Goal: Task Accomplishment & Management: Use online tool/utility

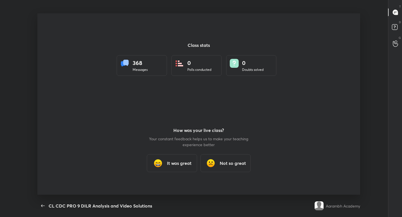
scroll to position [2, 0]
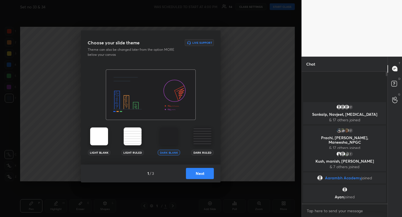
click at [206, 176] on button "Next" at bounding box center [200, 173] width 28 height 11
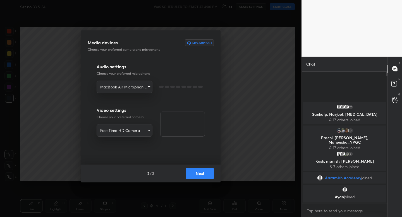
click at [206, 176] on button "Next" at bounding box center [200, 173] width 28 height 11
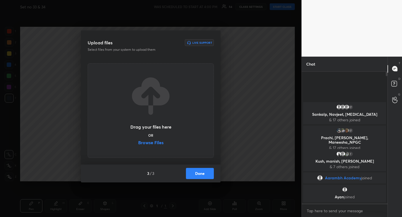
click at [207, 176] on button "Done" at bounding box center [200, 173] width 28 height 11
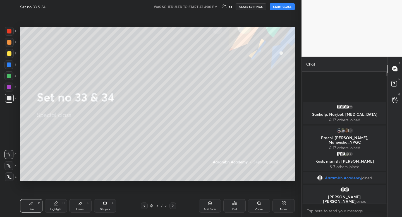
click at [281, 5] on button "START CLASS" at bounding box center [282, 6] width 25 height 7
click at [11, 54] on div at bounding box center [9, 53] width 4 height 4
click at [110, 209] on div "Shapes L" at bounding box center [105, 206] width 22 height 13
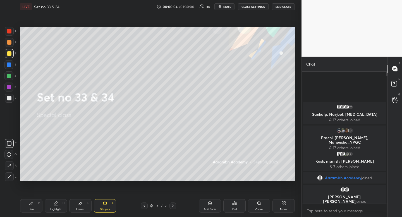
drag, startPoint x: 11, startPoint y: 146, endPoint x: 19, endPoint y: 131, distance: 17.6
click at [11, 146] on div at bounding box center [9, 143] width 9 height 9
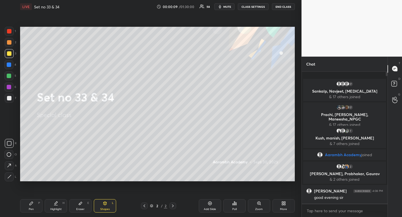
click at [61, 203] on div "Highlight H" at bounding box center [56, 206] width 22 height 13
drag, startPoint x: 61, startPoint y: 203, endPoint x: 57, endPoint y: 186, distance: 17.7
click at [61, 203] on div "Highlight H" at bounding box center [56, 206] width 22 height 13
click at [32, 209] on div "Pen" at bounding box center [31, 209] width 5 height 3
click at [32, 204] on icon at bounding box center [31, 203] width 3 height 3
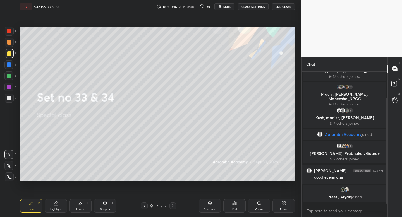
scroll to position [33, 0]
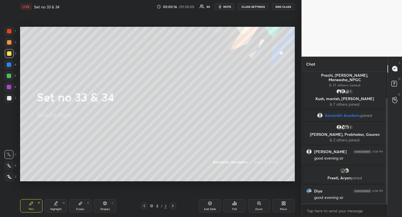
click at [13, 41] on div at bounding box center [9, 42] width 9 height 9
click at [13, 40] on div at bounding box center [9, 42] width 9 height 9
click at [12, 42] on div at bounding box center [9, 42] width 9 height 9
drag, startPoint x: 12, startPoint y: 42, endPoint x: 1, endPoint y: 46, distance: 12.0
click at [12, 42] on div at bounding box center [9, 42] width 9 height 9
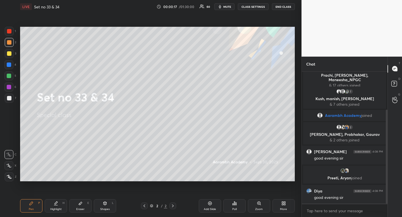
scroll to position [54, 0]
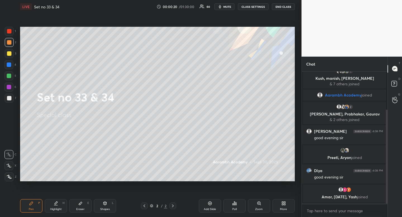
click at [12, 166] on div at bounding box center [8, 166] width 9 height 9
click at [105, 206] on div "Shapes L" at bounding box center [105, 206] width 22 height 13
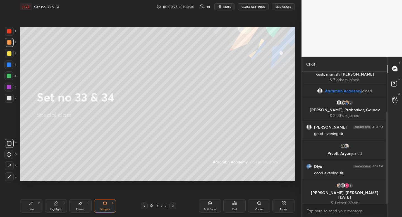
click at [8, 154] on icon at bounding box center [9, 155] width 4 height 4
drag, startPoint x: 8, startPoint y: 154, endPoint x: 15, endPoint y: 144, distance: 11.7
click at [9, 152] on div at bounding box center [8, 154] width 9 height 9
click at [36, 208] on div "Pen P" at bounding box center [31, 206] width 22 height 13
click at [8, 54] on div at bounding box center [9, 53] width 4 height 4
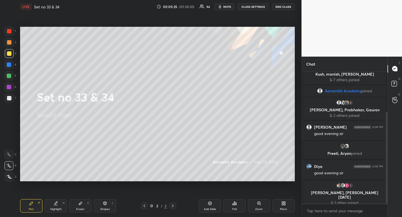
drag, startPoint x: 8, startPoint y: 54, endPoint x: 10, endPoint y: 58, distance: 4.4
click at [8, 54] on div at bounding box center [9, 53] width 4 height 4
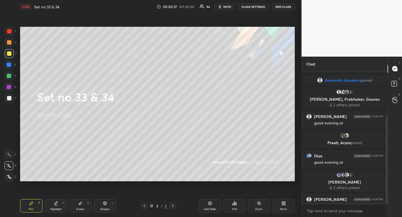
scroll to position [66, 0]
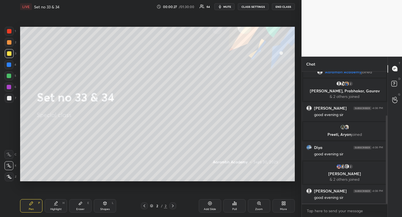
click at [34, 210] on div "Pen" at bounding box center [31, 209] width 5 height 3
drag, startPoint x: 34, startPoint y: 210, endPoint x: 34, endPoint y: 192, distance: 17.9
click at [34, 210] on div "Pen" at bounding box center [31, 209] width 5 height 3
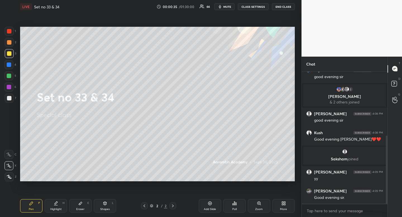
scroll to position [144, 0]
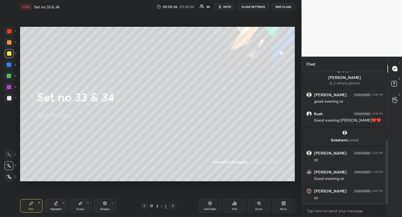
click at [115, 207] on div "Shapes L" at bounding box center [105, 206] width 22 height 13
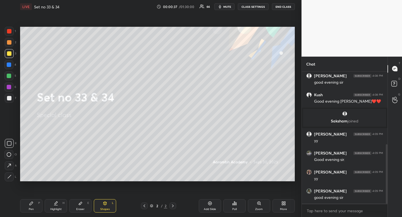
click at [10, 145] on icon at bounding box center [9, 143] width 4 height 4
drag, startPoint x: 9, startPoint y: 145, endPoint x: 13, endPoint y: 139, distance: 7.2
click at [9, 145] on icon at bounding box center [9, 143] width 4 height 4
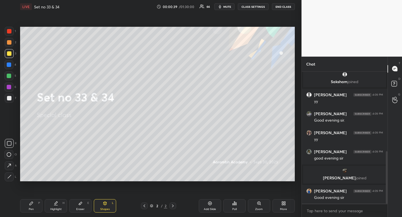
click at [56, 209] on div "Highlight" at bounding box center [55, 209] width 11 height 3
click at [58, 204] on icon at bounding box center [56, 204] width 4 height 4
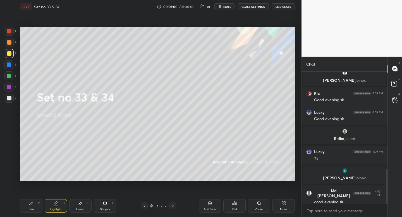
scroll to position [392, 0]
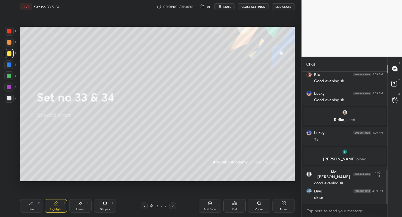
click at [59, 208] on div "Highlight" at bounding box center [55, 209] width 11 height 3
drag, startPoint x: 62, startPoint y: 206, endPoint x: 74, endPoint y: 182, distance: 26.9
click at [62, 206] on div "Highlight H" at bounding box center [56, 206] width 22 height 13
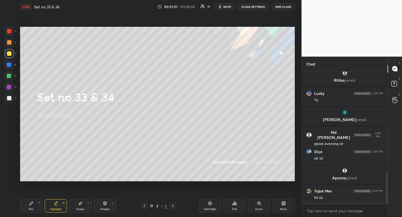
scroll to position [432, 0]
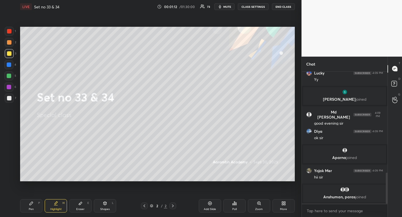
click at [11, 98] on div at bounding box center [9, 98] width 9 height 9
drag, startPoint x: 11, startPoint y: 98, endPoint x: 7, endPoint y: 90, distance: 9.1
click at [11, 98] on div at bounding box center [9, 98] width 9 height 9
click at [60, 208] on div "Highlight" at bounding box center [55, 209] width 11 height 3
drag, startPoint x: 60, startPoint y: 208, endPoint x: 62, endPoint y: 192, distance: 15.5
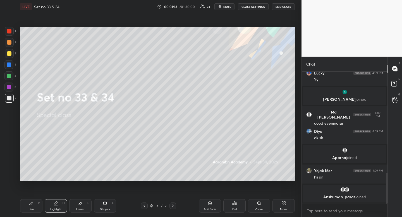
click at [60, 208] on div "Highlight" at bounding box center [55, 209] width 11 height 3
click at [65, 207] on div "Highlight H" at bounding box center [56, 206] width 22 height 13
drag, startPoint x: 65, startPoint y: 207, endPoint x: 70, endPoint y: 191, distance: 16.5
click at [65, 207] on div "Highlight H" at bounding box center [56, 206] width 22 height 13
click at [82, 210] on div "Eraser" at bounding box center [80, 209] width 8 height 3
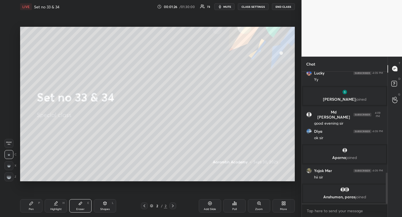
click at [110, 213] on div "Pen P Highlight H Eraser E Shapes L 2 / 2 Add Slide Poll Zoom More" at bounding box center [157, 206] width 275 height 22
click at [108, 210] on div "Shapes" at bounding box center [105, 209] width 10 height 3
click at [7, 155] on rect at bounding box center [9, 155] width 4 height 4
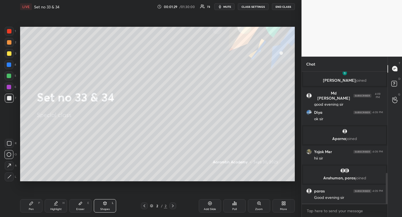
click at [61, 206] on div "Highlight H" at bounding box center [56, 206] width 22 height 13
click at [64, 198] on div "Pen P Highlight H Eraser E Shapes L 2 / 2 Add Slide Poll Zoom More" at bounding box center [157, 206] width 275 height 22
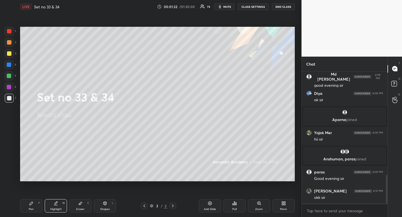
scroll to position [477, 0]
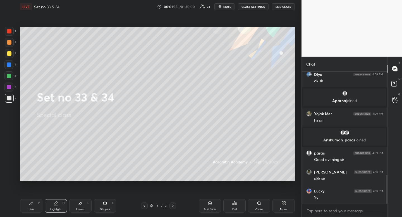
click at [283, 205] on icon at bounding box center [282, 204] width 1 height 1
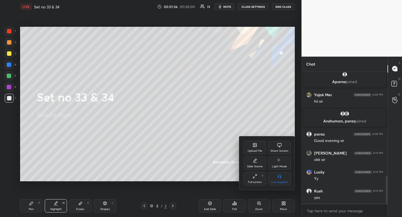
click at [253, 148] on div "Upload File" at bounding box center [255, 147] width 22 height 13
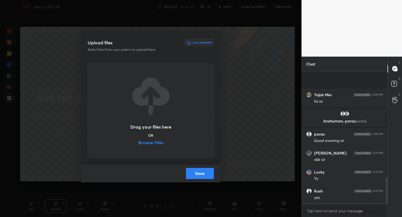
click at [156, 141] on label "Browse Files" at bounding box center [150, 144] width 25 height 6
click at [138, 141] on input "Browse Files" at bounding box center [138, 144] width 0 height 6
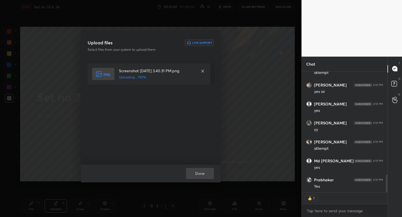
scroll to position [716, 0]
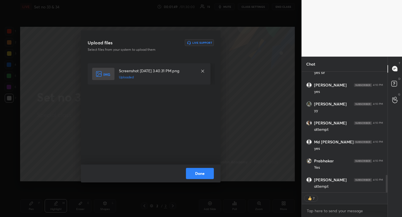
click at [207, 176] on button "Done" at bounding box center [200, 173] width 28 height 11
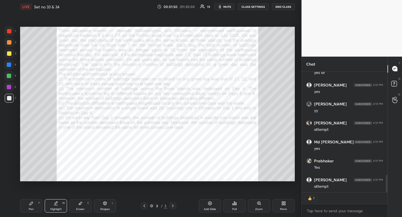
click at [145, 205] on icon at bounding box center [144, 206] width 4 height 4
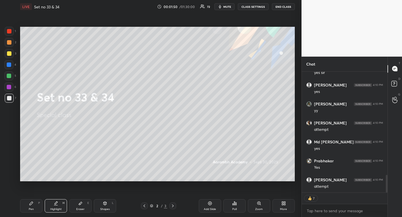
type textarea "x"
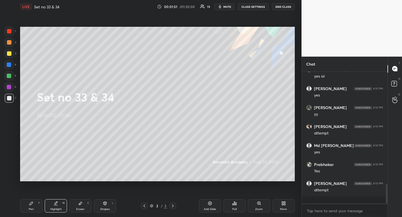
scroll to position [705, 0]
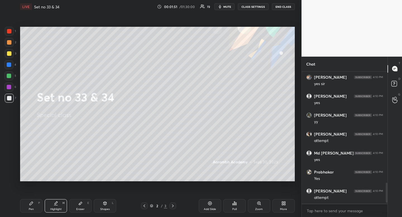
click at [10, 53] on div at bounding box center [9, 53] width 4 height 4
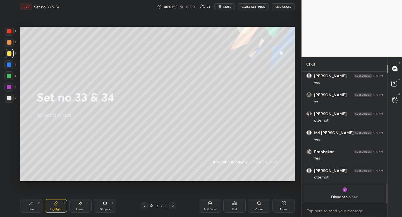
drag, startPoint x: 10, startPoint y: 96, endPoint x: 10, endPoint y: 101, distance: 5.0
click at [11, 98] on div at bounding box center [9, 98] width 4 height 4
click at [61, 208] on div "Highlight" at bounding box center [55, 209] width 11 height 3
click at [9, 52] on div at bounding box center [9, 53] width 4 height 4
click at [32, 202] on icon at bounding box center [31, 204] width 4 height 4
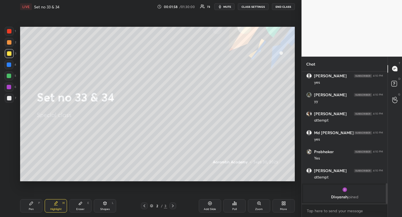
click at [29, 206] on div "Pen P" at bounding box center [31, 206] width 22 height 13
click at [173, 206] on icon at bounding box center [173, 206] width 2 height 3
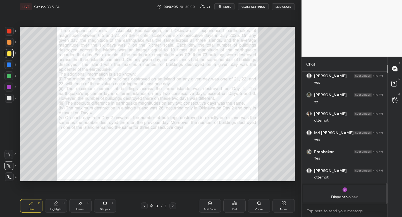
click at [146, 203] on div at bounding box center [144, 206] width 7 height 7
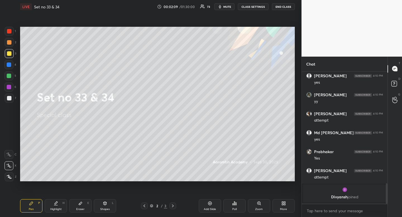
click at [103, 212] on div "Shapes L" at bounding box center [105, 206] width 22 height 13
click at [8, 146] on div at bounding box center [9, 143] width 9 height 9
click at [6, 145] on div at bounding box center [9, 143] width 9 height 9
click at [35, 205] on div "Pen P" at bounding box center [31, 206] width 22 height 13
drag, startPoint x: 35, startPoint y: 205, endPoint x: 51, endPoint y: 186, distance: 24.7
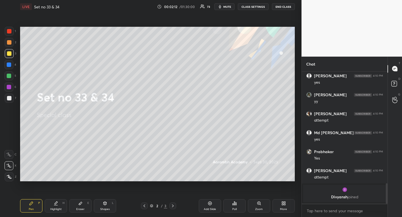
click at [35, 205] on div "Pen P" at bounding box center [31, 206] width 22 height 13
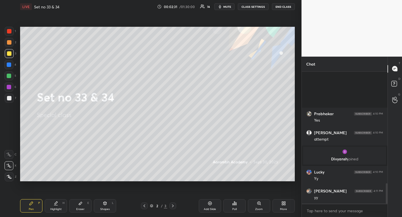
scroll to position [727, 0]
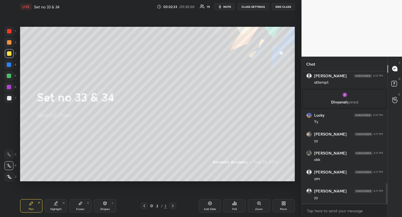
click at [11, 99] on div at bounding box center [9, 98] width 9 height 9
drag, startPoint x: 11, startPoint y: 99, endPoint x: 9, endPoint y: 102, distance: 3.8
click at [11, 99] on div at bounding box center [9, 98] width 9 height 9
click at [233, 207] on div "Poll" at bounding box center [235, 206] width 22 height 13
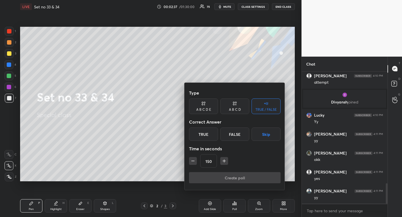
click at [224, 162] on icon "button" at bounding box center [225, 161] width 6 height 6
click at [224, 163] on icon "button" at bounding box center [225, 161] width 6 height 6
click at [224, 162] on icon "button" at bounding box center [225, 161] width 6 height 6
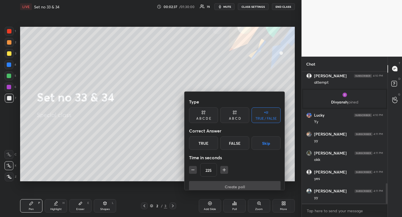
click at [224, 167] on icon "button" at bounding box center [225, 170] width 6 height 6
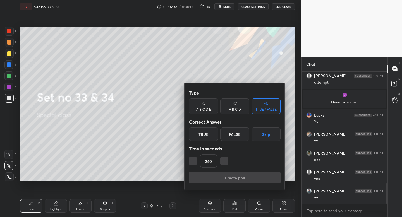
click at [225, 161] on icon "button" at bounding box center [225, 161] width 6 height 6
click at [225, 161] on icon "button" at bounding box center [224, 161] width 3 height 0
click at [225, 160] on icon "button" at bounding box center [225, 161] width 6 height 6
click at [226, 162] on icon "button" at bounding box center [225, 161] width 6 height 6
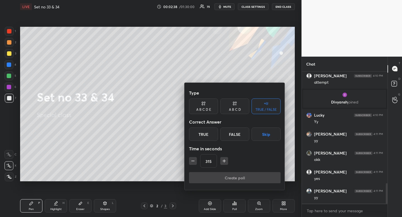
click at [226, 162] on icon "button" at bounding box center [225, 161] width 6 height 6
click at [226, 161] on icon "button" at bounding box center [225, 161] width 6 height 6
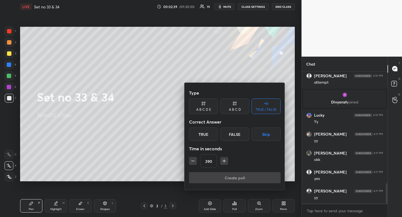
click at [226, 162] on icon "button" at bounding box center [225, 161] width 6 height 6
click at [225, 162] on icon "button" at bounding box center [225, 161] width 6 height 6
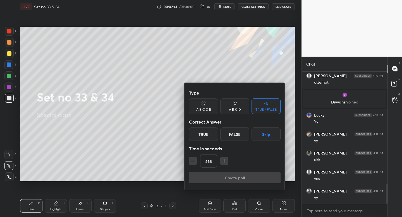
scroll to position [747, 0]
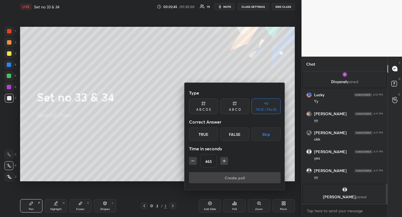
click at [194, 161] on icon "button" at bounding box center [193, 161] width 3 height 0
click at [193, 161] on icon "button" at bounding box center [193, 161] width 3 height 0
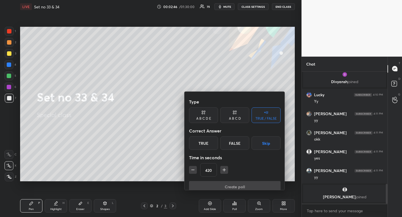
click at [193, 161] on div "Type A B C D E A B C D TRUE / FALSE Correct Answer True False Skip Time in seco…" at bounding box center [235, 145] width 101 height 107
click at [193, 170] on icon "button" at bounding box center [193, 170] width 3 height 0
click at [193, 167] on icon "button" at bounding box center [193, 170] width 6 height 6
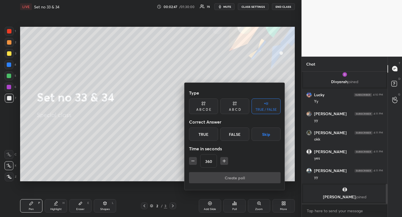
click at [193, 162] on icon "button" at bounding box center [193, 161] width 6 height 6
click at [195, 162] on icon "button" at bounding box center [193, 161] width 6 height 6
click at [194, 162] on icon "button" at bounding box center [193, 161] width 6 height 6
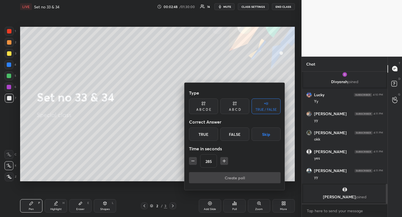
click at [193, 162] on icon "button" at bounding box center [193, 161] width 6 height 6
type input "270"
click at [268, 130] on button "Skip" at bounding box center [266, 134] width 29 height 13
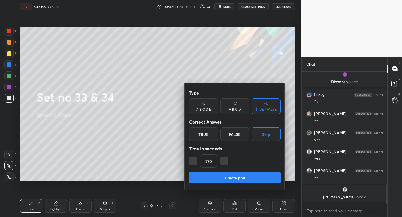
drag, startPoint x: 252, startPoint y: 179, endPoint x: 241, endPoint y: 181, distance: 10.6
click at [252, 179] on button "Create poll" at bounding box center [235, 177] width 92 height 11
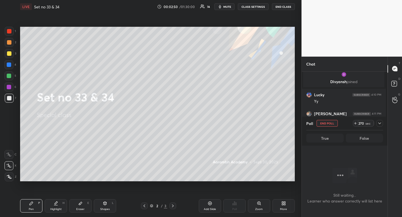
scroll to position [115, 84]
click at [175, 204] on div at bounding box center [173, 206] width 7 height 7
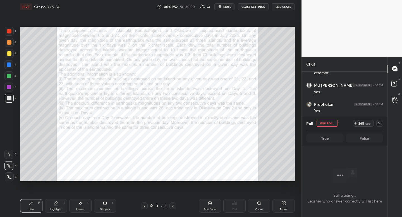
click at [8, 31] on div at bounding box center [9, 31] width 4 height 4
click at [8, 44] on div at bounding box center [9, 42] width 4 height 4
drag, startPoint x: 8, startPoint y: 44, endPoint x: 6, endPoint y: 47, distance: 3.5
click at [8, 44] on div at bounding box center [9, 42] width 4 height 4
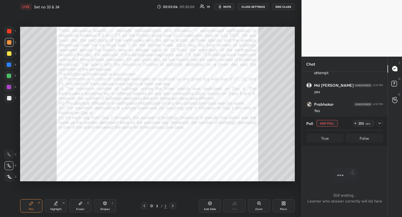
drag, startPoint x: 230, startPoint y: 6, endPoint x: 226, endPoint y: 6, distance: 4.2
click at [230, 6] on span "mute" at bounding box center [228, 7] width 8 height 4
click at [13, 65] on div "4" at bounding box center [10, 64] width 12 height 9
click at [11, 66] on div at bounding box center [9, 65] width 4 height 4
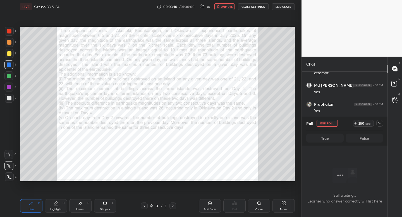
drag, startPoint x: 11, startPoint y: 66, endPoint x: 7, endPoint y: 70, distance: 5.5
click at [11, 66] on div at bounding box center [9, 65] width 4 height 4
click at [81, 206] on icon at bounding box center [80, 204] width 4 height 4
drag, startPoint x: 81, startPoint y: 207, endPoint x: 78, endPoint y: 203, distance: 4.8
click at [81, 207] on div "Eraser E" at bounding box center [80, 206] width 22 height 13
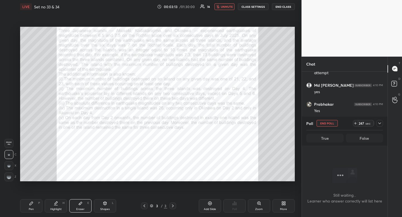
click at [32, 209] on div "Pen" at bounding box center [31, 209] width 5 height 3
click at [11, 62] on div at bounding box center [8, 64] width 9 height 9
click at [11, 77] on div at bounding box center [9, 76] width 4 height 4
drag, startPoint x: 11, startPoint y: 77, endPoint x: 9, endPoint y: 65, distance: 11.9
click at [11, 77] on div at bounding box center [9, 76] width 4 height 4
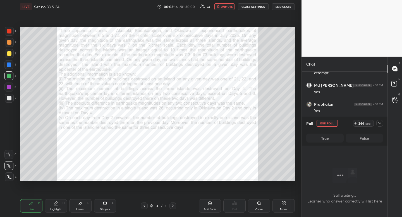
click at [12, 42] on div at bounding box center [9, 42] width 9 height 9
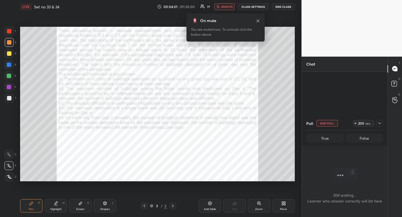
scroll to position [799, 0]
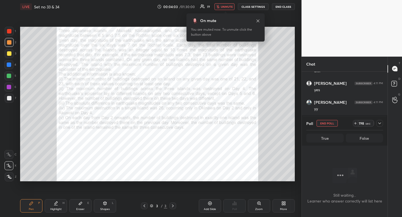
click at [260, 20] on icon at bounding box center [258, 21] width 4 height 4
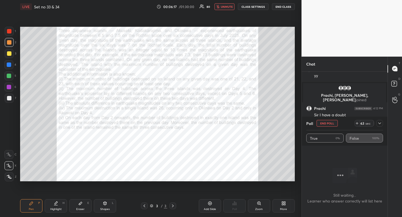
scroll to position [818, 0]
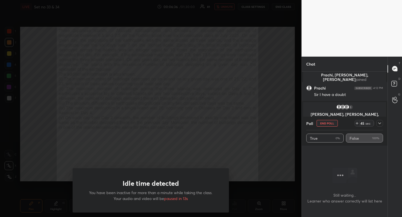
click at [241, 31] on div "Idle time detected You have been inactive for more than a minute while taking t…" at bounding box center [151, 108] width 302 height 217
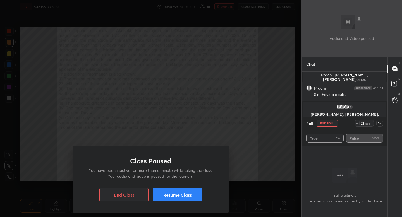
click at [188, 195] on button "Resume Class" at bounding box center [177, 194] width 49 height 13
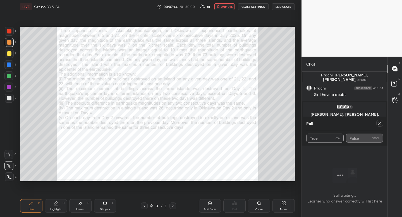
click at [380, 123] on icon at bounding box center [380, 123] width 4 height 4
type textarea "x"
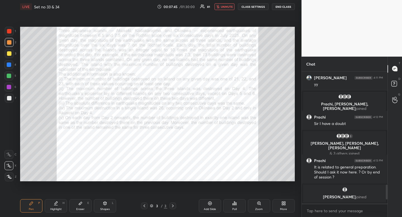
scroll to position [678, 0]
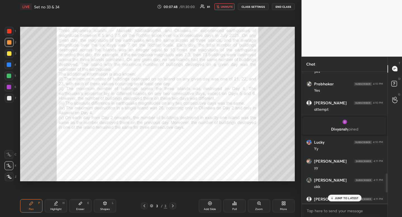
click at [343, 195] on div "JUMP TO LATEST" at bounding box center [345, 198] width 34 height 7
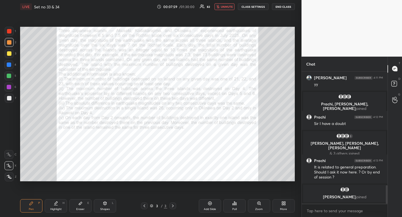
click at [228, 8] on span "unmute" at bounding box center [227, 7] width 12 height 4
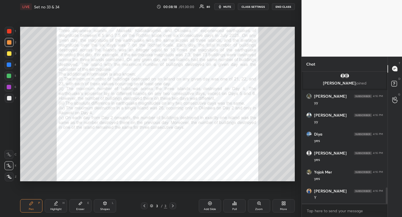
scroll to position [952, 0]
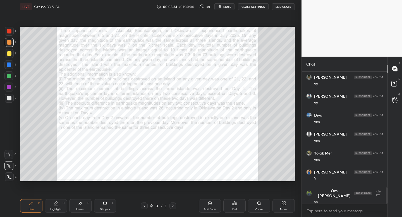
click at [235, 206] on div "Poll" at bounding box center [235, 206] width 22 height 13
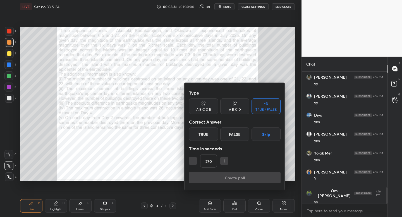
click at [224, 162] on icon "button" at bounding box center [225, 161] width 6 height 6
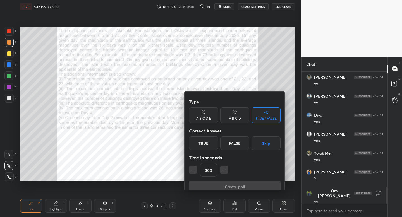
click at [224, 167] on icon "button" at bounding box center [225, 170] width 6 height 6
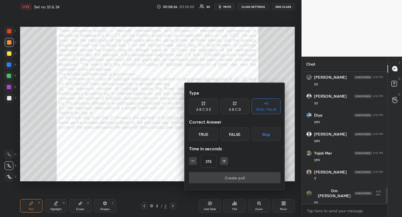
click at [224, 162] on icon "button" at bounding box center [225, 161] width 6 height 6
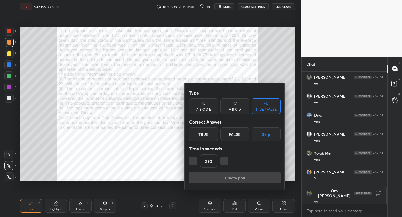
click at [224, 162] on icon "button" at bounding box center [225, 161] width 6 height 6
type input "450"
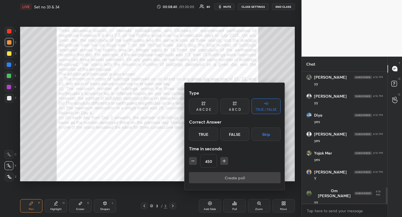
scroll to position [976, 0]
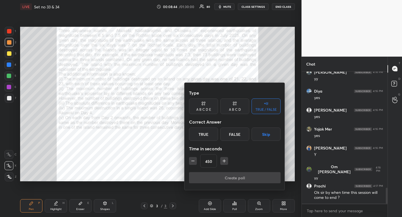
click at [273, 132] on button "Skip" at bounding box center [266, 134] width 29 height 13
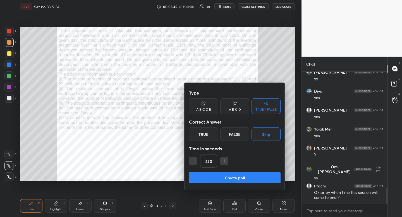
click at [256, 181] on button "Create poll" at bounding box center [235, 177] width 92 height 11
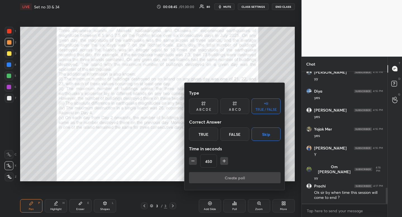
type textarea "x"
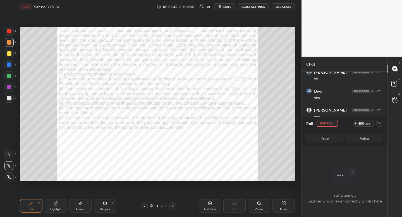
scroll to position [2, 2]
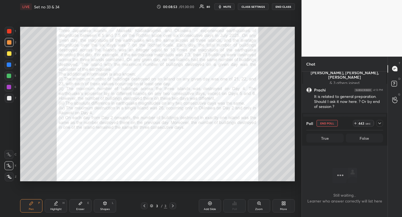
click at [225, 4] on button "mute" at bounding box center [225, 6] width 20 height 7
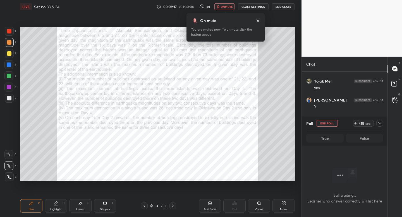
scroll to position [987, 0]
click at [225, 4] on button "unmute" at bounding box center [225, 6] width 20 height 7
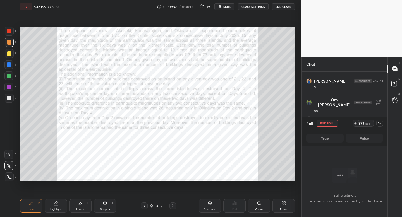
click at [209, 208] on div "Add Slide" at bounding box center [210, 209] width 12 height 3
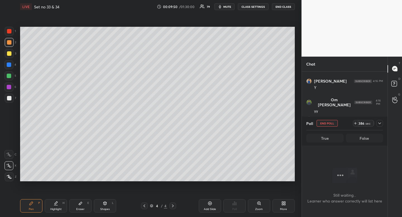
click at [382, 123] on icon at bounding box center [380, 123] width 4 height 4
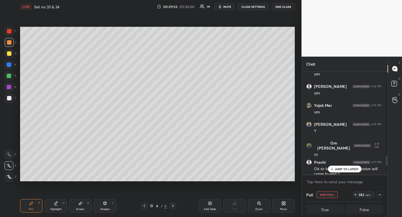
scroll to position [1001, 0]
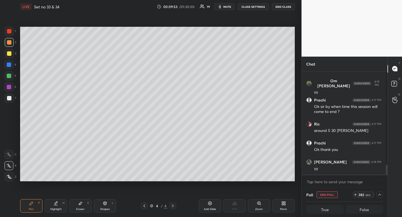
drag, startPoint x: 385, startPoint y: 161, endPoint x: 385, endPoint y: 195, distance: 34.1
click at [384, 191] on div "Chat Yojak Mer 4:16 PM yes Gaurav singh 4:16 PM Y Om Tatsat Sahu 4:16 PM yy Pra…" at bounding box center [345, 137] width 86 height 161
click at [228, 8] on span "mute" at bounding box center [228, 7] width 8 height 4
click at [222, 7] on span "unmute" at bounding box center [227, 7] width 12 height 4
click at [222, 7] on icon "button" at bounding box center [220, 6] width 3 height 3
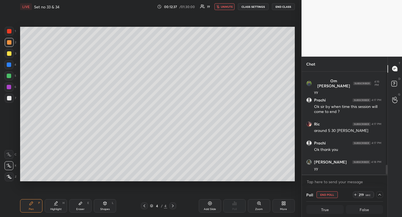
scroll to position [1022, 0]
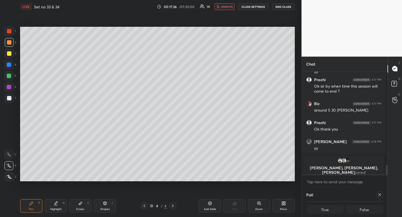
click at [380, 194] on icon at bounding box center [380, 195] width 4 height 4
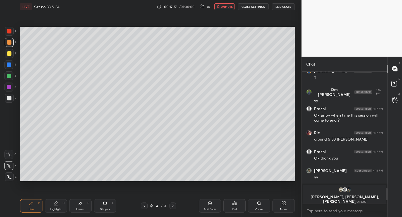
scroll to position [846, 0]
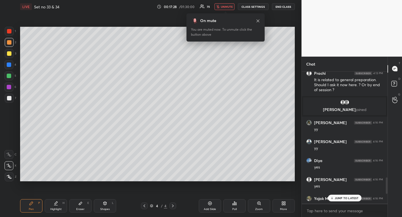
click at [228, 7] on span "unmute" at bounding box center [227, 7] width 12 height 4
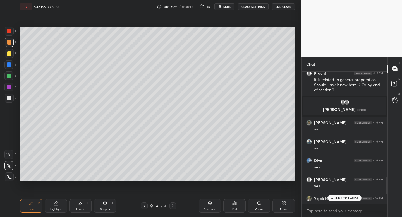
click at [341, 201] on div "JUMP TO LATEST" at bounding box center [345, 198] width 34 height 7
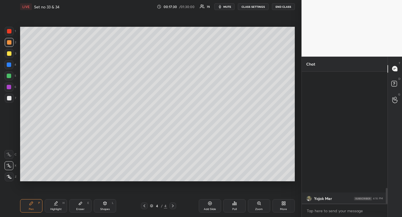
scroll to position [993, 0]
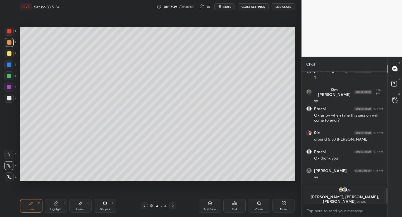
click at [9, 52] on div at bounding box center [9, 53] width 4 height 4
drag, startPoint x: 9, startPoint y: 52, endPoint x: 7, endPoint y: 58, distance: 6.4
click at [9, 52] on div at bounding box center [9, 53] width 4 height 4
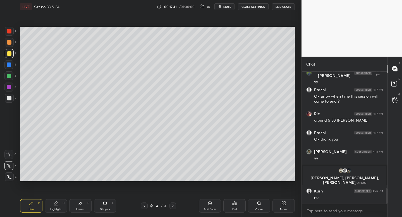
click at [146, 207] on icon at bounding box center [144, 206] width 4 height 4
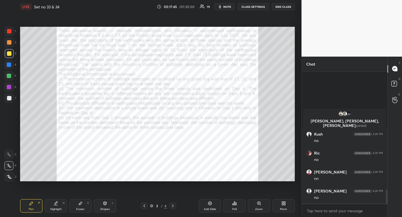
scroll to position [1126, 0]
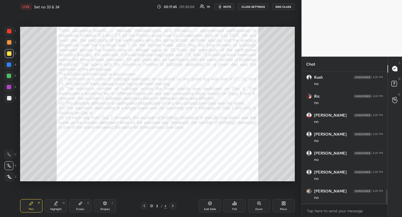
click at [7, 42] on div at bounding box center [9, 42] width 4 height 4
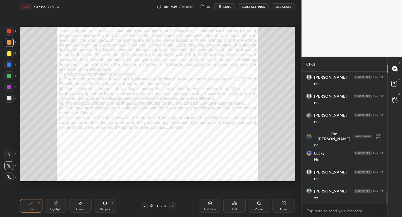
scroll to position [1221, 0]
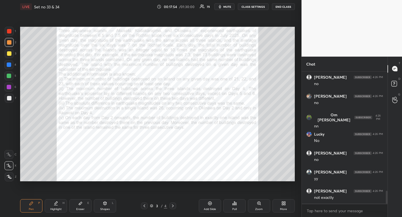
click at [53, 209] on div "Highlight" at bounding box center [55, 209] width 11 height 3
click at [55, 208] on div "Highlight" at bounding box center [55, 209] width 11 height 3
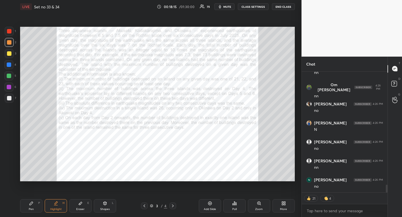
scroll to position [1783, 0]
click at [84, 212] on div "Eraser E" at bounding box center [80, 206] width 22 height 13
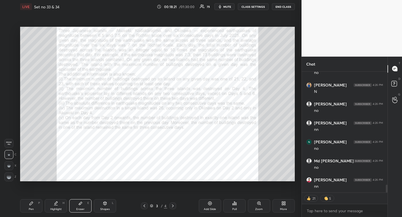
click at [8, 145] on span "Erase all" at bounding box center [9, 144] width 8 height 4
click at [29, 212] on div "Pen P" at bounding box center [31, 206] width 22 height 13
click at [29, 208] on div "Pen" at bounding box center [31, 209] width 5 height 3
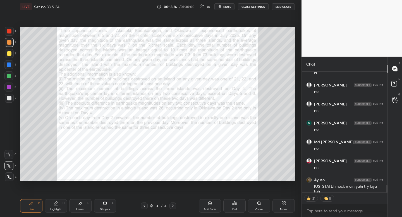
type textarea "x"
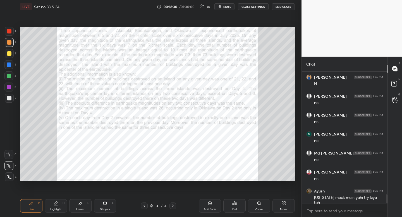
click at [11, 53] on div at bounding box center [9, 53] width 4 height 4
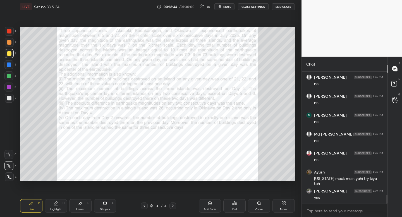
click at [234, 205] on icon at bounding box center [234, 203] width 1 height 3
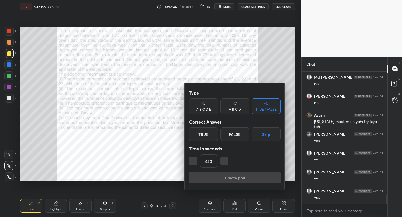
scroll to position [1886, 0]
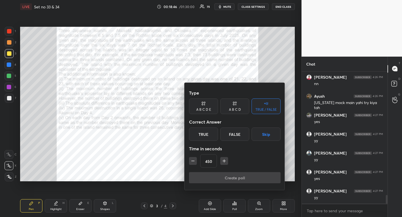
click at [192, 161] on icon "button" at bounding box center [193, 161] width 6 height 6
click at [192, 160] on icon "button" at bounding box center [193, 161] width 6 height 6
click at [191, 160] on icon "button" at bounding box center [193, 161] width 6 height 6
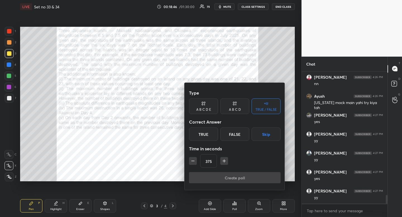
click at [191, 160] on icon "button" at bounding box center [193, 161] width 6 height 6
click at [192, 161] on div at bounding box center [151, 108] width 302 height 217
click at [192, 161] on icon "button" at bounding box center [193, 161] width 6 height 6
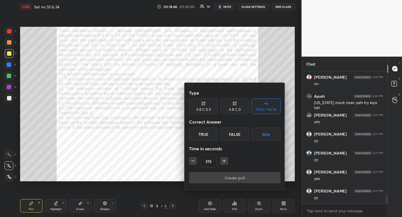
scroll to position [1905, 0]
click at [192, 161] on icon "button" at bounding box center [193, 161] width 6 height 6
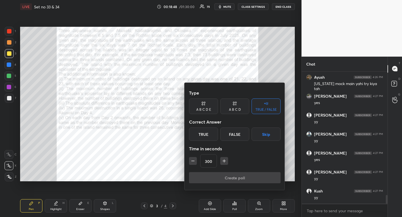
click at [192, 161] on icon "button" at bounding box center [193, 161] width 6 height 6
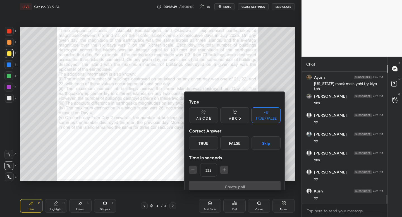
click at [193, 167] on icon "button" at bounding box center [193, 170] width 6 height 6
type input "210"
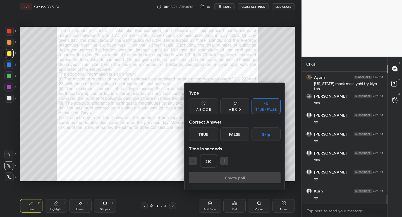
click at [273, 132] on button "Skip" at bounding box center [266, 134] width 29 height 13
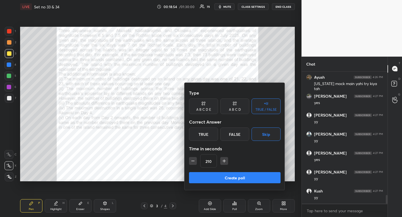
click at [252, 178] on button "Create poll" at bounding box center [235, 177] width 92 height 11
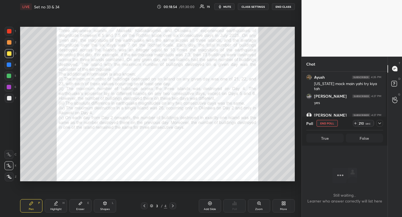
scroll to position [2, 2]
drag, startPoint x: 81, startPoint y: 211, endPoint x: 91, endPoint y: 195, distance: 18.6
click at [81, 211] on div "Eraser" at bounding box center [80, 209] width 8 height 3
click at [82, 207] on div "Eraser E" at bounding box center [80, 206] width 22 height 13
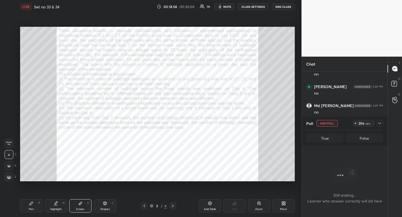
drag, startPoint x: 381, startPoint y: 122, endPoint x: 371, endPoint y: 120, distance: 9.9
click at [381, 122] on icon at bounding box center [380, 123] width 4 height 4
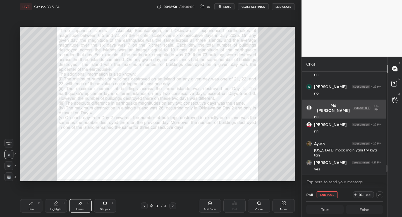
scroll to position [115, 82]
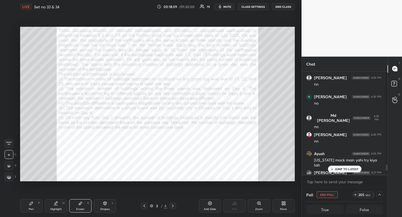
click at [55, 209] on div "Highlight" at bounding box center [55, 209] width 11 height 3
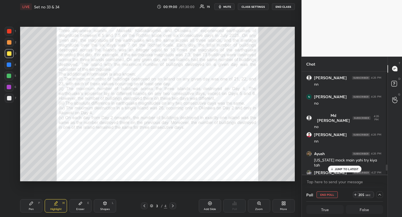
drag, startPoint x: 51, startPoint y: 205, endPoint x: 45, endPoint y: 190, distance: 16.0
click at [51, 204] on div "Highlight H" at bounding box center [56, 206] width 22 height 13
click at [108, 204] on div "Shapes L" at bounding box center [105, 206] width 22 height 13
click at [10, 143] on icon at bounding box center [9, 143] width 4 height 4
click at [28, 207] on div "Pen P" at bounding box center [31, 206] width 22 height 13
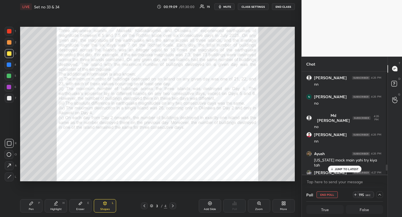
click at [28, 204] on div "Pen P" at bounding box center [31, 206] width 22 height 13
click at [10, 67] on div at bounding box center [9, 65] width 4 height 4
drag, startPoint x: 10, startPoint y: 67, endPoint x: 8, endPoint y: 76, distance: 9.1
click at [10, 67] on div at bounding box center [9, 65] width 4 height 4
click at [150, 24] on div "Setting up your live class Poll for secs No correct answer Start poll" at bounding box center [157, 104] width 279 height 182
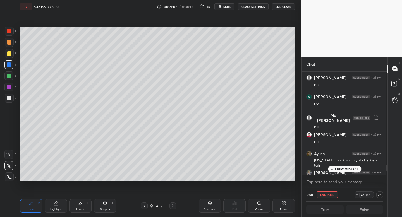
click at [110, 206] on div "Shapes L" at bounding box center [105, 206] width 22 height 13
click at [7, 98] on div at bounding box center [9, 98] width 4 height 4
click at [108, 210] on div "Shapes" at bounding box center [105, 209] width 10 height 3
click at [9, 178] on icon at bounding box center [9, 177] width 4 height 4
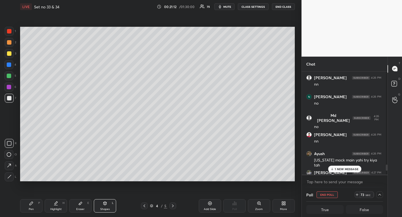
click at [8, 178] on icon at bounding box center [9, 177] width 3 height 3
click at [33, 210] on div "Pen" at bounding box center [31, 209] width 5 height 3
click at [34, 208] on div "Pen P" at bounding box center [31, 206] width 22 height 13
click at [143, 205] on icon at bounding box center [144, 206] width 4 height 4
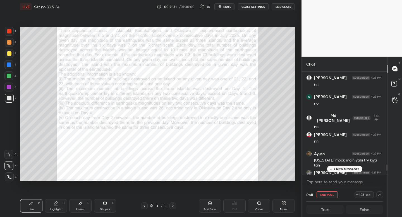
click at [171, 206] on icon at bounding box center [173, 206] width 4 height 4
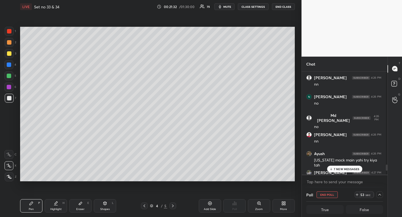
click at [28, 210] on div "Pen P" at bounding box center [31, 206] width 22 height 13
click at [146, 205] on icon at bounding box center [144, 206] width 4 height 4
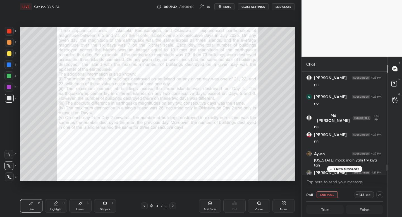
click at [58, 211] on div "Highlight H" at bounding box center [56, 206] width 22 height 13
click at [57, 208] on div "Highlight" at bounding box center [55, 209] width 11 height 3
drag, startPoint x: 10, startPoint y: 64, endPoint x: 15, endPoint y: 67, distance: 5.4
click at [10, 64] on div at bounding box center [9, 65] width 4 height 4
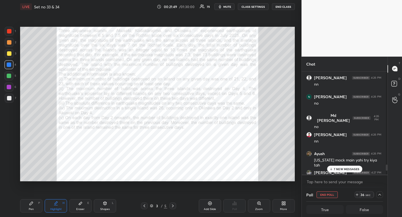
drag, startPoint x: 173, startPoint y: 206, endPoint x: 156, endPoint y: 204, distance: 17.4
click at [173, 206] on icon at bounding box center [173, 206] width 2 height 3
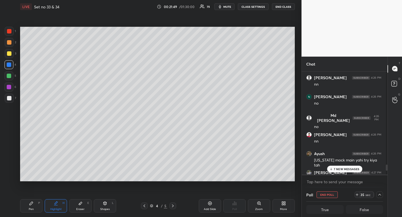
click at [26, 207] on div "Pen P" at bounding box center [31, 206] width 22 height 13
drag, startPoint x: 26, startPoint y: 207, endPoint x: 39, endPoint y: 190, distance: 21.4
click at [26, 207] on div "Pen P" at bounding box center [31, 206] width 22 height 13
click at [144, 206] on icon at bounding box center [144, 206] width 4 height 4
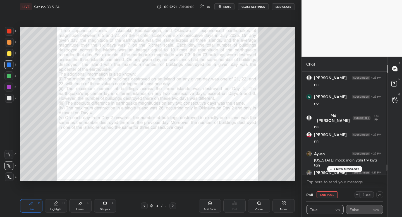
drag, startPoint x: 173, startPoint y: 208, endPoint x: 173, endPoint y: 199, distance: 9.2
click at [173, 208] on icon at bounding box center [173, 206] width 4 height 4
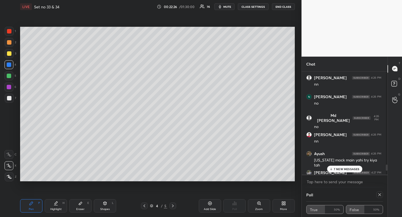
click at [144, 207] on icon at bounding box center [144, 206] width 4 height 4
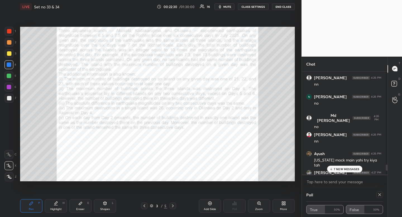
click at [378, 194] on icon at bounding box center [380, 195] width 4 height 4
type textarea "x"
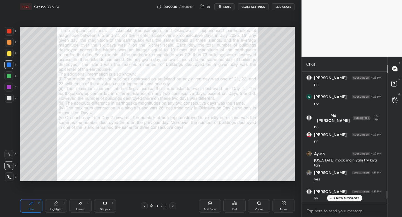
scroll to position [144, 84]
click at [234, 207] on div "Poll" at bounding box center [235, 206] width 22 height 13
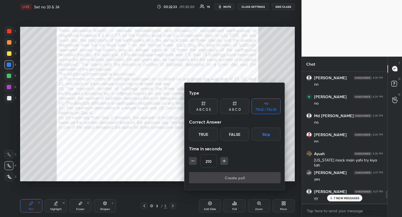
click at [191, 161] on icon "button" at bounding box center [193, 161] width 6 height 6
click at [191, 162] on icon "button" at bounding box center [193, 161] width 6 height 6
click at [191, 161] on icon "button" at bounding box center [193, 161] width 6 height 6
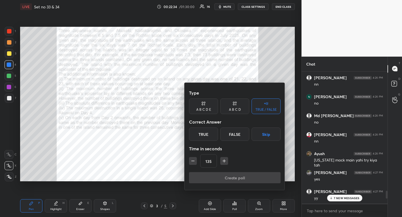
click at [191, 163] on icon "button" at bounding box center [193, 161] width 6 height 6
type input "120"
drag, startPoint x: 266, startPoint y: 136, endPoint x: 254, endPoint y: 164, distance: 30.5
click at [266, 136] on button "Skip" at bounding box center [266, 134] width 29 height 13
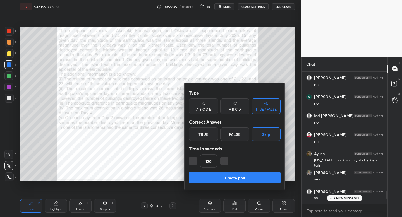
click at [250, 177] on button "Create poll" at bounding box center [235, 177] width 92 height 11
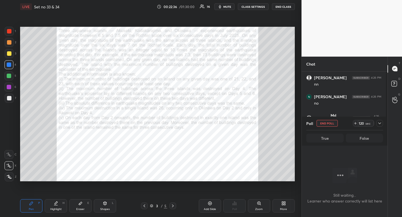
scroll to position [115, 84]
click at [57, 206] on icon at bounding box center [55, 206] width 3 height 0
click at [174, 204] on icon at bounding box center [173, 206] width 4 height 4
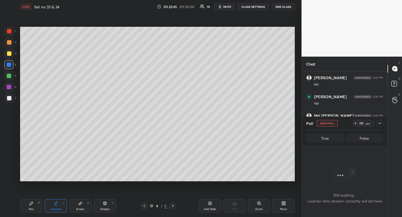
click at [33, 207] on div "Pen P" at bounding box center [31, 206] width 22 height 13
click at [34, 205] on div "Pen P" at bounding box center [31, 206] width 22 height 13
click at [144, 205] on icon at bounding box center [144, 206] width 4 height 4
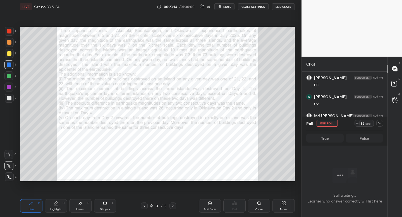
click at [56, 211] on div "Highlight" at bounding box center [55, 209] width 11 height 3
drag, startPoint x: 56, startPoint y: 211, endPoint x: 63, endPoint y: 182, distance: 29.2
click at [56, 211] on div "Highlight" at bounding box center [55, 209] width 11 height 3
drag, startPoint x: 174, startPoint y: 206, endPoint x: 168, endPoint y: 207, distance: 5.3
click at [174, 207] on icon at bounding box center [173, 206] width 4 height 4
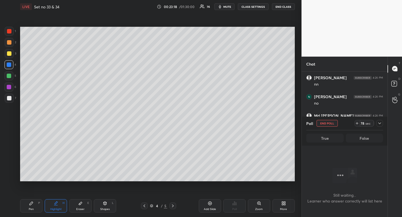
click at [30, 212] on div "Pen P" at bounding box center [31, 206] width 22 height 13
drag, startPoint x: 32, startPoint y: 207, endPoint x: 50, endPoint y: 190, distance: 24.7
click at [32, 207] on div "Pen P" at bounding box center [31, 206] width 22 height 13
click at [145, 206] on icon at bounding box center [144, 206] width 4 height 4
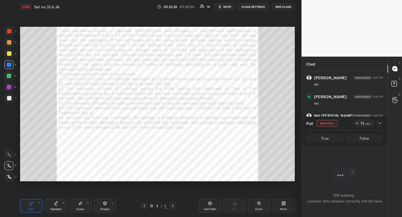
click at [59, 210] on div "Highlight" at bounding box center [55, 209] width 11 height 3
drag, startPoint x: 59, startPoint y: 210, endPoint x: 69, endPoint y: 183, distance: 29.6
click at [59, 210] on div "Highlight" at bounding box center [55, 209] width 11 height 3
click at [174, 206] on icon at bounding box center [173, 206] width 4 height 4
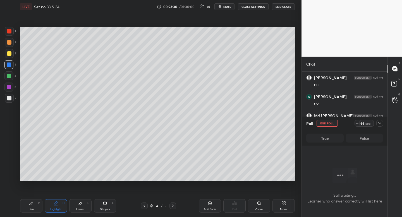
click at [54, 207] on div "Highlight H" at bounding box center [56, 206] width 22 height 13
click at [29, 207] on div "Pen P" at bounding box center [31, 206] width 22 height 13
click at [10, 56] on div at bounding box center [9, 53] width 4 height 4
drag, startPoint x: 10, startPoint y: 55, endPoint x: 6, endPoint y: 58, distance: 4.8
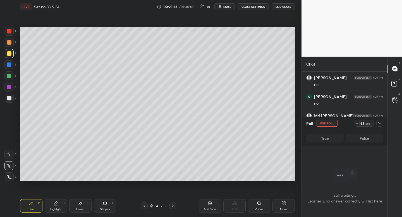
click at [10, 55] on div at bounding box center [9, 53] width 4 height 4
click at [143, 204] on icon at bounding box center [144, 206] width 4 height 4
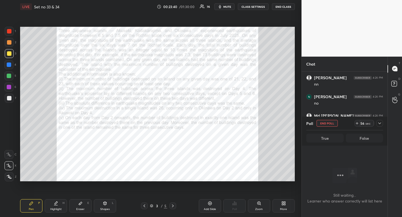
click at [172, 205] on icon at bounding box center [173, 206] width 4 height 4
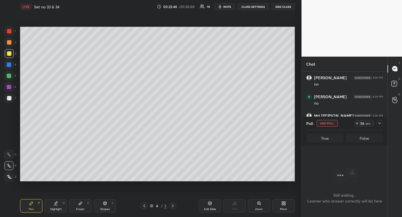
click at [28, 205] on div "Pen P" at bounding box center [31, 206] width 22 height 13
drag, startPoint x: 28, startPoint y: 205, endPoint x: 33, endPoint y: 190, distance: 15.5
click at [28, 205] on div "Pen P" at bounding box center [31, 206] width 22 height 13
click at [144, 206] on icon at bounding box center [144, 206] width 4 height 4
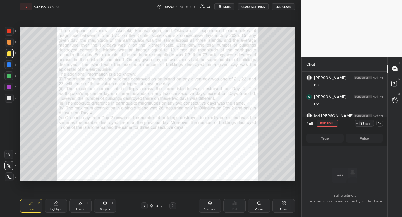
click at [172, 207] on icon at bounding box center [173, 206] width 4 height 4
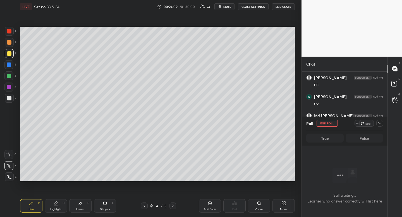
click at [144, 205] on icon at bounding box center [144, 206] width 4 height 4
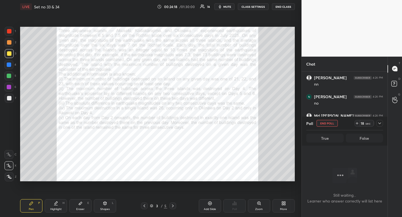
click at [172, 207] on icon at bounding box center [173, 206] width 4 height 4
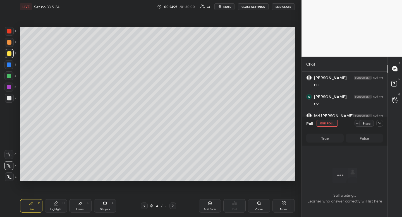
click at [146, 205] on icon at bounding box center [144, 206] width 4 height 4
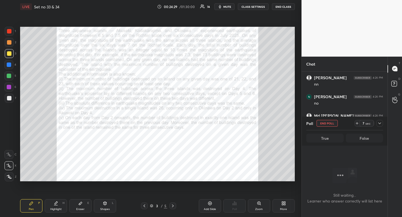
click at [57, 207] on div "Highlight H" at bounding box center [56, 206] width 22 height 13
click at [379, 123] on icon at bounding box center [380, 123] width 4 height 4
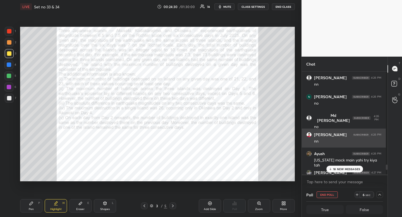
scroll to position [2, 2]
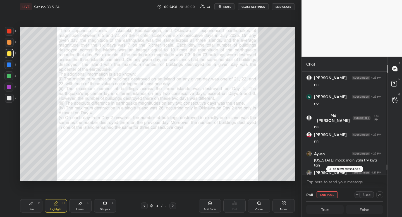
click at [343, 170] on p "20 NEW MESSAGES" at bounding box center [346, 169] width 27 height 3
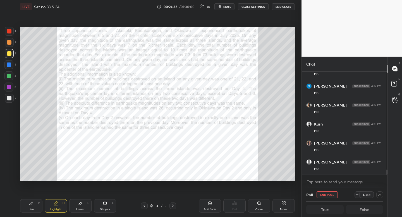
scroll to position [2020, 0]
click at [173, 205] on icon at bounding box center [173, 206] width 4 height 4
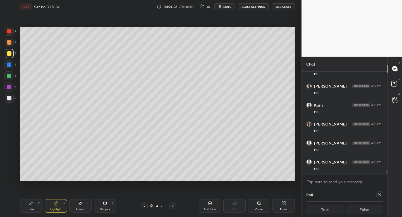
click at [38, 211] on div "Pen P" at bounding box center [31, 206] width 22 height 13
drag, startPoint x: 38, startPoint y: 211, endPoint x: 40, endPoint y: 201, distance: 9.9
click at [38, 211] on div "Pen P" at bounding box center [31, 206] width 22 height 13
drag, startPoint x: 104, startPoint y: 208, endPoint x: 101, endPoint y: 209, distance: 2.9
click at [104, 208] on div "Shapes" at bounding box center [105, 209] width 10 height 3
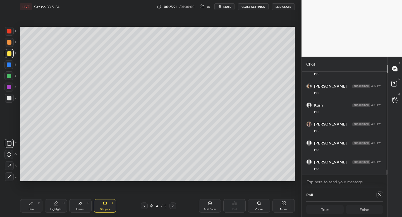
scroll to position [2039, 0]
click at [6, 144] on div at bounding box center [9, 143] width 9 height 9
drag, startPoint x: 6, startPoint y: 144, endPoint x: 10, endPoint y: 143, distance: 3.6
click at [6, 144] on div at bounding box center [9, 143] width 9 height 9
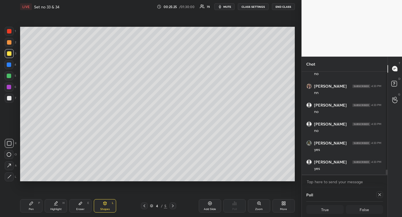
click at [30, 207] on div "Pen P" at bounding box center [31, 206] width 22 height 13
drag, startPoint x: 81, startPoint y: 206, endPoint x: 84, endPoint y: 203, distance: 3.4
click at [81, 206] on icon at bounding box center [80, 204] width 4 height 4
drag, startPoint x: 84, startPoint y: 203, endPoint x: 111, endPoint y: 184, distance: 33.1
click at [84, 203] on div "Eraser E" at bounding box center [80, 206] width 22 height 13
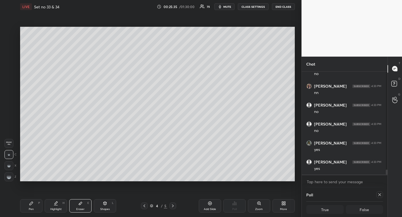
click at [35, 203] on div "Pen P" at bounding box center [31, 206] width 22 height 13
drag, startPoint x: 35, startPoint y: 203, endPoint x: 55, endPoint y: 193, distance: 22.9
click at [35, 203] on div "Pen P" at bounding box center [31, 206] width 22 height 13
click at [54, 209] on div "Highlight" at bounding box center [55, 209] width 11 height 3
drag, startPoint x: 56, startPoint y: 210, endPoint x: 71, endPoint y: 189, distance: 25.4
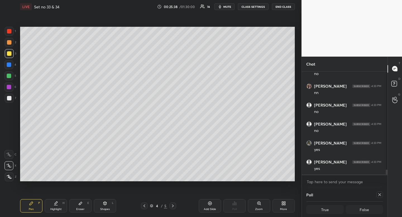
click at [58, 209] on div "Highlight" at bounding box center [55, 209] width 11 height 3
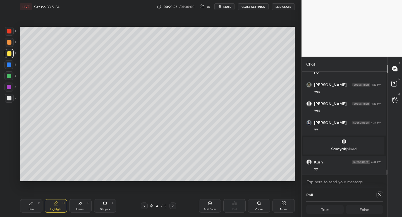
scroll to position [2034, 0]
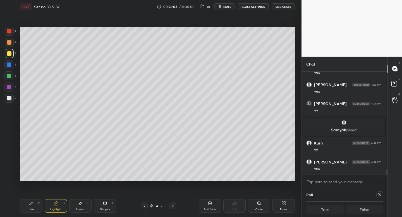
click at [53, 207] on div "Highlight H" at bounding box center [56, 206] width 22 height 13
click at [61, 203] on div "Highlight H" at bounding box center [56, 206] width 22 height 13
click at [29, 208] on div "Pen" at bounding box center [31, 209] width 5 height 3
click at [144, 205] on icon at bounding box center [144, 206] width 4 height 4
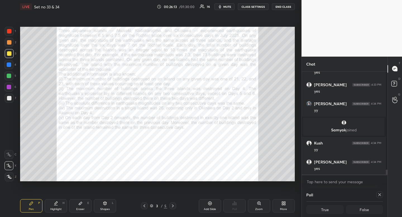
click at [61, 209] on div "Highlight" at bounding box center [55, 209] width 11 height 3
drag, startPoint x: 173, startPoint y: 206, endPoint x: 163, endPoint y: 209, distance: 11.2
click at [173, 206] on icon at bounding box center [173, 206] width 4 height 4
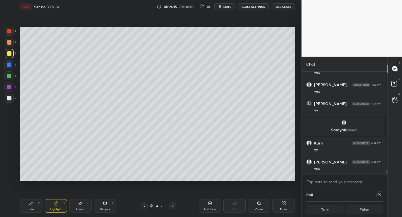
click at [28, 207] on div "Pen P" at bounding box center [31, 206] width 22 height 13
click at [57, 203] on icon at bounding box center [56, 204] width 4 height 4
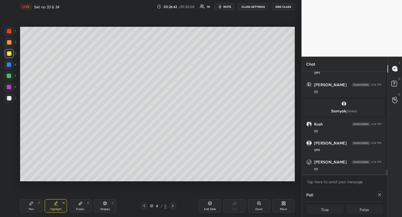
click at [37, 202] on div "Pen P" at bounding box center [31, 206] width 22 height 13
drag, startPoint x: 37, startPoint y: 202, endPoint x: 54, endPoint y: 183, distance: 26.0
click at [42, 198] on div "Pen P Highlight H Eraser E Shapes L 4 / 5 Add Slide Poll Zoom More" at bounding box center [157, 206] width 275 height 22
click at [55, 205] on div "Highlight H" at bounding box center [56, 206] width 22 height 13
drag, startPoint x: 56, startPoint y: 206, endPoint x: 61, endPoint y: 203, distance: 5.8
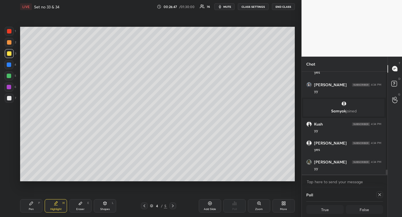
click at [56, 206] on div "Highlight H" at bounding box center [56, 206] width 22 height 13
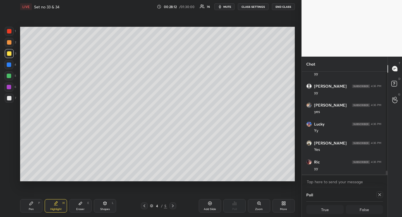
scroll to position [2590, 0]
click at [9, 99] on div at bounding box center [9, 98] width 4 height 4
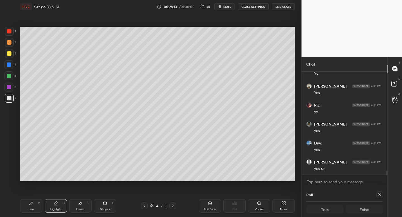
drag, startPoint x: 9, startPoint y: 99, endPoint x: 16, endPoint y: 98, distance: 7.1
click at [9, 99] on div at bounding box center [9, 98] width 4 height 4
click at [55, 210] on div "Highlight" at bounding box center [55, 209] width 11 height 3
drag, startPoint x: 55, startPoint y: 210, endPoint x: 46, endPoint y: 192, distance: 20.9
click at [55, 210] on div "Highlight" at bounding box center [55, 209] width 11 height 3
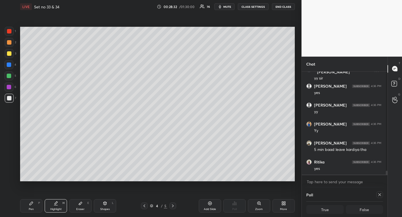
scroll to position [2742, 0]
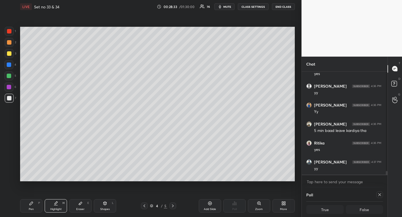
click at [145, 203] on div "Pen P Highlight H Eraser E Shapes L 4 / 5 Add Slide Poll Zoom More" at bounding box center [157, 206] width 275 height 22
drag, startPoint x: 144, startPoint y: 207, endPoint x: 141, endPoint y: 205, distance: 3.6
click at [144, 207] on icon at bounding box center [144, 206] width 4 height 4
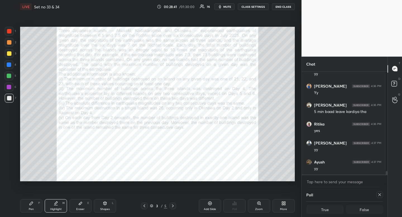
scroll to position [2780, 0]
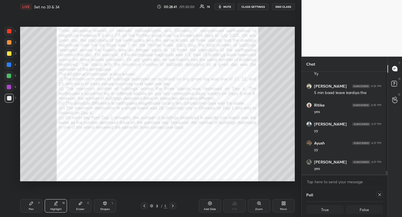
click at [172, 208] on icon at bounding box center [173, 206] width 4 height 4
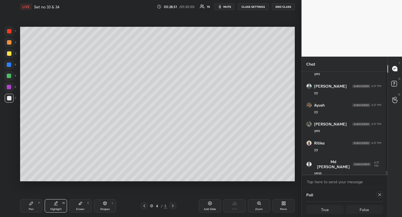
scroll to position [2837, 0]
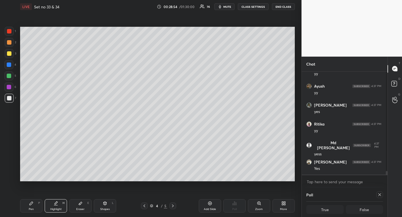
click at [56, 205] on icon at bounding box center [56, 204] width 4 height 4
drag, startPoint x: 56, startPoint y: 205, endPoint x: 63, endPoint y: 194, distance: 13.3
click at [56, 203] on icon at bounding box center [56, 204] width 4 height 4
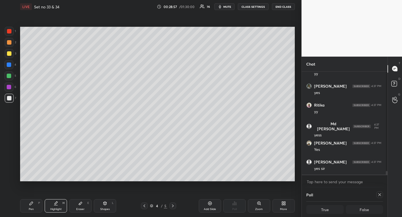
click at [33, 204] on icon at bounding box center [31, 204] width 4 height 4
click at [7, 98] on div at bounding box center [9, 98] width 4 height 4
click at [33, 209] on div "Pen" at bounding box center [31, 209] width 5 height 3
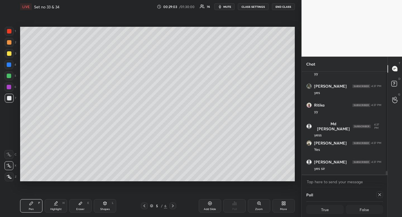
drag, startPoint x: 33, startPoint y: 209, endPoint x: 27, endPoint y: 200, distance: 10.3
click at [33, 209] on div "Pen" at bounding box center [31, 209] width 5 height 3
click at [8, 54] on div at bounding box center [9, 53] width 4 height 4
click at [11, 98] on div at bounding box center [9, 98] width 9 height 9
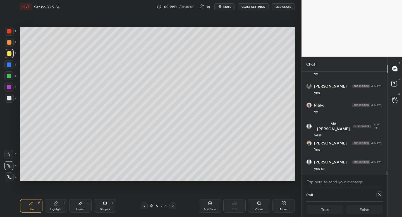
click at [11, 98] on div at bounding box center [9, 98] width 9 height 9
click at [104, 204] on icon at bounding box center [105, 203] width 3 height 3
click at [13, 144] on div at bounding box center [9, 143] width 9 height 9
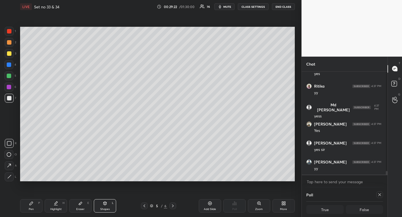
click at [103, 207] on div "Shapes L" at bounding box center [105, 206] width 22 height 13
click at [12, 176] on div at bounding box center [9, 177] width 9 height 9
click at [9, 176] on icon at bounding box center [9, 177] width 4 height 4
click at [32, 204] on icon at bounding box center [31, 203] width 3 height 3
click at [33, 200] on div "Pen P" at bounding box center [31, 206] width 22 height 13
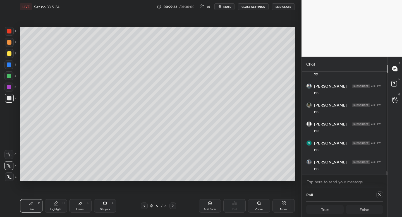
scroll to position [3008, 0]
click at [104, 205] on icon at bounding box center [105, 203] width 3 height 3
click at [11, 154] on div at bounding box center [8, 154] width 9 height 9
drag, startPoint x: 11, startPoint y: 154, endPoint x: 8, endPoint y: 154, distance: 3.6
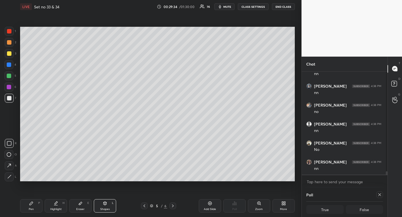
click at [11, 154] on div at bounding box center [8, 154] width 9 height 9
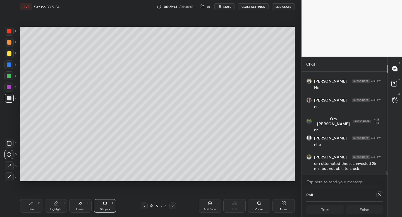
scroll to position [3128, 0]
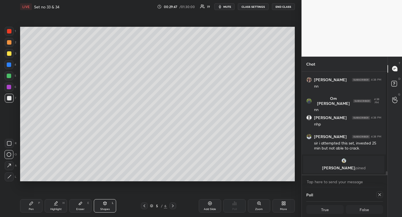
click at [6, 54] on div at bounding box center [9, 53] width 9 height 9
drag, startPoint x: 7, startPoint y: 54, endPoint x: 8, endPoint y: 75, distance: 21.6
click at [7, 54] on div at bounding box center [9, 53] width 4 height 4
click at [61, 210] on div "Highlight" at bounding box center [55, 209] width 11 height 3
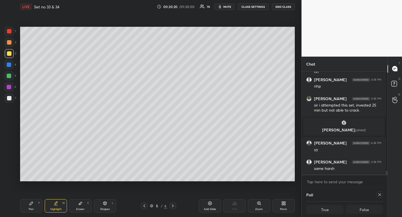
scroll to position [2882, 0]
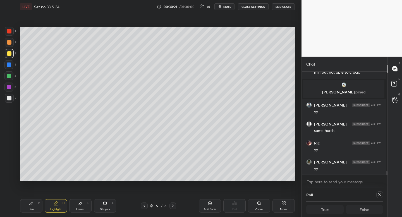
click at [59, 203] on div "Highlight H" at bounding box center [56, 206] width 22 height 13
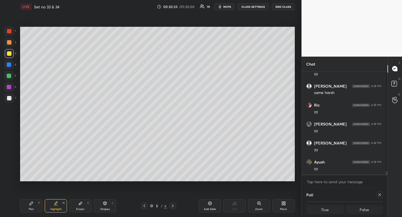
click at [144, 206] on icon at bounding box center [144, 206] width 4 height 4
click at [38, 205] on div "Pen P" at bounding box center [31, 206] width 22 height 13
click at [33, 202] on div "Pen P" at bounding box center [31, 206] width 22 height 13
click at [10, 77] on div at bounding box center [9, 76] width 4 height 4
drag, startPoint x: 10, startPoint y: 77, endPoint x: 6, endPoint y: 78, distance: 4.0
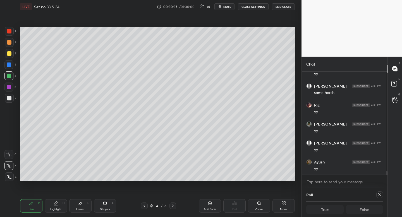
click at [10, 77] on div at bounding box center [9, 76] width 4 height 4
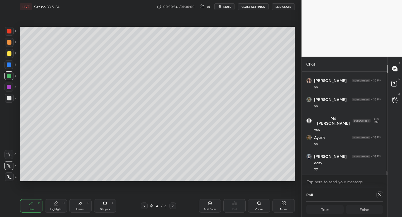
scroll to position [3122, 0]
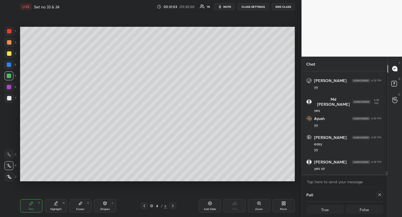
click at [11, 53] on div at bounding box center [9, 53] width 4 height 4
click at [10, 55] on div at bounding box center [9, 53] width 4 height 4
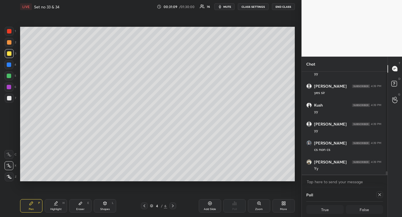
scroll to position [3217, 0]
click at [79, 205] on icon at bounding box center [80, 203] width 3 height 3
click at [81, 205] on icon at bounding box center [80, 204] width 4 height 4
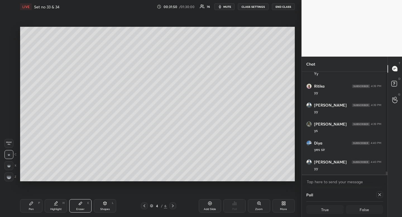
scroll to position [3312, 0]
click at [56, 207] on div "Highlight H" at bounding box center [56, 206] width 22 height 13
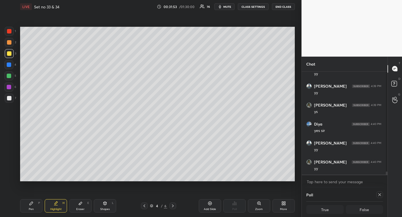
click at [56, 207] on div "Highlight H" at bounding box center [56, 206] width 22 height 13
click at [58, 205] on div "Highlight H" at bounding box center [56, 206] width 22 height 13
click at [144, 207] on icon at bounding box center [144, 206] width 4 height 4
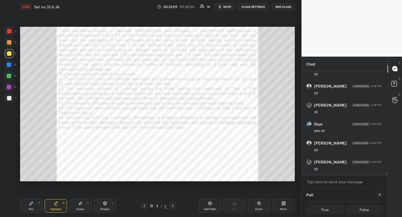
click at [56, 209] on div "Highlight" at bounding box center [55, 209] width 11 height 3
drag, startPoint x: 56, startPoint y: 209, endPoint x: 56, endPoint y: 206, distance: 3.1
click at [56, 209] on div "Highlight" at bounding box center [55, 209] width 11 height 3
click at [172, 205] on icon at bounding box center [173, 206] width 4 height 4
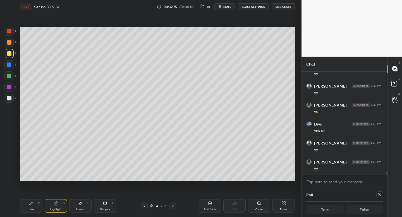
click at [31, 206] on icon at bounding box center [31, 204] width 4 height 4
click at [8, 53] on div at bounding box center [9, 53] width 4 height 4
click at [29, 207] on div "Pen P" at bounding box center [31, 206] width 22 height 13
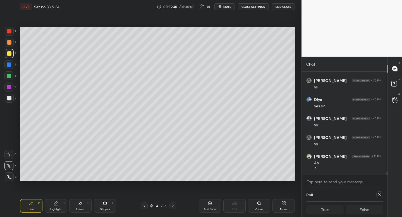
scroll to position [3355, 0]
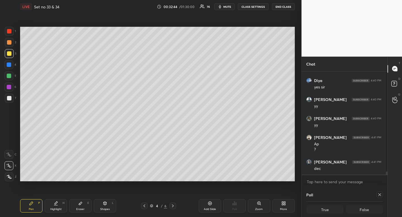
drag, startPoint x: 53, startPoint y: 206, endPoint x: 48, endPoint y: 186, distance: 20.5
click at [53, 207] on div "Highlight H" at bounding box center [56, 206] width 22 height 13
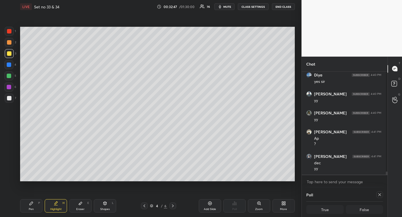
scroll to position [3380, 0]
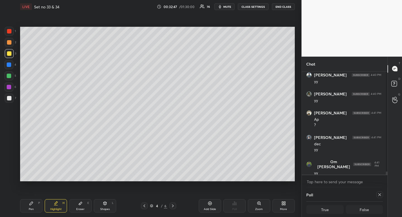
click at [32, 203] on icon at bounding box center [31, 203] width 3 height 3
click at [146, 206] on icon at bounding box center [144, 206] width 4 height 4
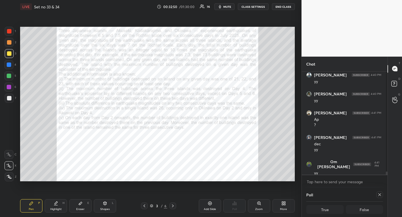
click at [63, 206] on div "Highlight H" at bounding box center [56, 206] width 22 height 13
click at [173, 206] on icon at bounding box center [173, 206] width 4 height 4
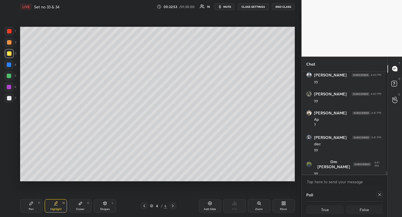
click at [31, 209] on div "Pen" at bounding box center [31, 209] width 5 height 3
drag, startPoint x: 31, startPoint y: 209, endPoint x: 35, endPoint y: 184, distance: 25.1
click at [31, 209] on div "Pen" at bounding box center [31, 209] width 5 height 3
click at [52, 210] on div "Highlight" at bounding box center [55, 209] width 11 height 3
click at [28, 203] on div "Pen P" at bounding box center [31, 206] width 22 height 13
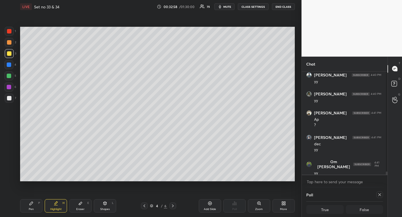
click at [29, 203] on icon at bounding box center [31, 204] width 4 height 4
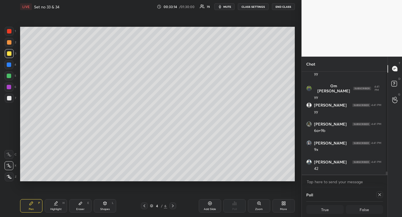
scroll to position [3475, 0]
click at [8, 67] on div at bounding box center [9, 65] width 4 height 4
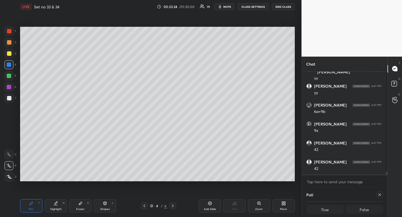
drag, startPoint x: 8, startPoint y: 67, endPoint x: 1, endPoint y: 66, distance: 7.0
click at [8, 67] on div at bounding box center [8, 64] width 9 height 9
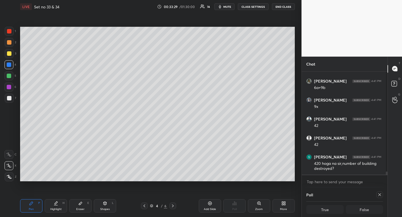
click at [108, 205] on div "Shapes L" at bounding box center [105, 206] width 22 height 13
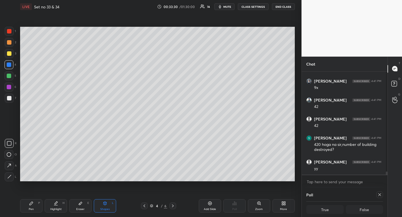
click at [5, 144] on div at bounding box center [9, 143] width 9 height 9
drag, startPoint x: 5, startPoint y: 144, endPoint x: 15, endPoint y: 124, distance: 22.4
click at [5, 144] on div at bounding box center [9, 143] width 9 height 9
click at [32, 213] on div "Pen P Highlight H Eraser E Shapes L 4 / 6 Add Slide Poll Zoom More" at bounding box center [157, 206] width 275 height 22
drag, startPoint x: 32, startPoint y: 213, endPoint x: 27, endPoint y: 203, distance: 11.0
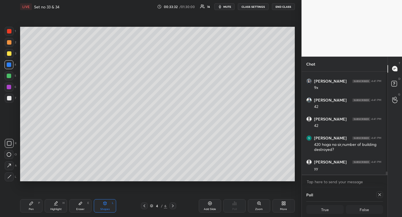
click at [32, 213] on div "Pen P Highlight H Eraser E Shapes L 4 / 6 Add Slide Poll Zoom More" at bounding box center [157, 206] width 275 height 22
click at [30, 206] on div "Pen P" at bounding box center [31, 206] width 22 height 13
click at [32, 205] on icon at bounding box center [31, 204] width 4 height 4
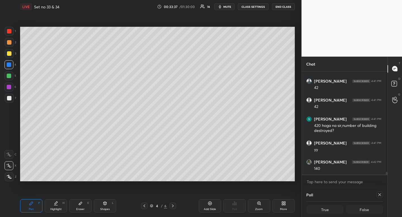
click at [33, 205] on icon at bounding box center [31, 204] width 4 height 4
drag, startPoint x: 104, startPoint y: 206, endPoint x: 86, endPoint y: 188, distance: 25.1
click at [104, 206] on div "Shapes L" at bounding box center [105, 206] width 22 height 13
click at [7, 146] on div at bounding box center [9, 143] width 9 height 9
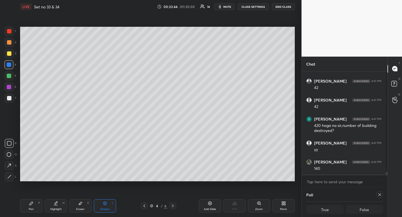
click at [34, 206] on div "Pen P" at bounding box center [31, 206] width 22 height 13
click at [10, 53] on div at bounding box center [9, 53] width 4 height 4
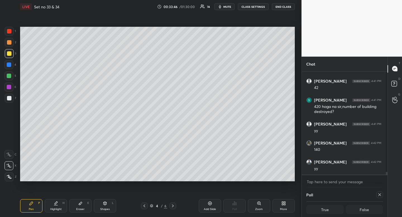
click at [35, 209] on div "Pen P" at bounding box center [31, 206] width 22 height 13
click at [55, 206] on div "Highlight H" at bounding box center [56, 206] width 22 height 13
drag, startPoint x: 55, startPoint y: 206, endPoint x: 69, endPoint y: 197, distance: 16.1
click at [55, 206] on div "Highlight H" at bounding box center [56, 206] width 22 height 13
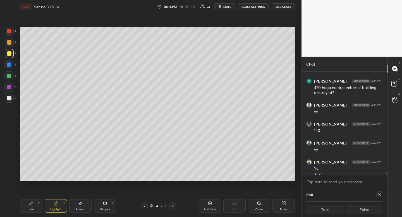
scroll to position [3581, 0]
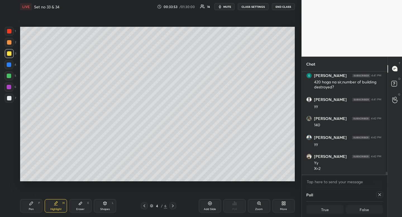
click at [30, 208] on div "Pen" at bounding box center [31, 209] width 5 height 3
drag, startPoint x: 30, startPoint y: 208, endPoint x: 22, endPoint y: 207, distance: 8.1
click at [30, 208] on div "Pen" at bounding box center [31, 209] width 5 height 3
click at [56, 210] on div "Highlight" at bounding box center [55, 209] width 11 height 3
click at [56, 208] on div "Highlight" at bounding box center [55, 209] width 11 height 3
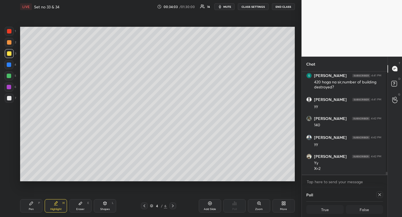
click at [38, 204] on div "Pen P" at bounding box center [31, 206] width 22 height 13
click at [58, 206] on icon at bounding box center [56, 204] width 4 height 4
drag, startPoint x: 58, startPoint y: 205, endPoint x: 46, endPoint y: 207, distance: 12.6
click at [58, 205] on icon at bounding box center [56, 204] width 4 height 4
click at [30, 206] on div "Pen P" at bounding box center [31, 206] width 22 height 13
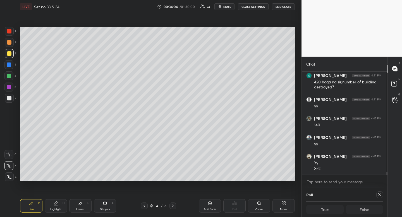
click at [32, 207] on div "Pen P" at bounding box center [31, 206] width 22 height 13
click at [83, 208] on div "Eraser" at bounding box center [80, 209] width 8 height 3
drag, startPoint x: 83, startPoint y: 208, endPoint x: 88, endPoint y: 203, distance: 7.3
click at [83, 208] on div "Eraser" at bounding box center [80, 209] width 8 height 3
click at [31, 208] on div "Pen" at bounding box center [31, 209] width 5 height 3
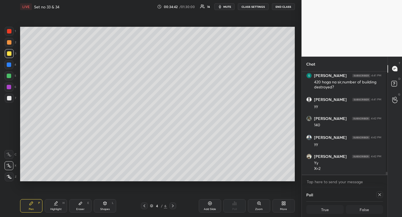
drag, startPoint x: 31, startPoint y: 208, endPoint x: 34, endPoint y: 206, distance: 3.6
click at [31, 208] on div "Pen" at bounding box center [31, 209] width 5 height 3
click at [145, 207] on icon at bounding box center [144, 206] width 4 height 4
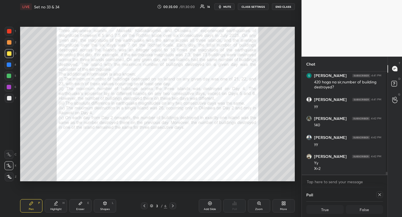
click at [53, 207] on div "Highlight H" at bounding box center [56, 206] width 22 height 13
drag, startPoint x: 173, startPoint y: 205, endPoint x: 170, endPoint y: 202, distance: 4.0
click at [173, 205] on icon at bounding box center [173, 206] width 4 height 4
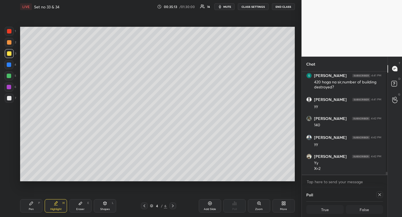
scroll to position [3600, 0]
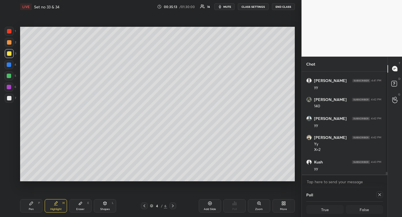
click at [10, 52] on div at bounding box center [9, 53] width 4 height 4
drag, startPoint x: 10, startPoint y: 52, endPoint x: 16, endPoint y: 53, distance: 5.9
click at [10, 52] on div at bounding box center [9, 53] width 4 height 4
click at [52, 212] on div "Highlight H" at bounding box center [56, 206] width 22 height 13
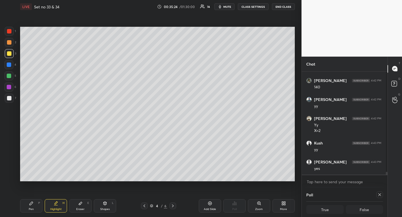
click at [80, 207] on div "Eraser E" at bounding box center [80, 206] width 22 height 13
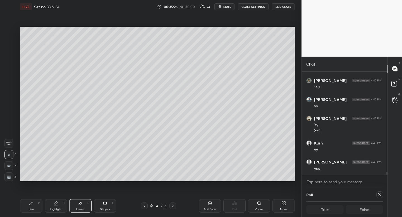
click at [31, 208] on div "Pen" at bounding box center [31, 209] width 5 height 3
drag, startPoint x: 31, startPoint y: 208, endPoint x: 42, endPoint y: 198, distance: 14.7
click at [29, 209] on div "Pen" at bounding box center [31, 209] width 5 height 3
click at [82, 205] on icon at bounding box center [80, 204] width 4 height 4
drag, startPoint x: 82, startPoint y: 205, endPoint x: 107, endPoint y: 185, distance: 32.4
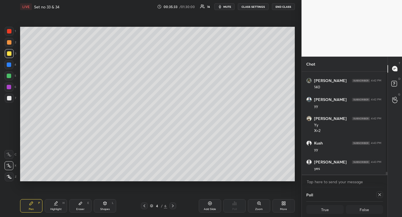
click at [82, 205] on icon at bounding box center [80, 204] width 4 height 4
click at [35, 209] on div "Pen P" at bounding box center [31, 206] width 22 height 13
click at [8, 76] on div at bounding box center [9, 76] width 4 height 4
click at [8, 77] on div at bounding box center [9, 76] width 4 height 4
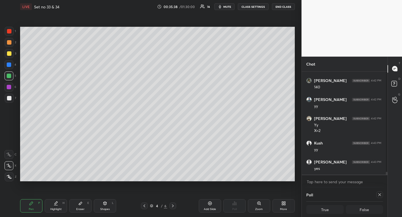
click at [10, 97] on div at bounding box center [9, 98] width 4 height 4
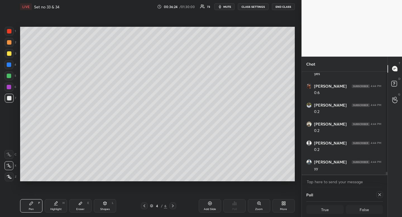
scroll to position [3733, 0]
click at [55, 209] on div "Highlight" at bounding box center [55, 209] width 11 height 3
drag, startPoint x: 55, startPoint y: 209, endPoint x: 85, endPoint y: 195, distance: 33.3
click at [57, 210] on div "Highlight" at bounding box center [55, 209] width 11 height 3
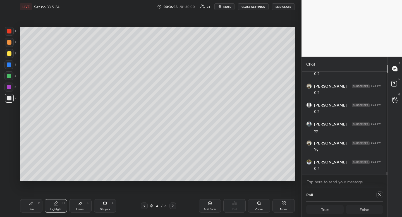
click at [27, 209] on div "Pen P" at bounding box center [31, 206] width 22 height 13
click at [27, 208] on div "Pen P" at bounding box center [31, 206] width 22 height 13
click at [79, 209] on div "Eraser" at bounding box center [80, 209] width 8 height 3
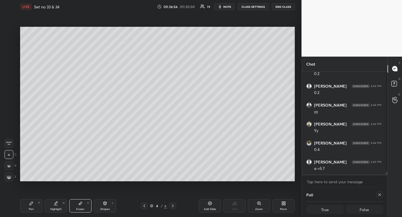
drag, startPoint x: 79, startPoint y: 209, endPoint x: 68, endPoint y: 191, distance: 21.6
click at [79, 209] on div "Eraser" at bounding box center [80, 209] width 8 height 3
click at [275, 113] on div "Setting up your live class Poll for secs No correct answer Start poll" at bounding box center [157, 104] width 279 height 182
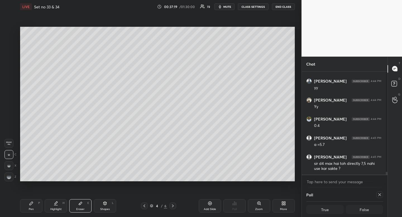
click at [56, 210] on div "Highlight" at bounding box center [55, 209] width 11 height 3
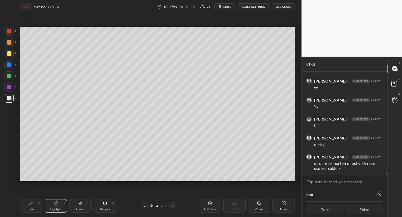
drag, startPoint x: 56, startPoint y: 210, endPoint x: 49, endPoint y: 185, distance: 26.0
click at [56, 210] on div "Highlight" at bounding box center [55, 209] width 11 height 3
click at [145, 209] on div at bounding box center [144, 206] width 7 height 7
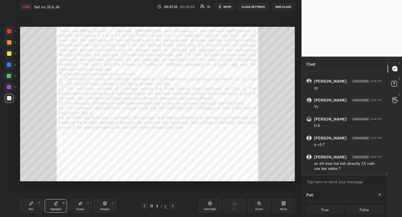
scroll to position [3814, 0]
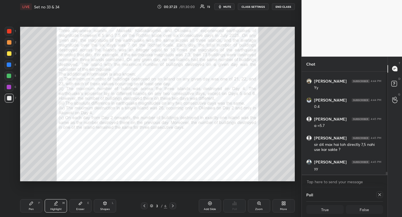
click at [172, 207] on icon at bounding box center [173, 206] width 4 height 4
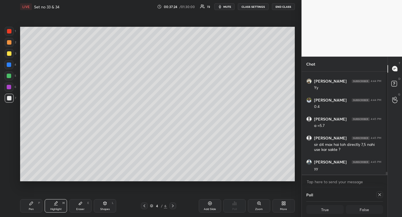
click at [29, 210] on div "Pen P" at bounding box center [31, 206] width 22 height 13
click at [28, 210] on div "Pen P" at bounding box center [31, 206] width 22 height 13
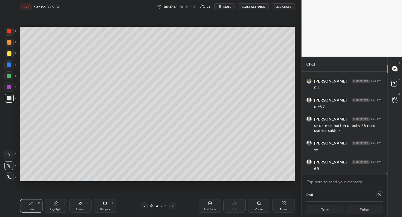
scroll to position [3852, 0]
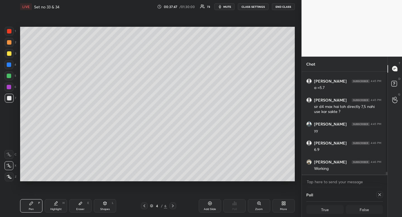
click at [55, 207] on div "Highlight H" at bounding box center [56, 206] width 22 height 13
click at [55, 208] on div "Highlight" at bounding box center [55, 209] width 11 height 3
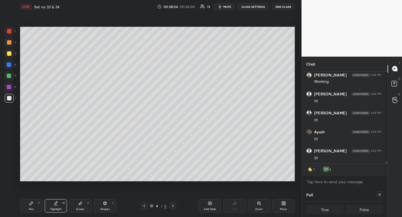
scroll to position [3959, 0]
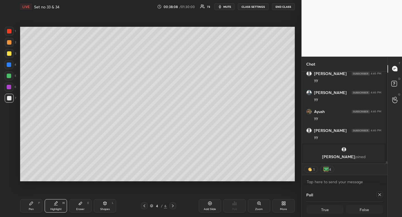
click at [29, 209] on div "Pen P" at bounding box center [31, 206] width 22 height 13
click at [29, 207] on div "Pen P" at bounding box center [31, 206] width 22 height 13
click at [8, 52] on div at bounding box center [9, 53] width 9 height 9
click at [11, 51] on div at bounding box center [9, 53] width 9 height 9
type textarea "x"
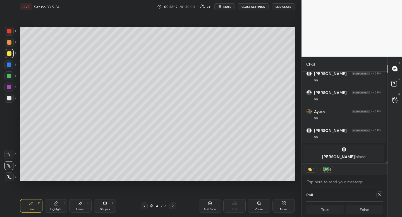
scroll to position [3948, 0]
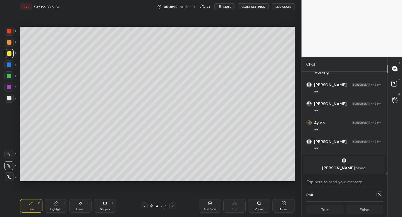
click at [77, 204] on div "Eraser E" at bounding box center [80, 206] width 22 height 13
click at [79, 203] on icon at bounding box center [80, 204] width 4 height 4
click at [26, 211] on div "Pen P" at bounding box center [31, 206] width 22 height 13
click at [28, 209] on div "Pen P" at bounding box center [31, 206] width 22 height 13
click at [74, 210] on div "Eraser E" at bounding box center [80, 206] width 22 height 13
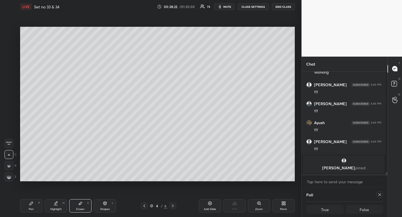
click at [74, 210] on div "Eraser E" at bounding box center [80, 206] width 22 height 13
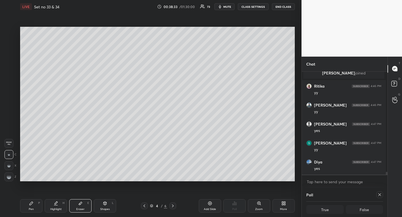
scroll to position [3750, 0]
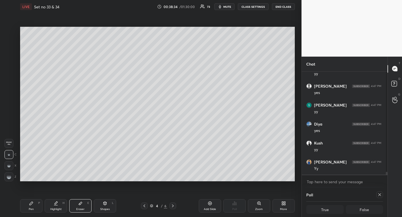
click at [85, 205] on div "Eraser E" at bounding box center [80, 206] width 22 height 13
click at [34, 208] on div "Pen" at bounding box center [31, 209] width 5 height 3
click at [34, 206] on div "Pen P" at bounding box center [31, 206] width 22 height 13
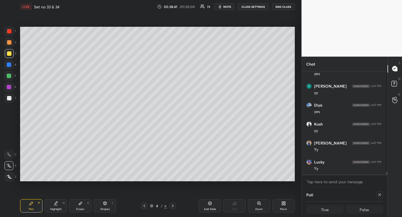
click at [54, 207] on div "Highlight H" at bounding box center [56, 206] width 22 height 13
click at [7, 76] on div at bounding box center [9, 76] width 4 height 4
click at [54, 212] on div "Highlight H" at bounding box center [56, 206] width 22 height 13
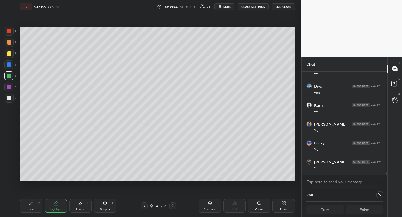
click at [30, 206] on icon at bounding box center [31, 204] width 4 height 4
click at [33, 206] on div "Pen P" at bounding box center [31, 206] width 22 height 13
click at [60, 210] on div "Highlight" at bounding box center [55, 209] width 11 height 3
drag, startPoint x: 61, startPoint y: 207, endPoint x: 72, endPoint y: 194, distance: 17.3
click at [61, 207] on div "Highlight H" at bounding box center [56, 206] width 22 height 13
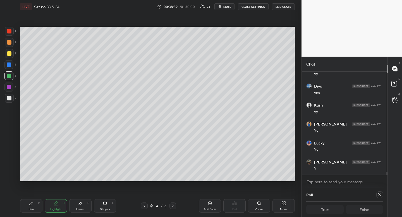
click at [56, 210] on div "Highlight" at bounding box center [55, 209] width 11 height 3
click at [7, 53] on div at bounding box center [9, 53] width 4 height 4
click at [56, 206] on div "Highlight H" at bounding box center [56, 206] width 22 height 13
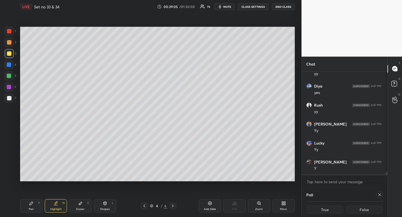
click at [145, 207] on icon at bounding box center [144, 206] width 4 height 4
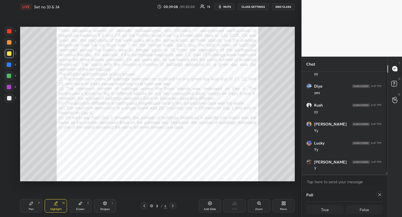
click at [172, 208] on icon at bounding box center [173, 206] width 4 height 4
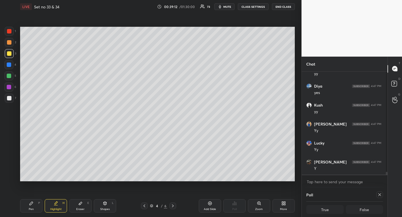
click at [144, 209] on div at bounding box center [144, 206] width 7 height 7
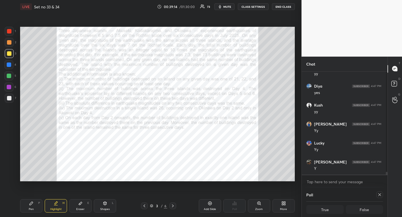
drag, startPoint x: 174, startPoint y: 207, endPoint x: 171, endPoint y: 200, distance: 7.3
click at [173, 207] on icon at bounding box center [173, 206] width 4 height 4
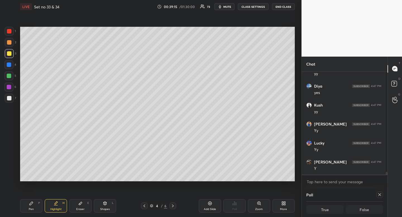
drag, startPoint x: 60, startPoint y: 210, endPoint x: 67, endPoint y: 184, distance: 26.2
click at [61, 210] on div "Highlight" at bounding box center [55, 209] width 11 height 3
click at [31, 209] on div "Pen" at bounding box center [31, 209] width 5 height 3
drag, startPoint x: 31, startPoint y: 209, endPoint x: 29, endPoint y: 193, distance: 16.1
click at [31, 209] on div "Pen" at bounding box center [31, 209] width 5 height 3
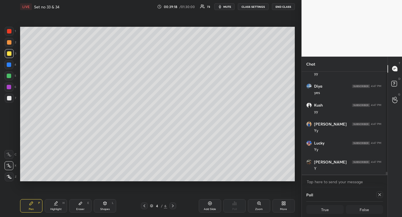
click at [6, 97] on div at bounding box center [9, 98] width 9 height 9
drag, startPoint x: 6, startPoint y: 97, endPoint x: 0, endPoint y: 100, distance: 6.5
click at [6, 97] on div at bounding box center [9, 98] width 9 height 9
click at [58, 205] on div "Highlight H" at bounding box center [56, 206] width 22 height 13
drag, startPoint x: 58, startPoint y: 205, endPoint x: 64, endPoint y: 193, distance: 12.7
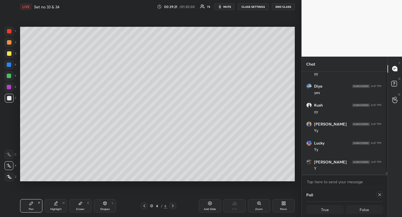
click at [61, 199] on div "Pen P Highlight H Eraser E Shapes L 4 / 6 Add Slide Poll Zoom More" at bounding box center [157, 206] width 275 height 22
click at [35, 204] on div "Pen P" at bounding box center [31, 206] width 22 height 13
drag, startPoint x: 35, startPoint y: 204, endPoint x: 55, endPoint y: 189, distance: 25.5
click at [35, 204] on div "Pen P" at bounding box center [31, 206] width 22 height 13
click at [79, 208] on div "Eraser" at bounding box center [80, 209] width 8 height 3
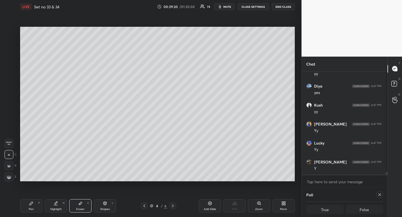
click at [35, 204] on div "Pen P" at bounding box center [31, 206] width 22 height 13
drag, startPoint x: 35, startPoint y: 204, endPoint x: 45, endPoint y: 193, distance: 15.5
click at [35, 204] on div "Pen P" at bounding box center [31, 206] width 22 height 13
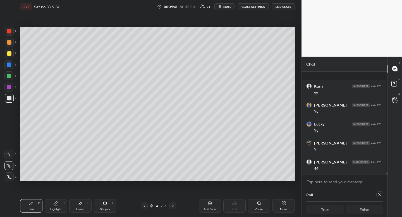
scroll to position [3845, 0]
click at [60, 211] on div "Highlight" at bounding box center [55, 209] width 11 height 3
drag, startPoint x: 59, startPoint y: 209, endPoint x: 63, endPoint y: 205, distance: 5.3
click at [60, 209] on div "Highlight" at bounding box center [55, 209] width 11 height 3
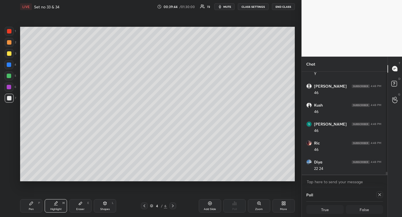
scroll to position [3902, 0]
click at [31, 208] on div "Pen" at bounding box center [31, 209] width 5 height 3
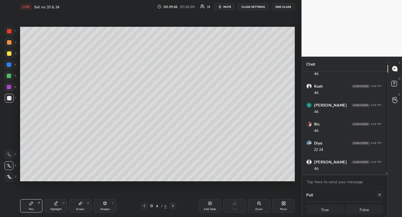
drag, startPoint x: 31, startPoint y: 208, endPoint x: 37, endPoint y: 202, distance: 8.1
click at [31, 208] on div "Pen" at bounding box center [31, 209] width 5 height 3
drag, startPoint x: 61, startPoint y: 208, endPoint x: 72, endPoint y: 186, distance: 24.5
click at [61, 208] on div "Highlight" at bounding box center [55, 209] width 11 height 3
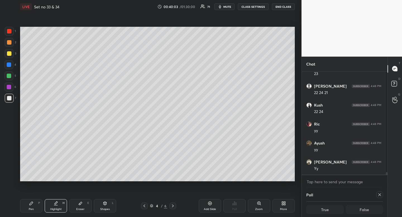
click at [229, 6] on span "mute" at bounding box center [228, 7] width 8 height 4
click at [227, 8] on span "unmute" at bounding box center [227, 7] width 12 height 4
click at [60, 205] on div "Highlight H" at bounding box center [56, 206] width 22 height 13
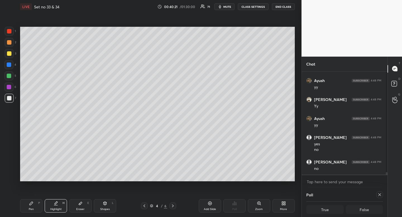
click at [32, 205] on icon at bounding box center [31, 204] width 4 height 4
drag, startPoint x: 32, startPoint y: 205, endPoint x: 37, endPoint y: 188, distance: 17.7
click at [29, 204] on icon at bounding box center [31, 204] width 4 height 4
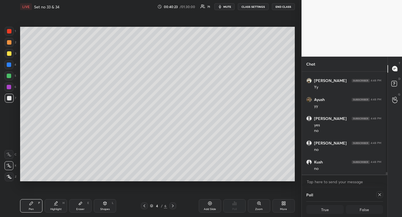
scroll to position [4136, 0]
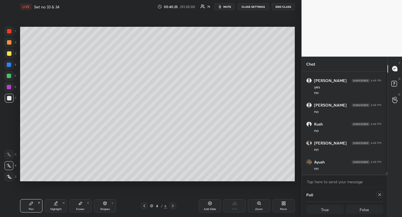
click at [11, 75] on div at bounding box center [9, 76] width 4 height 4
drag, startPoint x: 11, startPoint y: 75, endPoint x: 17, endPoint y: 74, distance: 6.2
click at [11, 75] on div at bounding box center [9, 76] width 4 height 4
click at [58, 208] on div "Highlight" at bounding box center [55, 209] width 11 height 3
drag, startPoint x: 58, startPoint y: 208, endPoint x: 61, endPoint y: 202, distance: 7.0
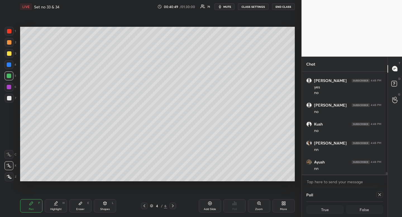
click at [58, 208] on div "Highlight" at bounding box center [55, 209] width 11 height 3
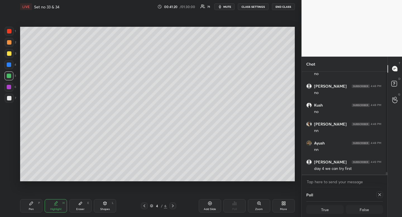
click at [82, 212] on div "Eraser E" at bounding box center [80, 206] width 22 height 13
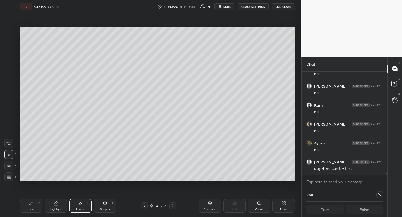
click at [31, 210] on div "Pen" at bounding box center [31, 209] width 5 height 3
drag, startPoint x: 31, startPoint y: 210, endPoint x: 34, endPoint y: 192, distance: 18.5
click at [32, 209] on div "Pen" at bounding box center [31, 209] width 5 height 3
click at [58, 204] on div "Highlight H" at bounding box center [56, 206] width 22 height 13
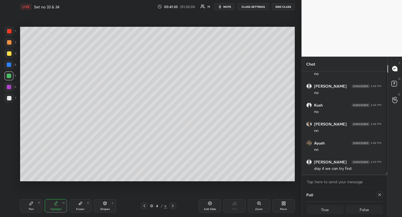
drag, startPoint x: 58, startPoint y: 204, endPoint x: 61, endPoint y: 199, distance: 5.6
click at [59, 202] on div "Highlight H" at bounding box center [56, 206] width 22 height 13
click at [55, 212] on div "Highlight H" at bounding box center [56, 206] width 22 height 13
drag, startPoint x: 55, startPoint y: 212, endPoint x: 58, endPoint y: 205, distance: 7.6
click at [55, 212] on div "Highlight H" at bounding box center [56, 206] width 22 height 13
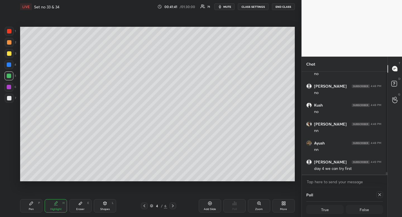
click at [80, 210] on div "Eraser" at bounding box center [80, 209] width 8 height 3
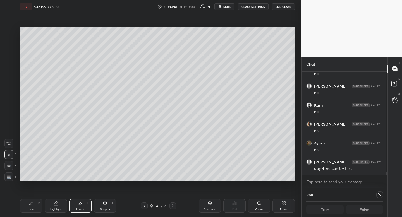
drag, startPoint x: 80, startPoint y: 210, endPoint x: 98, endPoint y: 188, distance: 28.7
click at [80, 210] on div "Eraser" at bounding box center [80, 209] width 8 height 3
click at [33, 207] on div "Pen P" at bounding box center [31, 206] width 22 height 13
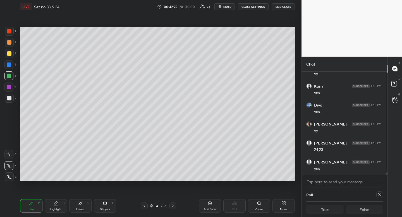
scroll to position [4440, 0]
click at [56, 211] on div "Highlight" at bounding box center [55, 209] width 11 height 3
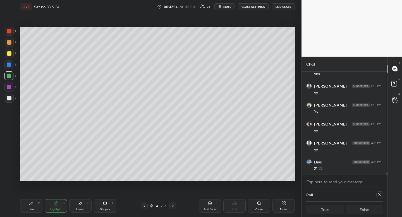
scroll to position [4535, 0]
click at [29, 207] on div "Pen P" at bounding box center [31, 206] width 22 height 13
drag, startPoint x: 29, startPoint y: 207, endPoint x: 98, endPoint y: 187, distance: 72.0
click at [32, 205] on div "Pen P" at bounding box center [31, 206] width 22 height 13
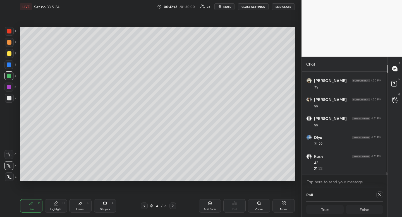
click at [53, 204] on div "Highlight H" at bounding box center [56, 206] width 22 height 13
drag, startPoint x: 54, startPoint y: 204, endPoint x: 50, endPoint y: 186, distance: 18.5
click at [53, 204] on div "Highlight H" at bounding box center [56, 206] width 22 height 13
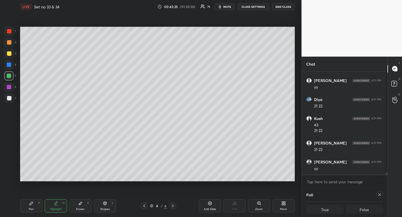
scroll to position [4597, 0]
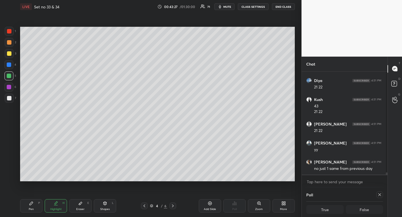
click at [61, 207] on div "Highlight H" at bounding box center [56, 206] width 22 height 13
drag, startPoint x: 61, startPoint y: 207, endPoint x: 75, endPoint y: 183, distance: 27.5
click at [61, 207] on div "Highlight H" at bounding box center [56, 206] width 22 height 13
click at [79, 210] on div "Eraser" at bounding box center [80, 209] width 8 height 3
drag, startPoint x: 79, startPoint y: 210, endPoint x: 104, endPoint y: 182, distance: 37.6
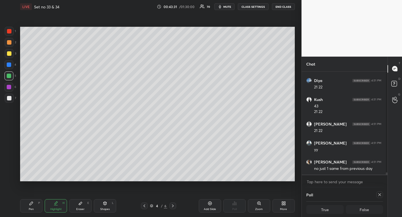
click at [79, 210] on div "Eraser" at bounding box center [80, 209] width 8 height 3
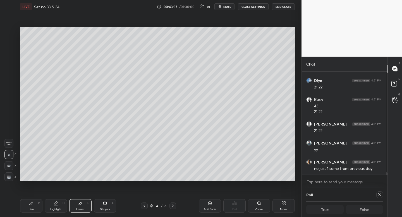
click at [55, 204] on icon at bounding box center [56, 203] width 3 height 3
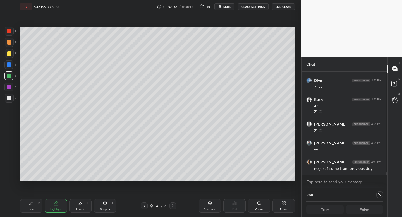
click at [35, 203] on div "Pen P" at bounding box center [31, 206] width 22 height 13
drag, startPoint x: 35, startPoint y: 203, endPoint x: 62, endPoint y: 185, distance: 32.3
click at [35, 203] on div "Pen P" at bounding box center [31, 206] width 22 height 13
click at [58, 209] on div "Highlight" at bounding box center [55, 209] width 11 height 3
drag, startPoint x: 58, startPoint y: 209, endPoint x: 66, endPoint y: 191, distance: 19.4
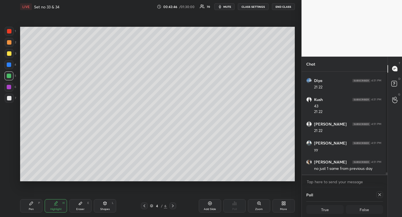
click at [58, 209] on div "Highlight" at bounding box center [55, 209] width 11 height 3
click at [34, 205] on div "Pen P" at bounding box center [31, 206] width 22 height 13
drag, startPoint x: 34, startPoint y: 205, endPoint x: 51, endPoint y: 194, distance: 20.4
click at [34, 205] on div "Pen P" at bounding box center [31, 206] width 22 height 13
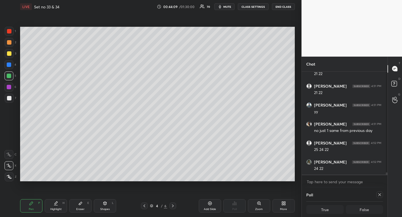
scroll to position [4654, 0]
click at [109, 207] on div "Shapes L" at bounding box center [105, 206] width 22 height 13
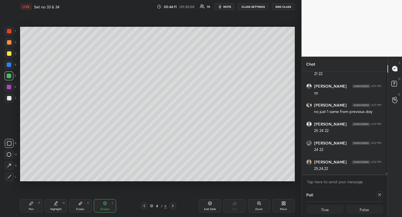
click at [8, 150] on div at bounding box center [8, 154] width 9 height 9
click at [56, 206] on icon at bounding box center [56, 204] width 4 height 4
drag, startPoint x: 56, startPoint y: 206, endPoint x: 58, endPoint y: 196, distance: 9.3
click at [56, 206] on icon at bounding box center [56, 204] width 4 height 4
click at [30, 207] on div "Pen P" at bounding box center [31, 206] width 22 height 13
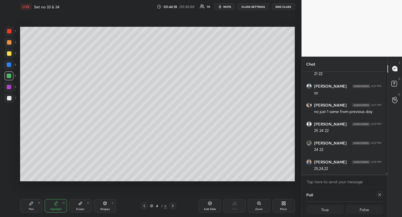
drag, startPoint x: 32, startPoint y: 205, endPoint x: 35, endPoint y: 187, distance: 18.5
click at [32, 205] on icon at bounding box center [31, 204] width 4 height 4
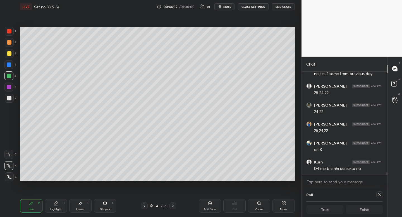
scroll to position [4711, 0]
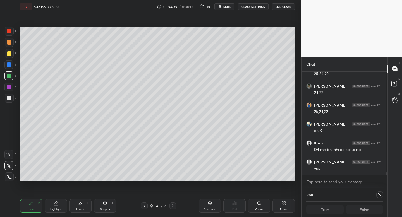
click at [59, 212] on div "Highlight H" at bounding box center [56, 206] width 22 height 13
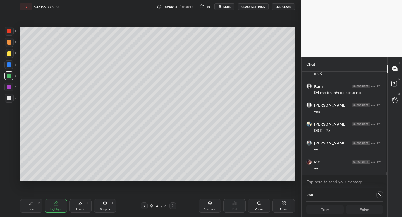
scroll to position [4787, 0]
click at [81, 206] on div "Eraser E" at bounding box center [80, 206] width 22 height 13
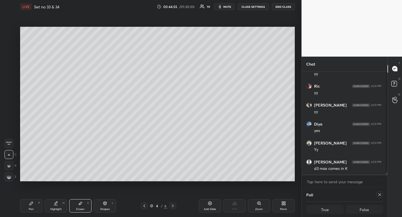
scroll to position [4863, 0]
click at [28, 208] on div "Pen P" at bounding box center [31, 206] width 22 height 13
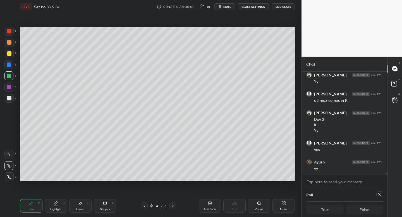
scroll to position [4932, 0]
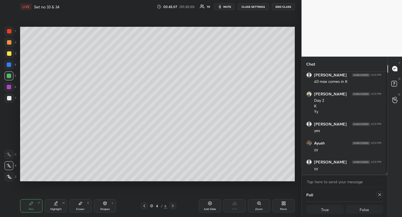
click at [58, 209] on div "Highlight" at bounding box center [55, 209] width 11 height 3
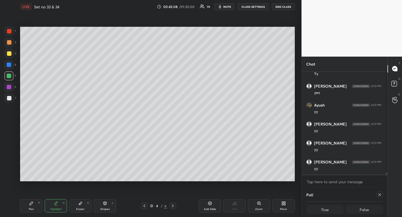
drag, startPoint x: 81, startPoint y: 209, endPoint x: 81, endPoint y: 195, distance: 14.0
click at [81, 210] on div "Eraser" at bounding box center [80, 209] width 8 height 3
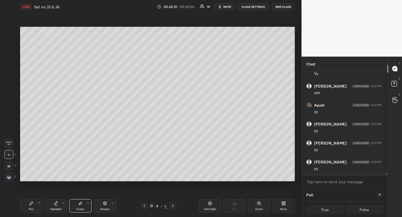
drag, startPoint x: 33, startPoint y: 213, endPoint x: 35, endPoint y: 206, distance: 7.2
click at [33, 213] on div "Pen P" at bounding box center [31, 206] width 22 height 13
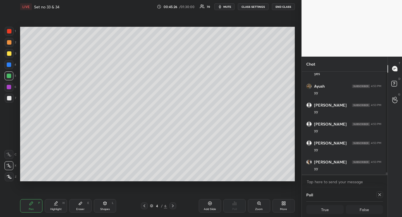
click at [56, 206] on div "Highlight H" at bounding box center [56, 206] width 22 height 13
drag, startPoint x: 56, startPoint y: 206, endPoint x: 67, endPoint y: 182, distance: 26.3
click at [56, 206] on div "Highlight H" at bounding box center [56, 206] width 22 height 13
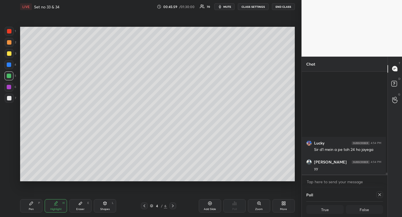
scroll to position [4667, 0]
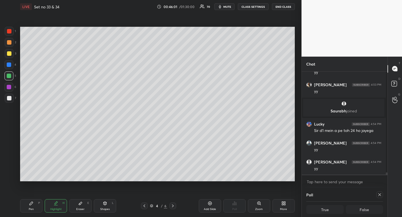
click at [146, 206] on icon at bounding box center [144, 206] width 4 height 4
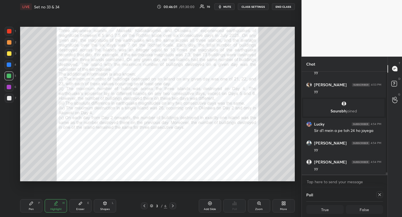
scroll to position [4705, 0]
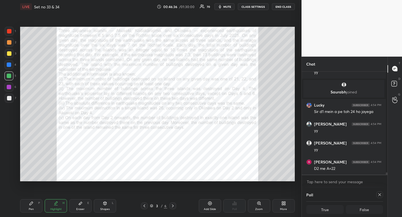
click at [173, 207] on icon at bounding box center [173, 206] width 4 height 4
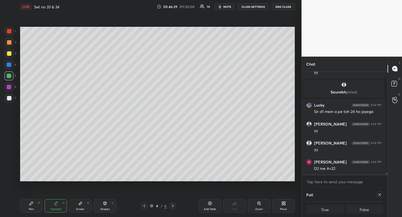
click at [146, 205] on icon at bounding box center [144, 206] width 4 height 4
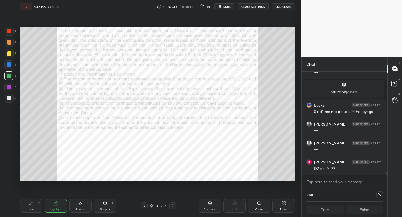
click at [172, 206] on icon at bounding box center [173, 206] width 4 height 4
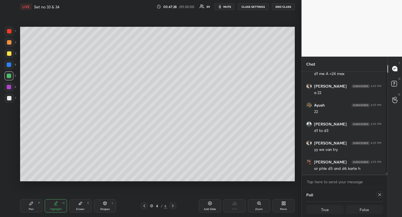
scroll to position [4862, 0]
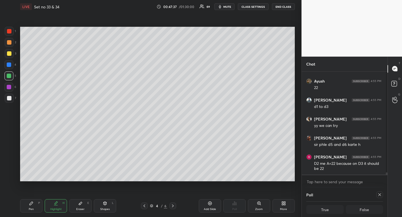
drag, startPoint x: 62, startPoint y: 205, endPoint x: 63, endPoint y: 191, distance: 13.8
click at [61, 205] on div "Highlight H" at bounding box center [56, 206] width 22 height 13
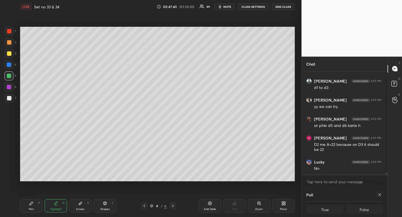
scroll to position [4900, 0]
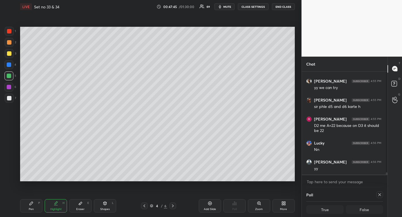
click at [30, 203] on icon at bounding box center [31, 204] width 4 height 4
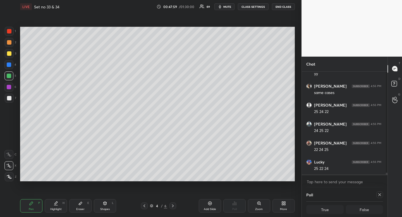
scroll to position [5014, 0]
click at [82, 206] on div "Eraser E" at bounding box center [80, 206] width 22 height 13
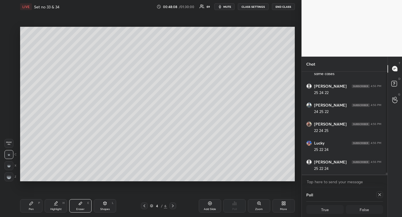
drag, startPoint x: 82, startPoint y: 206, endPoint x: 98, endPoint y: 189, distance: 24.3
click at [82, 206] on div "Eraser E" at bounding box center [80, 206] width 22 height 13
click at [30, 206] on div "Pen P" at bounding box center [31, 206] width 22 height 13
drag, startPoint x: 30, startPoint y: 206, endPoint x: 60, endPoint y: 188, distance: 35.9
click at [30, 206] on div "Pen P" at bounding box center [31, 206] width 22 height 13
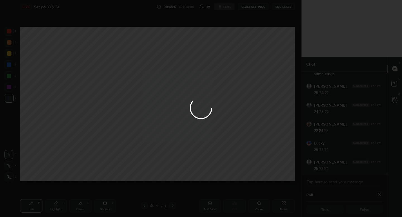
click at [217, 166] on div "1 2 3 4 5 6 7 R O A L C X Z Erase all C X Z LIVE Set no 33 & 34 00:48:17 / 01:3…" at bounding box center [201, 108] width 402 height 217
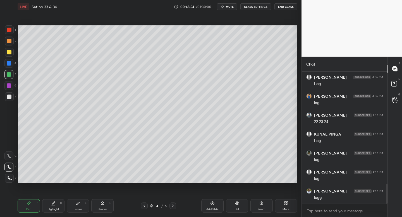
scroll to position [750, 0]
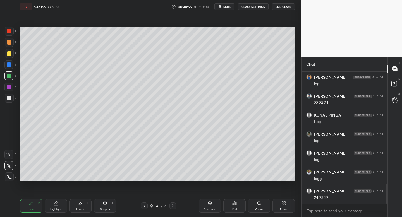
click at [230, 6] on span "mute" at bounding box center [228, 7] width 8 height 4
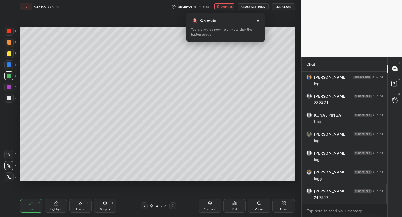
scroll to position [769, 0]
click at [223, 8] on span "unmute" at bounding box center [227, 7] width 12 height 4
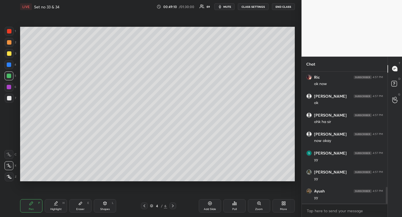
scroll to position [959, 0]
click at [56, 210] on div "Highlight" at bounding box center [55, 209] width 11 height 3
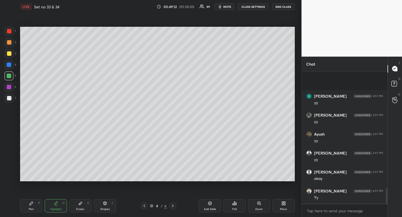
scroll to position [1016, 0]
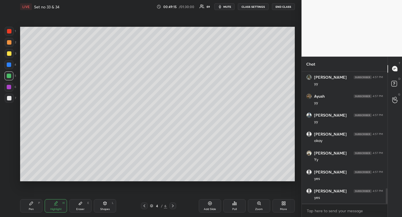
click at [36, 208] on div "Pen P" at bounding box center [31, 206] width 22 height 13
drag, startPoint x: 36, startPoint y: 208, endPoint x: 77, endPoint y: 188, distance: 44.9
click at [36, 208] on div "Pen P" at bounding box center [31, 206] width 22 height 13
click at [82, 204] on icon at bounding box center [80, 204] width 4 height 4
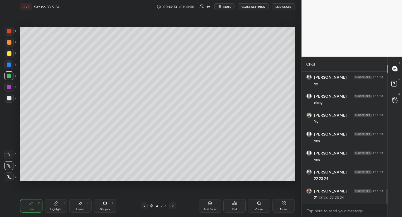
click at [88, 201] on div "Eraser E" at bounding box center [80, 206] width 22 height 13
drag, startPoint x: 30, startPoint y: 210, endPoint x: 33, endPoint y: 208, distance: 4.0
click at [30, 210] on div "Pen" at bounding box center [31, 209] width 5 height 3
click at [33, 208] on div "Pen" at bounding box center [31, 209] width 5 height 3
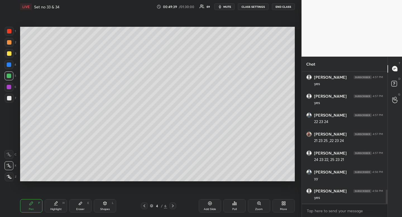
click at [59, 208] on div "Highlight" at bounding box center [55, 209] width 11 height 3
drag, startPoint x: 59, startPoint y: 208, endPoint x: 78, endPoint y: 189, distance: 27.5
click at [59, 208] on div "Highlight" at bounding box center [55, 209] width 11 height 3
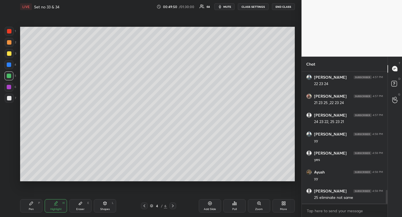
click at [81, 205] on icon at bounding box center [80, 204] width 4 height 4
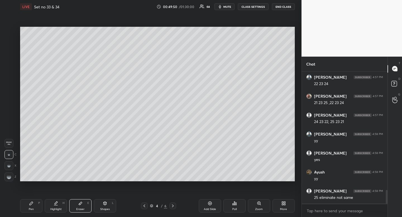
drag, startPoint x: 81, startPoint y: 205, endPoint x: 105, endPoint y: 184, distance: 31.7
click at [83, 202] on div "Eraser E" at bounding box center [80, 206] width 22 height 13
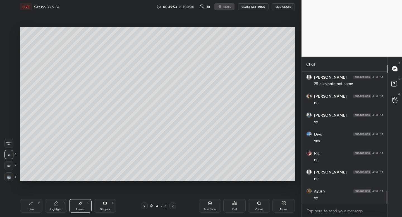
scroll to position [1282, 0]
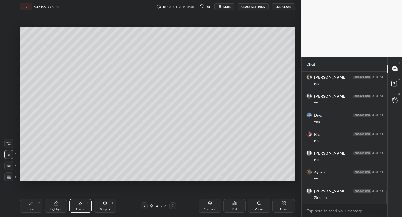
click at [57, 208] on div "Highlight" at bounding box center [55, 209] width 11 height 3
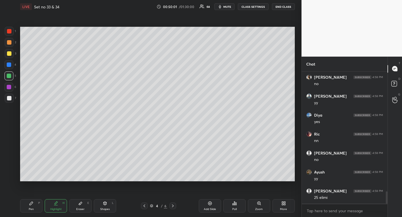
click at [57, 208] on div "Highlight" at bounding box center [55, 209] width 11 height 3
click at [55, 208] on div "Highlight" at bounding box center [55, 209] width 11 height 3
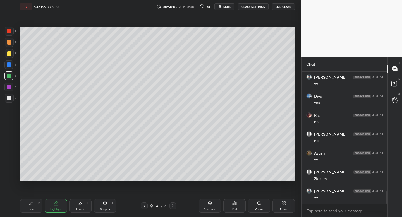
click at [33, 205] on icon at bounding box center [31, 204] width 4 height 4
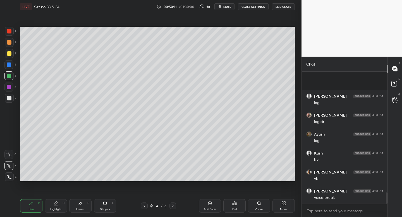
scroll to position [1453, 0]
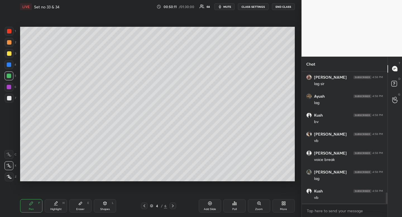
click at [58, 209] on div "Highlight" at bounding box center [55, 209] width 11 height 3
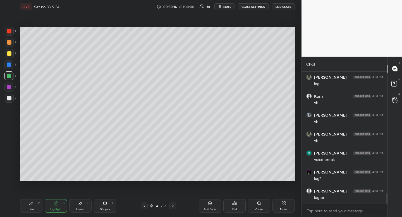
scroll to position [1567, 0]
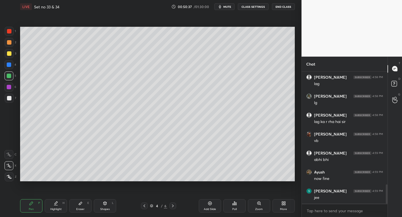
scroll to position [836, 0]
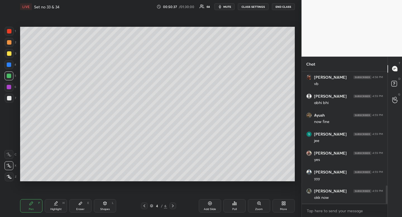
click at [107, 209] on div "Shapes" at bounding box center [105, 209] width 10 height 3
click at [11, 154] on rect at bounding box center [9, 155] width 4 height 4
drag, startPoint x: 11, startPoint y: 154, endPoint x: 19, endPoint y: 159, distance: 9.5
click at [11, 154] on rect at bounding box center [9, 155] width 4 height 4
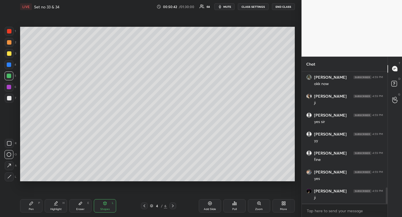
scroll to position [969, 0]
click at [57, 209] on div "Highlight" at bounding box center [55, 209] width 11 height 3
drag, startPoint x: 57, startPoint y: 209, endPoint x: 69, endPoint y: 188, distance: 23.4
click at [57, 209] on div "Highlight" at bounding box center [55, 209] width 11 height 3
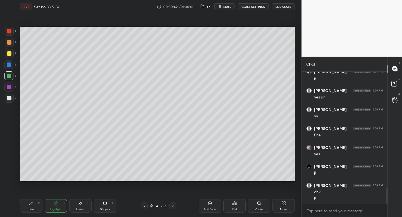
scroll to position [994, 0]
click at [6, 54] on div at bounding box center [9, 53] width 9 height 9
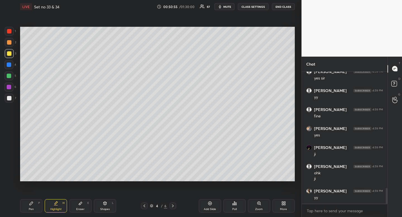
click at [5, 56] on div at bounding box center [9, 53] width 9 height 9
click at [8, 102] on div at bounding box center [9, 98] width 9 height 9
click at [9, 99] on div at bounding box center [9, 98] width 4 height 4
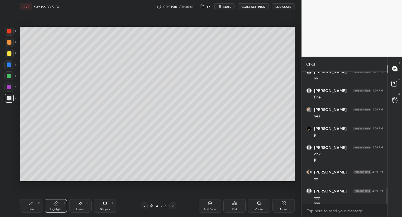
scroll to position [1018, 0]
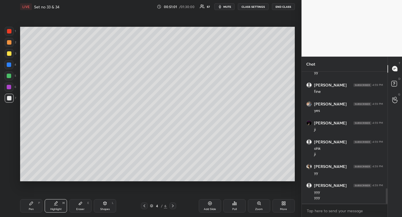
click at [32, 209] on div "Pen" at bounding box center [31, 209] width 5 height 3
click at [11, 53] on div at bounding box center [9, 53] width 9 height 9
click at [11, 54] on div at bounding box center [9, 53] width 9 height 9
click at [12, 99] on div at bounding box center [9, 98] width 9 height 9
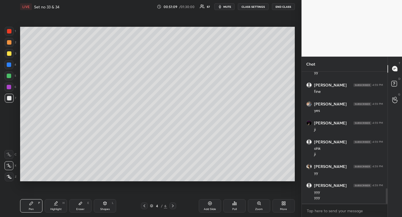
drag, startPoint x: 12, startPoint y: 99, endPoint x: 20, endPoint y: 103, distance: 8.8
click at [12, 99] on div at bounding box center [9, 98] width 9 height 9
click at [53, 205] on div "Highlight H" at bounding box center [56, 206] width 22 height 13
drag, startPoint x: 55, startPoint y: 205, endPoint x: 57, endPoint y: 202, distance: 4.0
click at [54, 206] on div "Highlight H" at bounding box center [56, 206] width 22 height 13
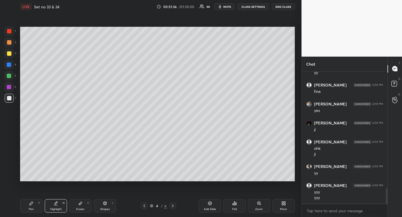
click at [285, 17] on div "Setting up your live class Poll for secs No correct answer Start poll" at bounding box center [157, 104] width 279 height 182
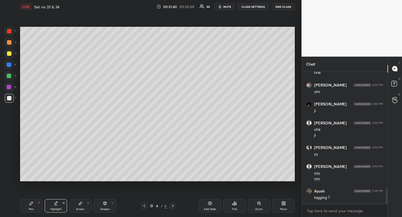
click at [145, 206] on icon at bounding box center [144, 206] width 4 height 4
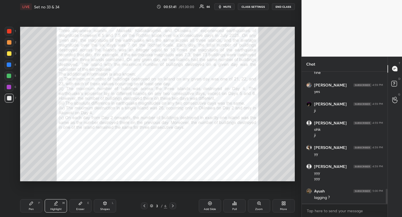
scroll to position [1056, 0]
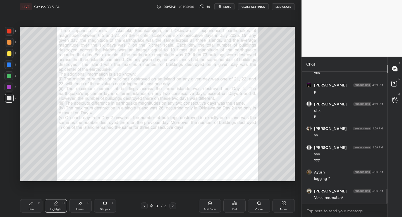
click at [61, 205] on div "Highlight H" at bounding box center [56, 206] width 22 height 13
drag, startPoint x: 61, startPoint y: 205, endPoint x: 59, endPoint y: 201, distance: 4.4
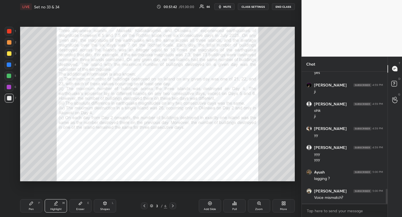
click at [61, 205] on div "Highlight H" at bounding box center [56, 206] width 22 height 13
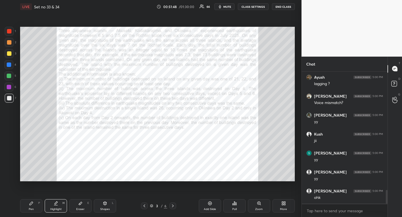
scroll to position [1171, 0]
click at [11, 65] on div at bounding box center [9, 65] width 4 height 4
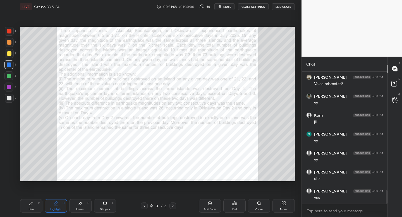
click at [11, 65] on div at bounding box center [9, 65] width 4 height 4
drag, startPoint x: 104, startPoint y: 209, endPoint x: 97, endPoint y: 203, distance: 8.9
click at [104, 208] on div "Shapes" at bounding box center [105, 209] width 10 height 3
click at [11, 143] on rect at bounding box center [9, 144] width 4 height 4
click at [60, 210] on div "Highlight" at bounding box center [55, 209] width 11 height 3
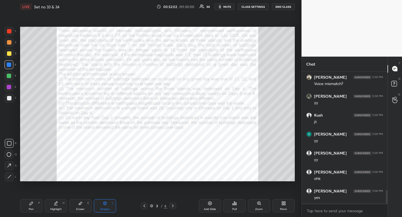
drag, startPoint x: 60, startPoint y: 210, endPoint x: 65, endPoint y: 195, distance: 15.6
click at [60, 208] on div "Highlight" at bounding box center [55, 209] width 11 height 3
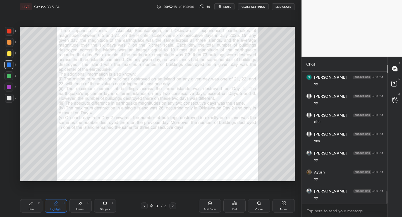
scroll to position [1247, 0]
click at [174, 204] on icon at bounding box center [173, 206] width 4 height 4
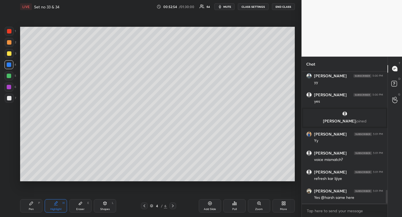
scroll to position [1156, 0]
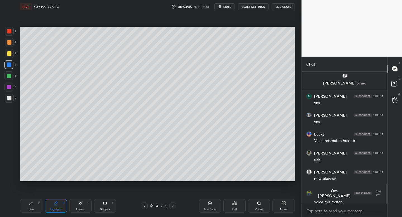
scroll to position [2, 2]
click at [10, 97] on div at bounding box center [9, 98] width 4 height 4
drag, startPoint x: 10, startPoint y: 96, endPoint x: 5, endPoint y: 109, distance: 13.2
click at [10, 96] on div at bounding box center [9, 98] width 4 height 4
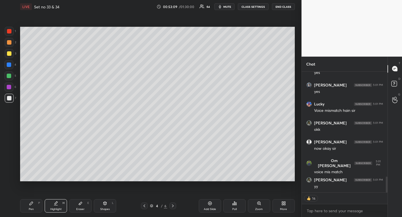
scroll to position [822, 0]
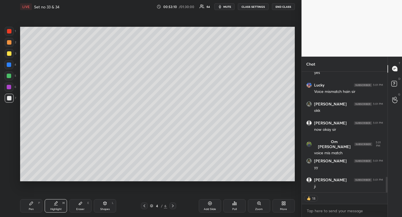
click at [57, 207] on div "Highlight H" at bounding box center [56, 206] width 22 height 13
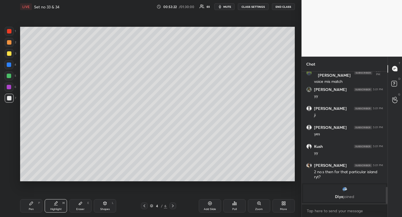
scroll to position [894, 0]
click at [10, 86] on div at bounding box center [9, 87] width 4 height 4
click at [53, 206] on div "Highlight H" at bounding box center [56, 206] width 22 height 13
click at [54, 206] on div "Highlight H" at bounding box center [56, 206] width 22 height 13
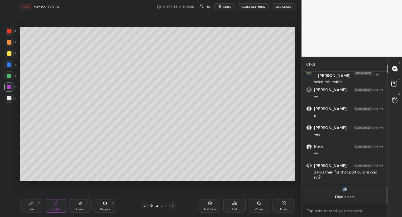
click at [54, 206] on div "Highlight H" at bounding box center [56, 206] width 22 height 13
click at [34, 207] on div "Pen P" at bounding box center [31, 206] width 22 height 13
drag, startPoint x: 34, startPoint y: 207, endPoint x: 35, endPoint y: 196, distance: 10.8
click at [34, 207] on div "Pen P" at bounding box center [31, 206] width 22 height 13
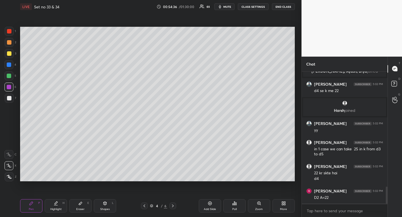
scroll to position [916, 0]
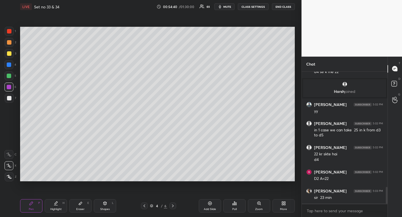
click at [57, 204] on icon at bounding box center [56, 204] width 4 height 4
drag, startPoint x: 57, startPoint y: 204, endPoint x: 62, endPoint y: 185, distance: 19.4
click at [57, 204] on icon at bounding box center [56, 204] width 4 height 4
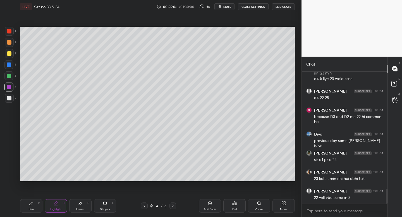
scroll to position [1060, 0]
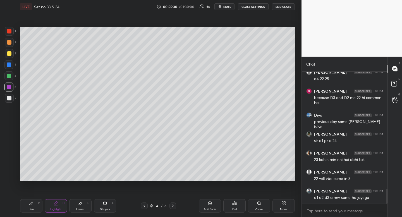
click at [145, 204] on div at bounding box center [144, 206] width 7 height 7
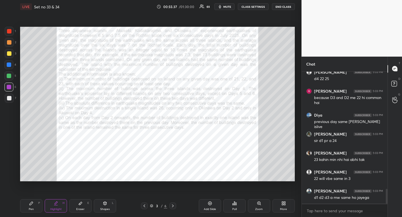
click at [109, 207] on div "Shapes L" at bounding box center [105, 206] width 22 height 13
click at [13, 143] on div at bounding box center [9, 143] width 9 height 9
click at [172, 203] on div at bounding box center [173, 206] width 7 height 7
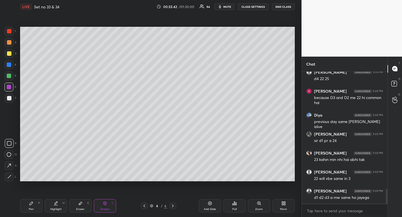
click at [59, 202] on div "Highlight H" at bounding box center [56, 206] width 22 height 13
drag, startPoint x: 59, startPoint y: 202, endPoint x: 65, endPoint y: 188, distance: 15.3
click at [59, 202] on div "Highlight H" at bounding box center [56, 206] width 22 height 13
click at [60, 203] on div "Highlight H" at bounding box center [56, 206] width 22 height 13
drag, startPoint x: 60, startPoint y: 203, endPoint x: 63, endPoint y: 201, distance: 4.2
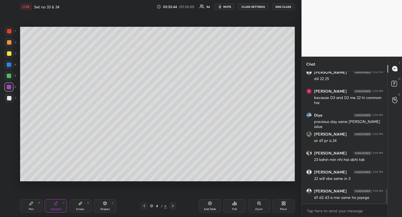
click at [62, 203] on div "Highlight H" at bounding box center [56, 206] width 22 height 13
click at [79, 206] on div "Eraser E" at bounding box center [80, 206] width 22 height 13
drag, startPoint x: 79, startPoint y: 206, endPoint x: 89, endPoint y: 194, distance: 16.1
click at [79, 206] on div "Eraser E" at bounding box center [80, 206] width 22 height 13
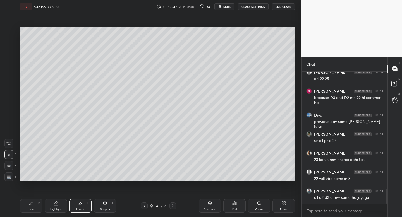
click at [39, 203] on div "P" at bounding box center [39, 203] width 2 height 3
drag, startPoint x: 39, startPoint y: 203, endPoint x: 41, endPoint y: 196, distance: 7.3
click at [39, 203] on div "P" at bounding box center [39, 203] width 2 height 3
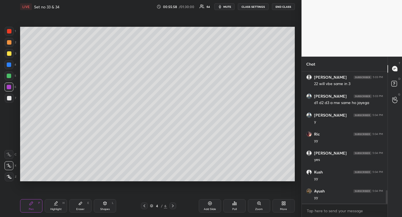
scroll to position [1174, 0]
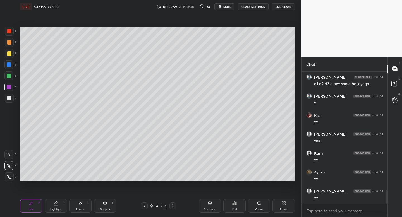
click at [58, 206] on div "Highlight H" at bounding box center [56, 206] width 22 height 13
drag, startPoint x: 58, startPoint y: 206, endPoint x: 85, endPoint y: 183, distance: 35.7
click at [58, 206] on div "Highlight H" at bounding box center [56, 206] width 22 height 13
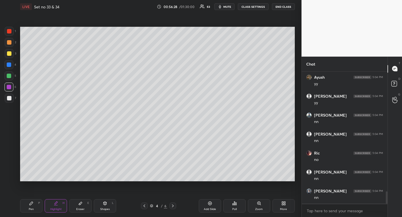
scroll to position [1288, 0]
click at [79, 209] on div "Eraser" at bounding box center [80, 209] width 8 height 3
drag, startPoint x: 79, startPoint y: 209, endPoint x: 90, endPoint y: 187, distance: 24.8
click at [80, 205] on div "Eraser E" at bounding box center [80, 206] width 22 height 13
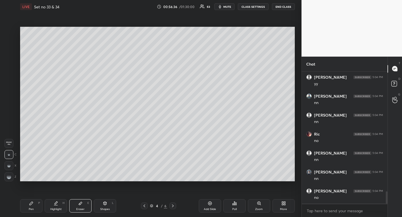
scroll to position [1307, 0]
click at [33, 205] on icon at bounding box center [31, 204] width 4 height 4
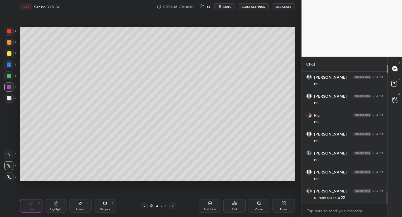
click at [33, 205] on icon at bounding box center [31, 204] width 4 height 4
click at [55, 207] on div "Highlight H" at bounding box center [56, 206] width 22 height 13
click at [30, 202] on icon at bounding box center [31, 204] width 4 height 4
drag, startPoint x: 30, startPoint y: 202, endPoint x: 34, endPoint y: 198, distance: 5.0
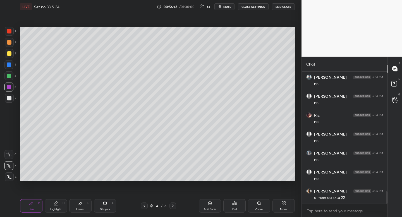
click at [30, 202] on icon at bounding box center [31, 204] width 4 height 4
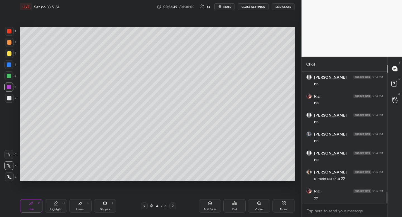
scroll to position [1364, 0]
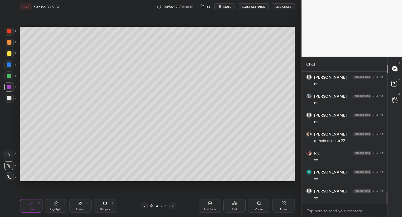
click at [58, 208] on div "Highlight" at bounding box center [55, 209] width 11 height 3
drag, startPoint x: 58, startPoint y: 207, endPoint x: 61, endPoint y: 186, distance: 22.0
click at [58, 208] on div "Highlight" at bounding box center [55, 209] width 11 height 3
click at [10, 98] on div at bounding box center [9, 98] width 4 height 4
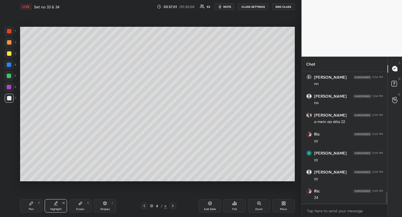
click at [10, 98] on div at bounding box center [9, 98] width 4 height 4
click at [77, 206] on div "Eraser E" at bounding box center [80, 206] width 22 height 13
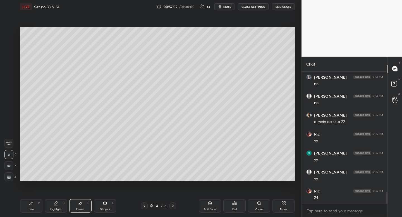
click at [77, 206] on div "Eraser E" at bounding box center [80, 206] width 22 height 13
click at [79, 207] on div "Eraser E" at bounding box center [80, 206] width 22 height 13
drag, startPoint x: 79, startPoint y: 207, endPoint x: 93, endPoint y: 186, distance: 25.3
click at [79, 207] on div "Eraser E" at bounding box center [80, 206] width 22 height 13
click at [57, 209] on div "Highlight" at bounding box center [55, 209] width 11 height 3
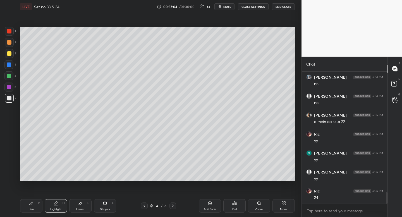
click at [57, 209] on div "Highlight" at bounding box center [55, 209] width 11 height 3
click at [78, 211] on div "Eraser" at bounding box center [80, 209] width 8 height 3
click at [80, 207] on div "Eraser E" at bounding box center [80, 206] width 22 height 13
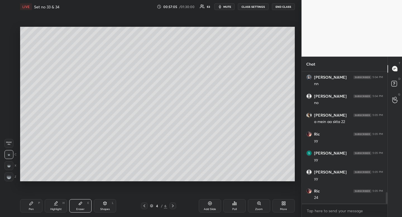
drag, startPoint x: 80, startPoint y: 207, endPoint x: 93, endPoint y: 183, distance: 27.8
click at [80, 207] on div "Eraser E" at bounding box center [80, 206] width 22 height 13
click at [24, 209] on div "Pen P" at bounding box center [31, 206] width 22 height 13
click at [29, 205] on icon at bounding box center [31, 204] width 4 height 4
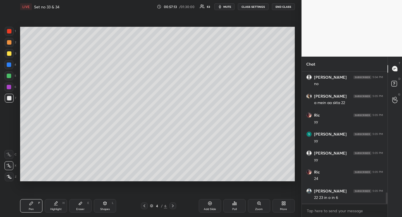
scroll to position [1421, 0]
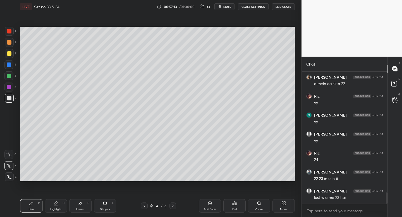
click at [80, 205] on icon at bounding box center [80, 203] width 3 height 3
drag, startPoint x: 80, startPoint y: 205, endPoint x: 80, endPoint y: 193, distance: 11.5
click at [79, 203] on icon at bounding box center [80, 204] width 4 height 4
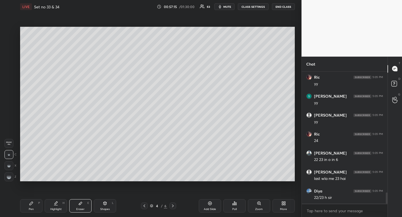
click at [33, 203] on icon at bounding box center [31, 203] width 3 height 3
drag, startPoint x: 33, startPoint y: 203, endPoint x: 39, endPoint y: 189, distance: 14.7
click at [33, 203] on icon at bounding box center [31, 203] width 3 height 3
click at [80, 206] on div "Eraser E" at bounding box center [80, 206] width 22 height 13
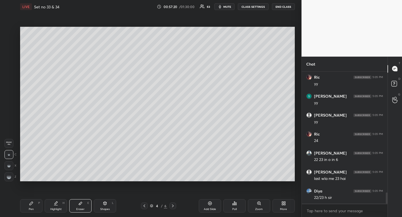
click at [60, 205] on div "Highlight H" at bounding box center [56, 206] width 22 height 13
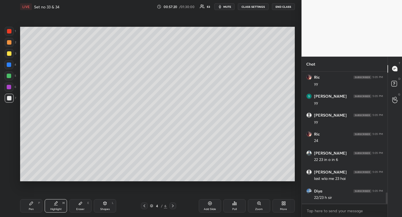
drag, startPoint x: 60, startPoint y: 205, endPoint x: 77, endPoint y: 195, distance: 20.7
click at [60, 205] on div "Highlight H" at bounding box center [56, 206] width 22 height 13
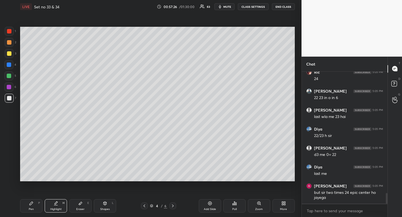
scroll to position [1521, 0]
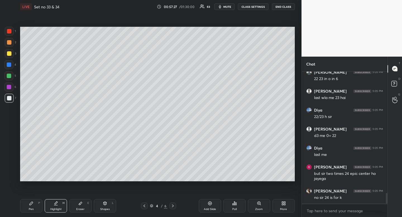
click at [82, 207] on div "Eraser E" at bounding box center [80, 206] width 22 height 13
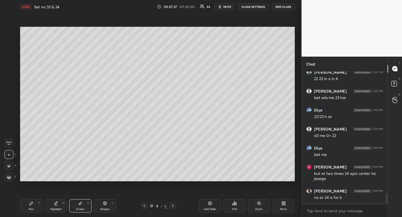
drag, startPoint x: 82, startPoint y: 207, endPoint x: 87, endPoint y: 191, distance: 16.7
click at [83, 205] on div "Eraser E" at bounding box center [80, 206] width 22 height 13
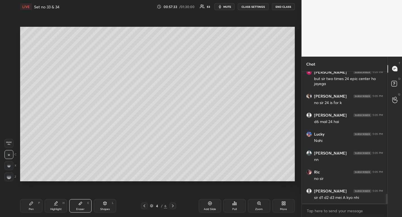
scroll to position [1635, 0]
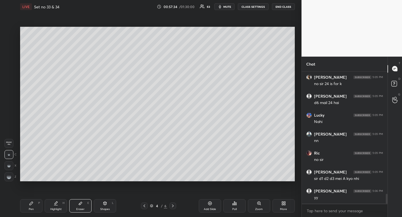
click at [81, 206] on div "Eraser E" at bounding box center [80, 206] width 22 height 13
click at [56, 203] on icon at bounding box center [56, 203] width 3 height 3
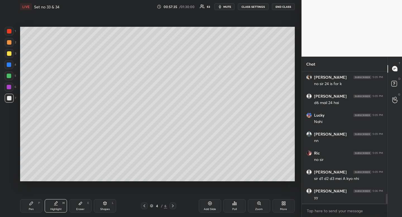
drag, startPoint x: 56, startPoint y: 203, endPoint x: 60, endPoint y: 204, distance: 3.4
click at [56, 203] on icon at bounding box center [56, 203] width 3 height 3
click at [80, 204] on icon at bounding box center [80, 203] width 3 height 3
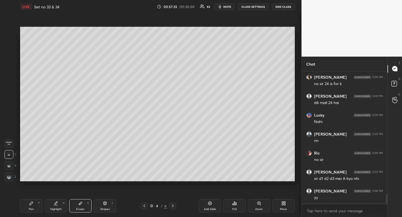
click at [80, 204] on icon at bounding box center [80, 203] width 3 height 3
click at [80, 206] on icon at bounding box center [80, 204] width 4 height 4
drag, startPoint x: 80, startPoint y: 206, endPoint x: 75, endPoint y: 207, distance: 5.1
click at [79, 206] on div "Eraser E" at bounding box center [80, 206] width 22 height 13
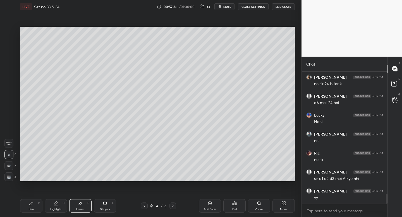
click at [60, 207] on div "Highlight H" at bounding box center [56, 206] width 22 height 13
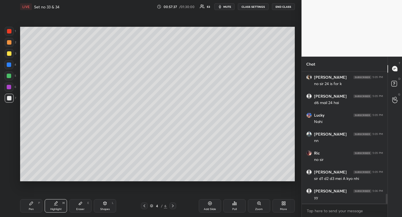
click at [81, 207] on div "Eraser E" at bounding box center [80, 206] width 22 height 13
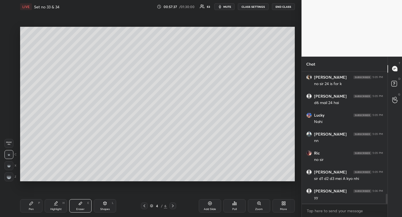
click at [55, 203] on icon at bounding box center [56, 204] width 4 height 4
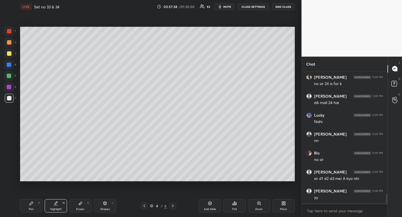
drag, startPoint x: 55, startPoint y: 203, endPoint x: 72, endPoint y: 184, distance: 25.0
click at [58, 203] on div "Highlight H" at bounding box center [56, 206] width 22 height 13
click at [81, 207] on div "Eraser E" at bounding box center [80, 206] width 22 height 13
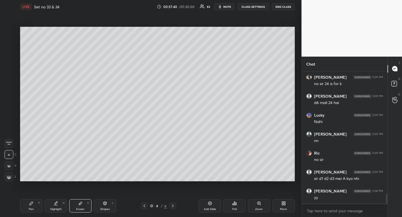
drag, startPoint x: 81, startPoint y: 207, endPoint x: 97, endPoint y: 187, distance: 25.7
click at [81, 207] on div "Eraser E" at bounding box center [80, 206] width 22 height 13
drag, startPoint x: 32, startPoint y: 208, endPoint x: 35, endPoint y: 205, distance: 4.5
click at [32, 208] on div "Pen" at bounding box center [31, 209] width 5 height 3
click at [34, 205] on div "Pen P" at bounding box center [31, 206] width 22 height 13
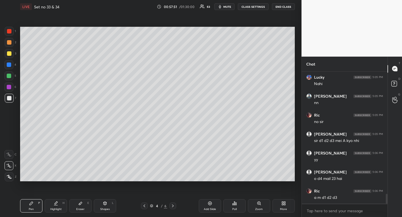
scroll to position [1692, 0]
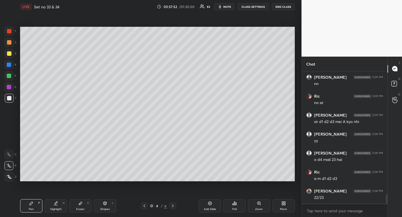
click at [85, 205] on div "Eraser E" at bounding box center [80, 206] width 22 height 13
click at [85, 202] on div "Eraser E" at bounding box center [80, 206] width 22 height 13
click at [32, 201] on div "Pen P" at bounding box center [31, 206] width 22 height 13
drag, startPoint x: 34, startPoint y: 200, endPoint x: 41, endPoint y: 188, distance: 13.9
click at [34, 200] on div "Pen P" at bounding box center [31, 206] width 22 height 13
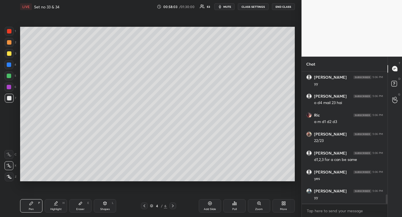
scroll to position [1773, 0]
click at [63, 204] on div "H" at bounding box center [64, 203] width 2 height 3
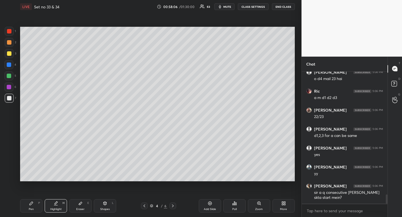
click at [34, 206] on div "Pen P" at bounding box center [31, 206] width 22 height 13
drag, startPoint x: 35, startPoint y: 204, endPoint x: 47, endPoint y: 184, distance: 23.7
click at [35, 204] on div "Pen P" at bounding box center [31, 206] width 22 height 13
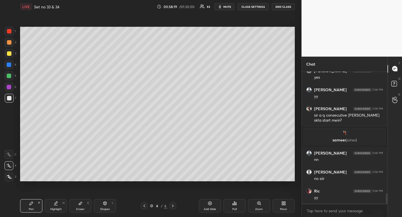
scroll to position [1607, 0]
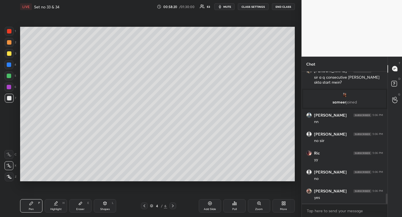
click at [82, 210] on div "Eraser" at bounding box center [80, 209] width 8 height 3
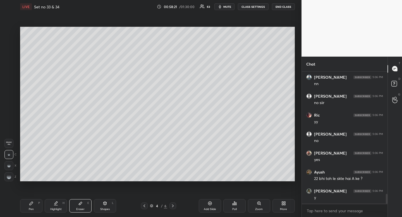
click at [59, 208] on div "Highlight" at bounding box center [55, 209] width 11 height 3
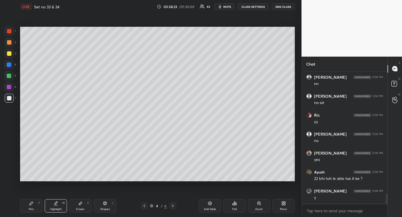
click at [81, 205] on icon at bounding box center [80, 204] width 4 height 4
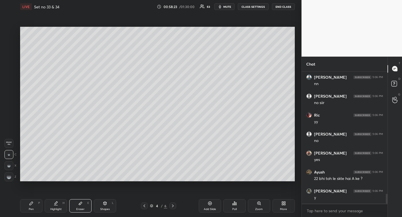
drag, startPoint x: 82, startPoint y: 203, endPoint x: 84, endPoint y: 189, distance: 14.2
click at [82, 202] on icon at bounding box center [80, 204] width 4 height 4
click at [33, 204] on icon at bounding box center [31, 204] width 4 height 4
drag, startPoint x: 33, startPoint y: 204, endPoint x: 43, endPoint y: 183, distance: 22.9
click at [33, 204] on icon at bounding box center [31, 204] width 4 height 4
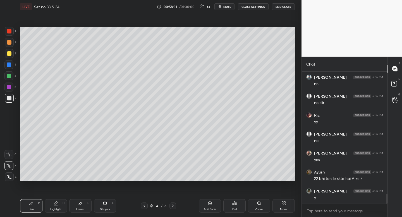
click at [58, 208] on div "Highlight" at bounding box center [55, 209] width 11 height 3
drag, startPoint x: 58, startPoint y: 208, endPoint x: 58, endPoint y: 200, distance: 7.6
click at [58, 208] on div "Highlight" at bounding box center [55, 209] width 11 height 3
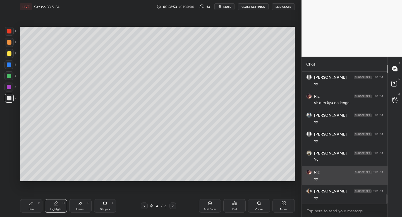
scroll to position [1816, 0]
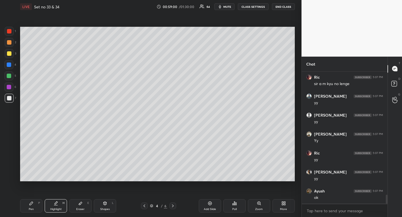
click at [57, 204] on icon at bounding box center [56, 204] width 4 height 4
drag, startPoint x: 57, startPoint y: 204, endPoint x: 61, endPoint y: 200, distance: 5.6
click at [57, 204] on icon at bounding box center [56, 204] width 4 height 4
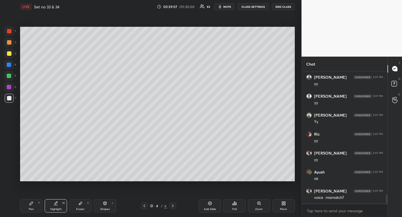
scroll to position [1854, 0]
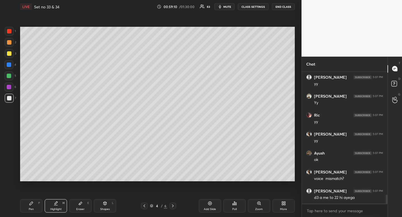
click at [83, 208] on div "Eraser" at bounding box center [80, 209] width 8 height 3
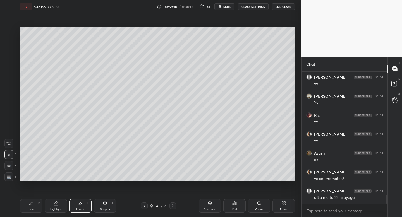
drag, startPoint x: 84, startPoint y: 205, endPoint x: 84, endPoint y: 189, distance: 15.7
click at [84, 205] on div "Eraser E" at bounding box center [80, 206] width 22 height 13
drag, startPoint x: 34, startPoint y: 203, endPoint x: 37, endPoint y: 198, distance: 6.7
click at [34, 203] on div "Pen P" at bounding box center [31, 206] width 22 height 13
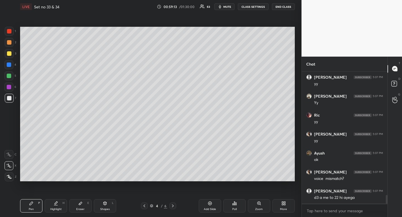
scroll to position [1873, 0]
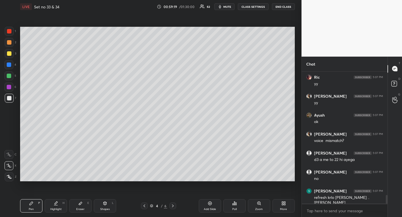
click at [80, 205] on icon at bounding box center [80, 203] width 3 height 3
drag, startPoint x: 80, startPoint y: 205, endPoint x: 81, endPoint y: 201, distance: 3.4
click at [80, 205] on icon at bounding box center [80, 203] width 3 height 3
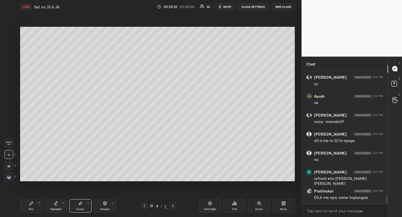
click at [33, 210] on div "Pen" at bounding box center [31, 209] width 5 height 3
click at [34, 206] on div "Pen P" at bounding box center [31, 206] width 22 height 13
click at [53, 210] on div "Highlight" at bounding box center [55, 209] width 11 height 3
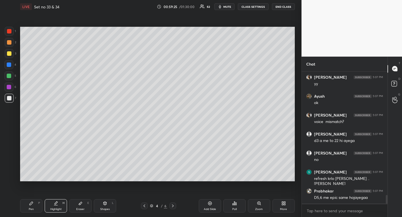
drag, startPoint x: 53, startPoint y: 210, endPoint x: 52, endPoint y: 183, distance: 26.6
click at [53, 207] on div "Highlight H" at bounding box center [56, 206] width 22 height 13
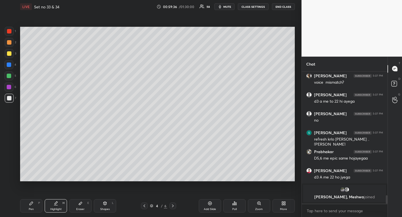
scroll to position [1842, 0]
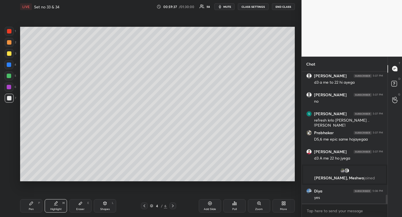
click at [83, 206] on div "Eraser E" at bounding box center [80, 206] width 22 height 13
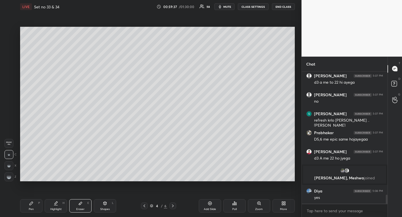
drag, startPoint x: 83, startPoint y: 206, endPoint x: 84, endPoint y: 182, distance: 24.1
click at [83, 206] on div "Eraser E" at bounding box center [80, 206] width 22 height 13
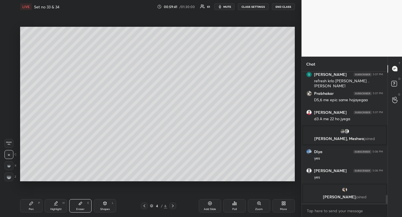
click at [29, 206] on icon at bounding box center [31, 204] width 4 height 4
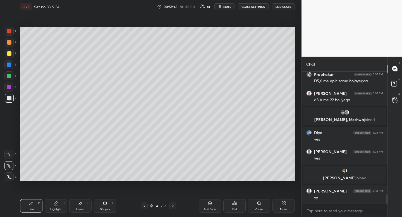
scroll to position [1904, 0]
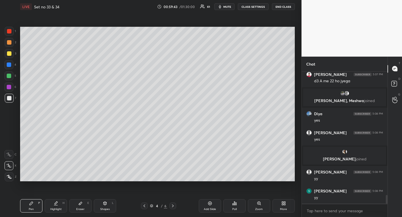
drag, startPoint x: 79, startPoint y: 206, endPoint x: 78, endPoint y: 209, distance: 3.1
click at [79, 207] on div "Eraser E" at bounding box center [80, 206] width 22 height 13
drag, startPoint x: 78, startPoint y: 209, endPoint x: 80, endPoint y: 184, distance: 25.5
click at [78, 209] on div "Eraser" at bounding box center [80, 209] width 8 height 3
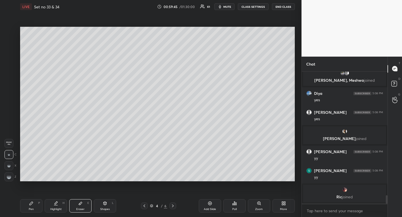
click at [32, 210] on div "Pen" at bounding box center [31, 209] width 5 height 3
click at [34, 211] on div "Pen P" at bounding box center [31, 206] width 22 height 13
click at [78, 207] on div "Eraser E" at bounding box center [80, 206] width 22 height 13
drag, startPoint x: 80, startPoint y: 207, endPoint x: 89, endPoint y: 195, distance: 14.9
click at [81, 207] on div "Eraser E" at bounding box center [80, 206] width 22 height 13
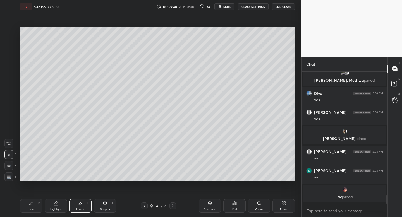
drag, startPoint x: 35, startPoint y: 205, endPoint x: 38, endPoint y: 206, distance: 3.0
click at [35, 205] on div "Pen P" at bounding box center [31, 206] width 22 height 13
click at [38, 206] on div "Pen P" at bounding box center [31, 206] width 22 height 13
click at [49, 214] on div "Pen P Highlight H Eraser E Shapes L 4 / 6 Add Slide Poll Zoom More" at bounding box center [157, 206] width 275 height 22
click at [51, 212] on div "Highlight H" at bounding box center [56, 206] width 22 height 13
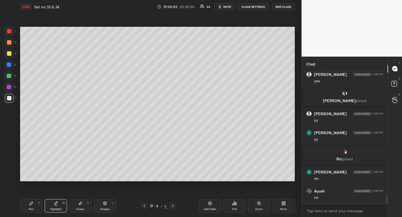
scroll to position [1986, 0]
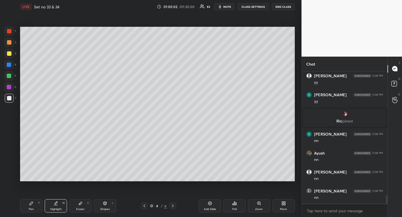
click at [79, 212] on div "Eraser E" at bounding box center [80, 206] width 22 height 13
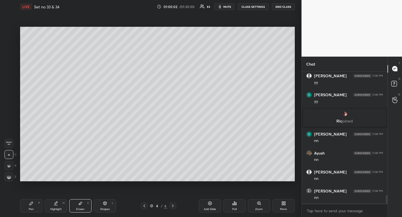
drag, startPoint x: 79, startPoint y: 212, endPoint x: 75, endPoint y: 183, distance: 29.5
click at [79, 212] on div "Eraser E" at bounding box center [80, 206] width 22 height 13
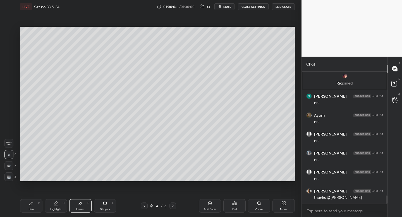
scroll to position [2043, 0]
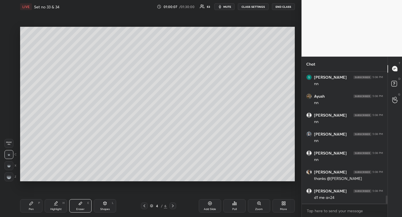
click at [61, 209] on div "Highlight" at bounding box center [55, 209] width 11 height 3
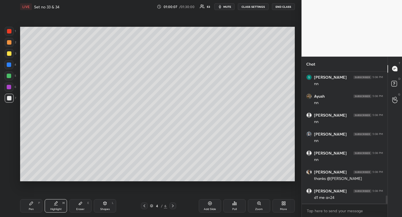
drag, startPoint x: 61, startPoint y: 209, endPoint x: 61, endPoint y: 186, distance: 22.6
click at [61, 209] on div "Highlight" at bounding box center [55, 209] width 11 height 3
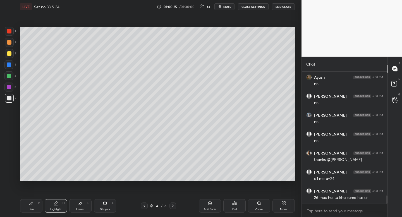
scroll to position [2081, 0]
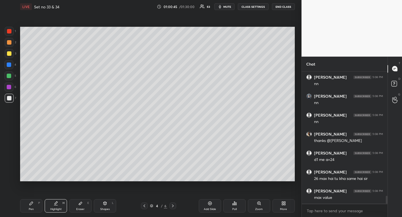
click at [77, 208] on div "Eraser" at bounding box center [80, 209] width 8 height 3
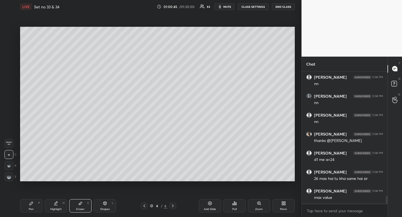
drag, startPoint x: 77, startPoint y: 207, endPoint x: 77, endPoint y: 193, distance: 14.0
click at [77, 208] on div "Eraser" at bounding box center [80, 209] width 8 height 3
click at [56, 206] on div "Highlight H" at bounding box center [56, 206] width 22 height 13
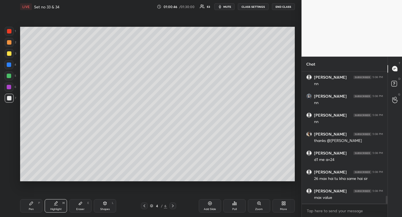
drag, startPoint x: 56, startPoint y: 206, endPoint x: 57, endPoint y: 195, distance: 11.2
click at [57, 202] on icon at bounding box center [56, 204] width 4 height 4
click at [84, 207] on div "Eraser E" at bounding box center [80, 206] width 22 height 13
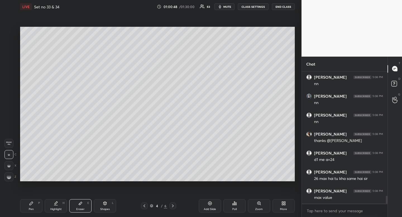
drag, startPoint x: 84, startPoint y: 207, endPoint x: 84, endPoint y: 185, distance: 21.5
click at [84, 207] on div "Eraser E" at bounding box center [80, 206] width 22 height 13
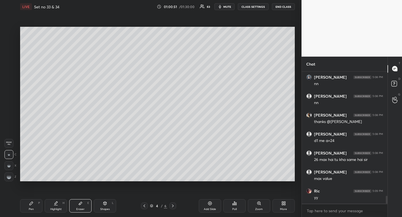
drag, startPoint x: 33, startPoint y: 211, endPoint x: 36, endPoint y: 204, distance: 7.9
click at [33, 211] on div "Pen P" at bounding box center [31, 206] width 22 height 13
click at [35, 208] on div "Pen P" at bounding box center [31, 206] width 22 height 13
click at [55, 207] on div "Highlight H" at bounding box center [56, 206] width 22 height 13
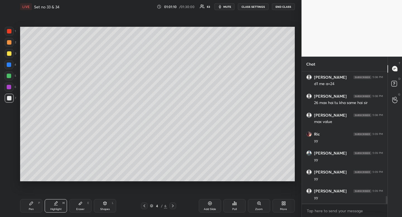
scroll to position [2176, 0]
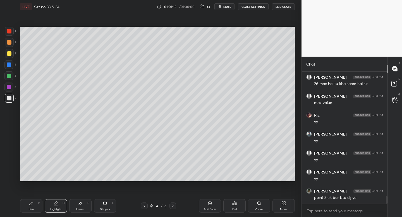
click at [35, 207] on div "Pen P" at bounding box center [31, 206] width 22 height 13
drag, startPoint x: 35, startPoint y: 207, endPoint x: 61, endPoint y: 184, distance: 35.3
click at [35, 207] on div "Pen P" at bounding box center [31, 206] width 22 height 13
click at [59, 212] on div "Highlight H" at bounding box center [56, 206] width 22 height 13
click at [63, 211] on div "Highlight H" at bounding box center [56, 206] width 22 height 13
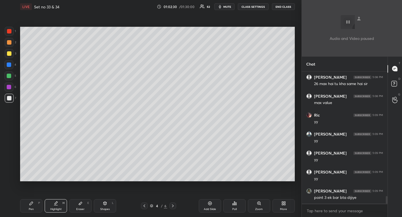
scroll to position [2200, 0]
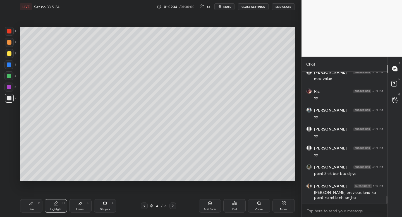
click at [145, 206] on icon at bounding box center [144, 206] width 4 height 4
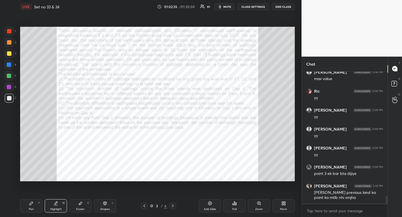
scroll to position [2229, 0]
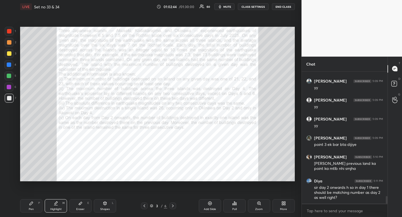
click at [10, 60] on div "1 2 3 4 5 6 7" at bounding box center [10, 66] width 12 height 78
click at [9, 61] on div at bounding box center [8, 64] width 9 height 9
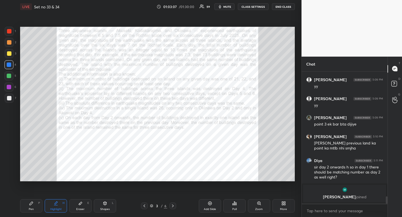
scroll to position [2175, 0]
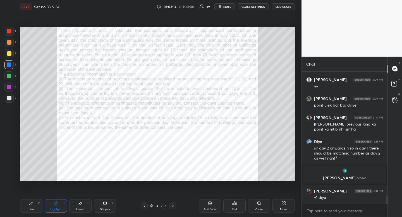
click at [173, 208] on icon at bounding box center [173, 206] width 4 height 4
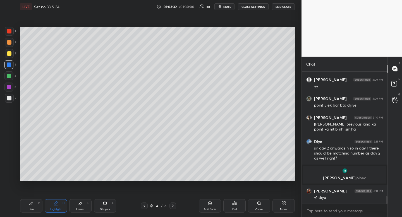
click at [144, 206] on icon at bounding box center [144, 206] width 4 height 4
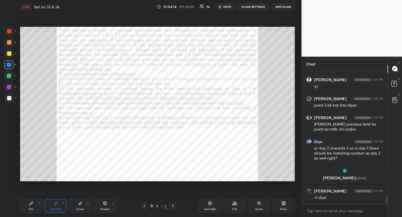
scroll to position [2199, 0]
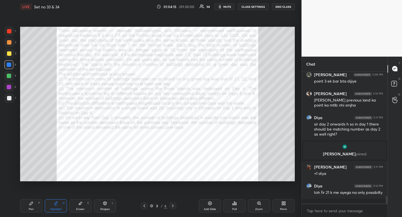
click at [34, 210] on div "Pen P" at bounding box center [31, 206] width 22 height 13
drag, startPoint x: 36, startPoint y: 208, endPoint x: 46, endPoint y: 189, distance: 21.0
click at [36, 208] on div "Pen P" at bounding box center [31, 206] width 22 height 13
click at [59, 212] on div "Highlight H" at bounding box center [56, 206] width 22 height 13
drag, startPoint x: 59, startPoint y: 212, endPoint x: 60, endPoint y: 208, distance: 3.5
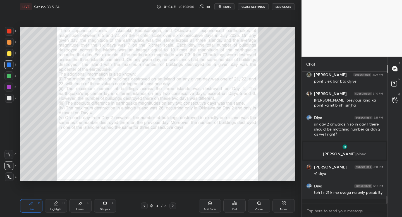
click at [59, 212] on div "Highlight H" at bounding box center [56, 206] width 22 height 13
click at [172, 207] on icon at bounding box center [173, 206] width 4 height 4
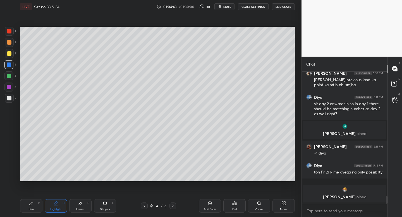
scroll to position [2222, 0]
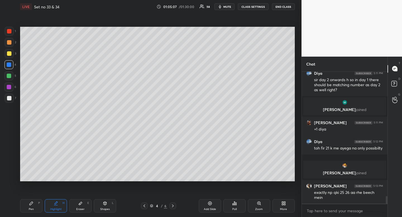
click at [145, 206] on icon at bounding box center [144, 206] width 4 height 4
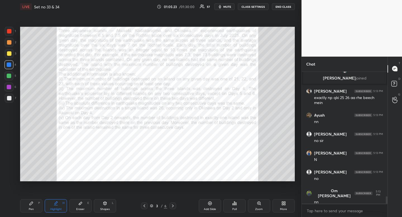
scroll to position [2336, 0]
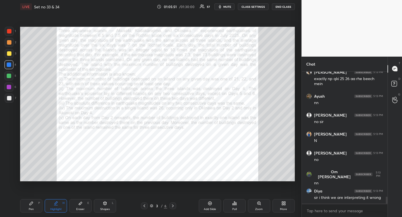
click at [32, 212] on div "Pen P" at bounding box center [31, 206] width 22 height 13
drag, startPoint x: 33, startPoint y: 209, endPoint x: 60, endPoint y: 188, distance: 34.3
click at [33, 209] on div "Pen" at bounding box center [31, 209] width 5 height 3
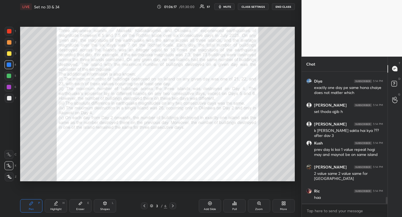
scroll to position [2471, 0]
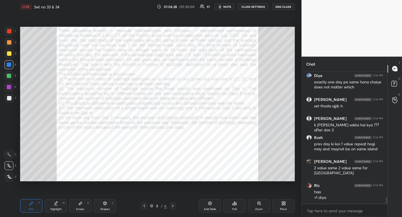
click at [58, 210] on div "Highlight" at bounding box center [55, 209] width 11 height 3
click at [30, 209] on div "Pen" at bounding box center [31, 209] width 5 height 3
click at [32, 209] on div "Pen" at bounding box center [31, 209] width 5 height 3
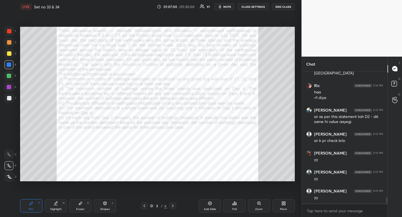
scroll to position [2590, 0]
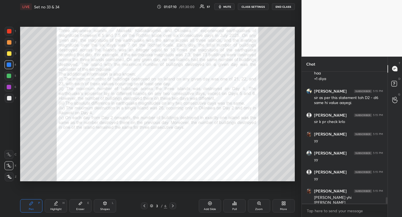
click at [175, 207] on icon at bounding box center [173, 206] width 4 height 4
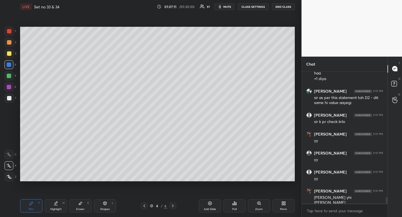
click at [63, 210] on div "Highlight H" at bounding box center [56, 206] width 22 height 13
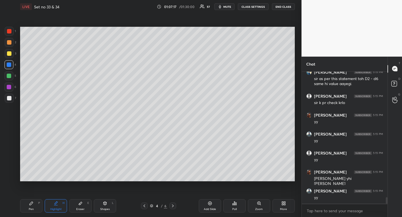
click at [144, 207] on icon at bounding box center [144, 206] width 4 height 4
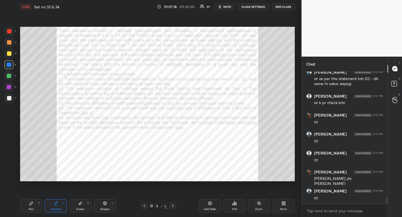
scroll to position [2628, 0]
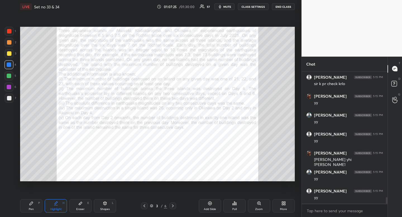
click at [35, 209] on div "Pen P" at bounding box center [31, 206] width 22 height 13
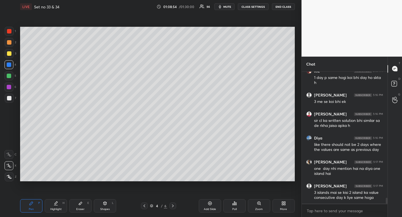
scroll to position [2882, 0]
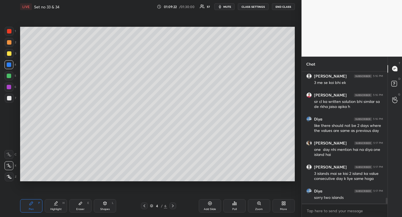
click at [58, 210] on div "Highlight" at bounding box center [55, 209] width 11 height 3
drag, startPoint x: 58, startPoint y: 210, endPoint x: 71, endPoint y: 189, distance: 24.7
click at [58, 210] on div "Highlight" at bounding box center [55, 209] width 11 height 3
click at [145, 204] on icon at bounding box center [144, 206] width 4 height 4
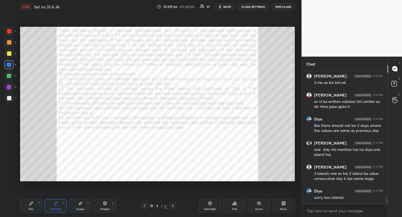
scroll to position [2906, 0]
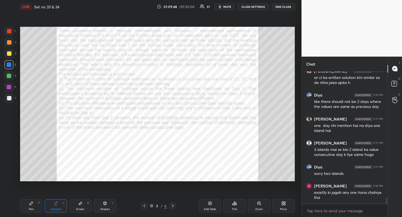
click at [84, 209] on div "Eraser" at bounding box center [80, 209] width 8 height 3
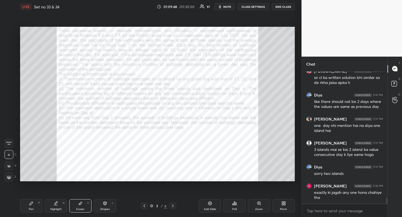
drag, startPoint x: 84, startPoint y: 209, endPoint x: 86, endPoint y: 204, distance: 5.7
click at [84, 209] on div "Eraser" at bounding box center [80, 209] width 8 height 3
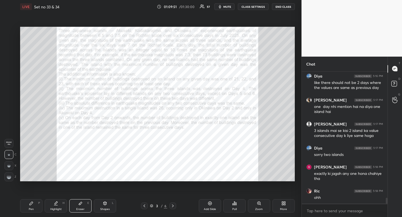
drag, startPoint x: 57, startPoint y: 206, endPoint x: 60, endPoint y: 203, distance: 4.2
click at [57, 206] on icon at bounding box center [56, 204] width 4 height 4
click at [59, 204] on div "Highlight H" at bounding box center [56, 206] width 22 height 13
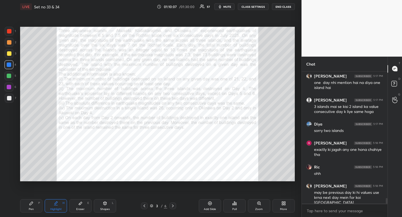
scroll to position [2968, 0]
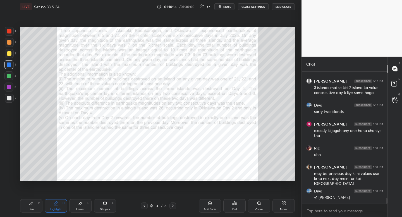
click at [172, 206] on icon at bounding box center [173, 206] width 4 height 4
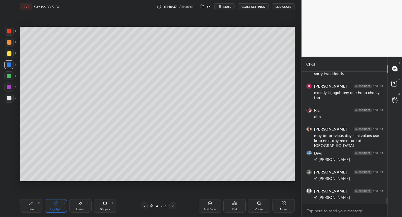
scroll to position [3025, 0]
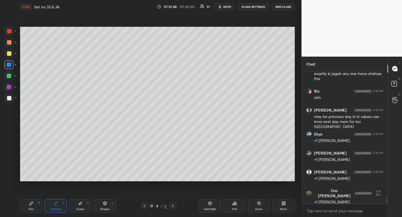
click at [61, 205] on div "Highlight H" at bounding box center [56, 206] width 22 height 13
drag, startPoint x: 61, startPoint y: 205, endPoint x: 64, endPoint y: 193, distance: 12.7
click at [61, 205] on div "Highlight H" at bounding box center [56, 206] width 22 height 13
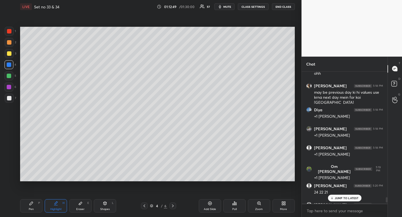
scroll to position [3057, 0]
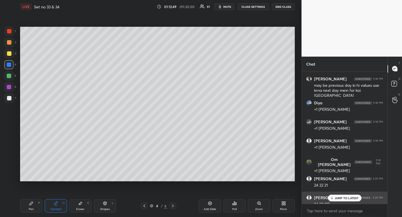
drag, startPoint x: 387, startPoint y: 202, endPoint x: 383, endPoint y: 201, distance: 4.0
click at [386, 201] on div at bounding box center [387, 201] width 2 height 6
drag, startPoint x: 340, startPoint y: 198, endPoint x: 337, endPoint y: 196, distance: 3.0
click at [340, 198] on p "JUMP TO LATEST" at bounding box center [347, 198] width 24 height 3
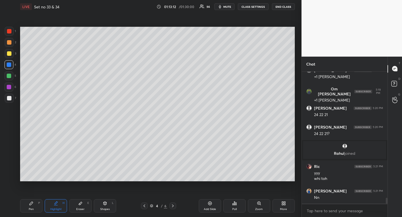
scroll to position [2906, 0]
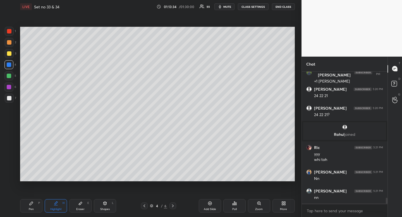
click at [146, 204] on icon at bounding box center [144, 206] width 4 height 4
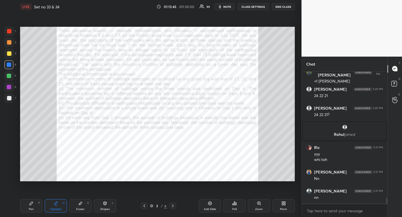
click at [174, 206] on icon at bounding box center [173, 206] width 4 height 4
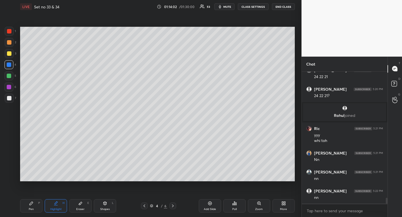
scroll to position [2944, 0]
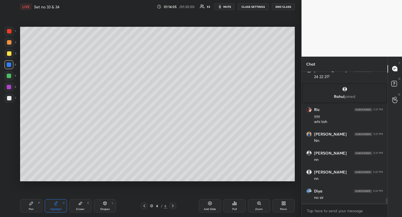
click at [145, 207] on icon at bounding box center [145, 206] width 2 height 3
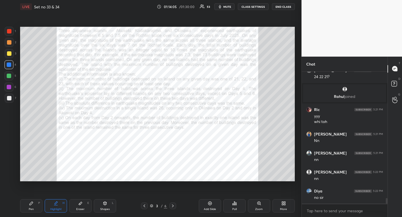
scroll to position [2963, 0]
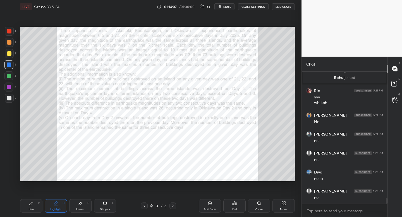
drag, startPoint x: 171, startPoint y: 206, endPoint x: 168, endPoint y: 207, distance: 3.5
click at [171, 206] on icon at bounding box center [173, 206] width 4 height 4
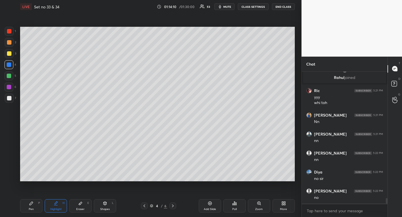
click at [106, 208] on div "Shapes" at bounding box center [105, 209] width 10 height 3
click at [8, 153] on icon at bounding box center [9, 155] width 4 height 4
drag, startPoint x: 8, startPoint y: 153, endPoint x: 18, endPoint y: 146, distance: 12.1
click at [8, 153] on icon at bounding box center [9, 155] width 4 height 4
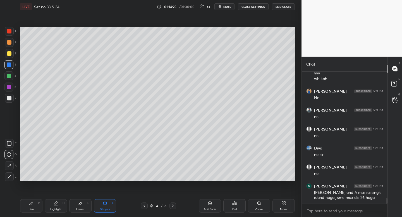
scroll to position [3007, 0]
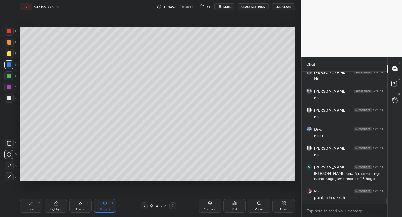
click at [57, 211] on div "Highlight" at bounding box center [55, 209] width 11 height 3
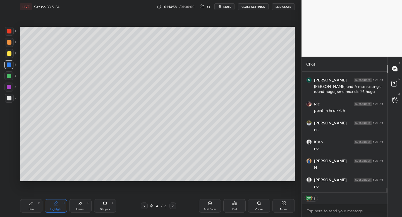
scroll to position [3113, 0]
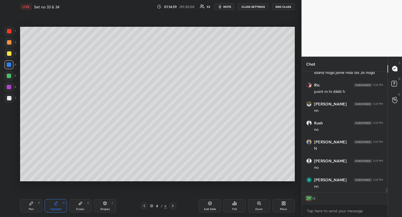
drag, startPoint x: 146, startPoint y: 205, endPoint x: 141, endPoint y: 210, distance: 6.5
click at [145, 206] on icon at bounding box center [144, 206] width 4 height 4
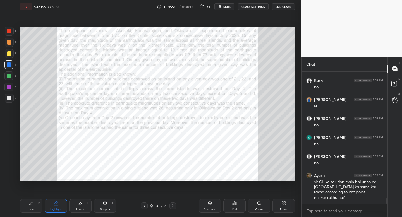
scroll to position [3174, 0]
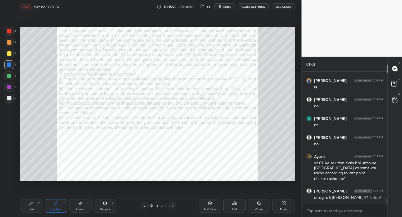
click at [60, 205] on div "Highlight H" at bounding box center [56, 206] width 22 height 13
drag, startPoint x: 57, startPoint y: 205, endPoint x: 58, endPoint y: 191, distance: 14.9
click at [57, 205] on icon at bounding box center [56, 204] width 4 height 4
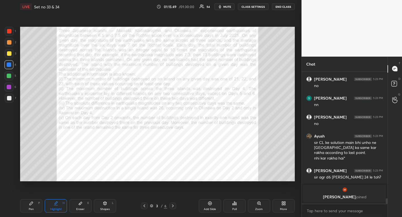
click at [173, 205] on icon at bounding box center [173, 206] width 2 height 3
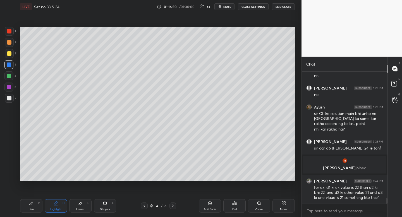
scroll to position [3063, 0]
click at [9, 75] on div at bounding box center [9, 76] width 4 height 4
drag, startPoint x: 9, startPoint y: 75, endPoint x: 16, endPoint y: 78, distance: 7.5
click at [9, 75] on div at bounding box center [9, 76] width 4 height 4
click at [83, 210] on div "Eraser" at bounding box center [80, 209] width 8 height 3
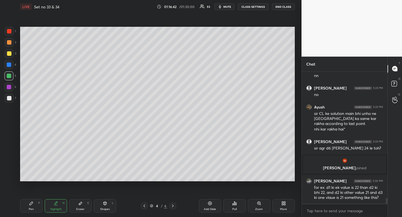
drag, startPoint x: 83, startPoint y: 210, endPoint x: 78, endPoint y: 183, distance: 27.4
click at [83, 210] on div "Eraser" at bounding box center [80, 209] width 8 height 3
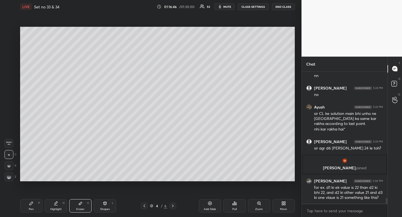
click at [36, 210] on div "Pen P" at bounding box center [31, 206] width 22 height 13
drag, startPoint x: 36, startPoint y: 210, endPoint x: 30, endPoint y: 186, distance: 24.5
click at [36, 210] on div "Pen P" at bounding box center [31, 206] width 22 height 13
click at [10, 88] on div at bounding box center [9, 87] width 4 height 4
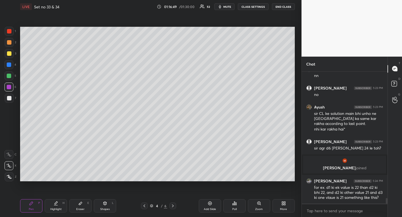
click at [80, 208] on div "Eraser" at bounding box center [80, 209] width 8 height 3
click at [81, 205] on div "Eraser E" at bounding box center [80, 206] width 22 height 13
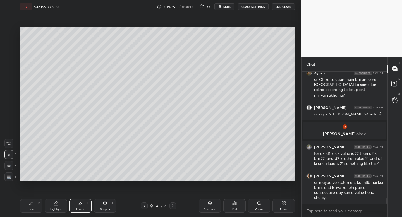
click at [33, 204] on icon at bounding box center [31, 204] width 4 height 4
drag, startPoint x: 32, startPoint y: 204, endPoint x: 36, endPoint y: 192, distance: 12.5
click at [32, 204] on icon at bounding box center [31, 203] width 3 height 3
drag, startPoint x: 80, startPoint y: 213, endPoint x: 81, endPoint y: 194, distance: 19.4
click at [80, 213] on div "Pen P Highlight H Eraser E Shapes L 4 / 6 Add Slide Poll Zoom More" at bounding box center [157, 206] width 275 height 22
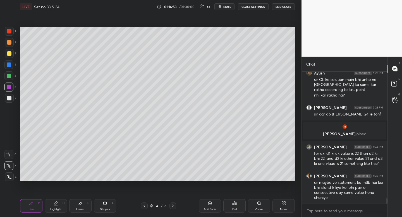
click at [81, 203] on div "Eraser E" at bounding box center [80, 206] width 22 height 13
drag, startPoint x: 29, startPoint y: 203, endPoint x: 32, endPoint y: 191, distance: 11.9
click at [30, 205] on icon at bounding box center [31, 204] width 4 height 4
click at [30, 202] on icon at bounding box center [31, 204] width 4 height 4
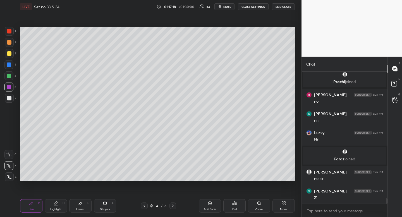
scroll to position [3214, 0]
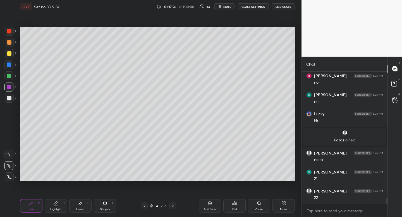
click at [58, 214] on div "Pen P Highlight H Eraser E Shapes L 4 / 6 Add Slide Poll Zoom More" at bounding box center [157, 206] width 275 height 22
click at [56, 203] on icon at bounding box center [56, 203] width 3 height 3
click at [58, 203] on icon at bounding box center [56, 204] width 4 height 4
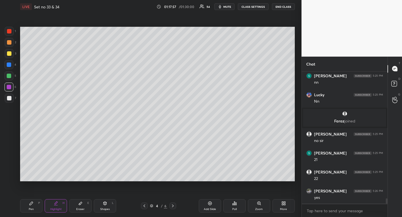
click at [8, 98] on div at bounding box center [9, 98] width 4 height 4
click at [55, 208] on div "Highlight" at bounding box center [55, 209] width 11 height 3
drag, startPoint x: 57, startPoint y: 203, endPoint x: 54, endPoint y: 185, distance: 18.7
click at [57, 203] on icon at bounding box center [56, 203] width 3 height 3
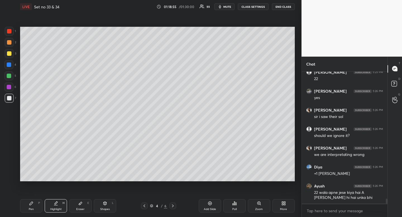
scroll to position [3363, 0]
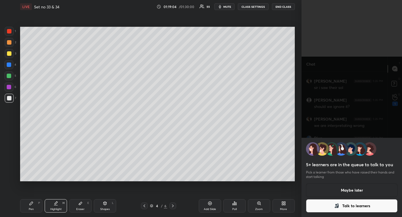
click at [359, 204] on button "Talk to learners" at bounding box center [352, 206] width 92 height 13
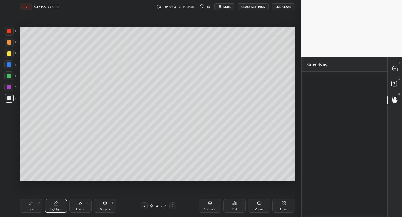
scroll to position [2, 2]
click at [322, 100] on div "Himanshi" at bounding box center [319, 101] width 25 height 30
click at [326, 109] on button "INVITE" at bounding box center [319, 109] width 21 height 7
click at [395, 70] on icon at bounding box center [395, 68] width 5 height 5
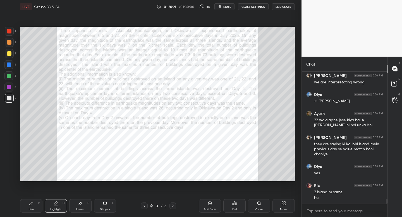
scroll to position [3512, 0]
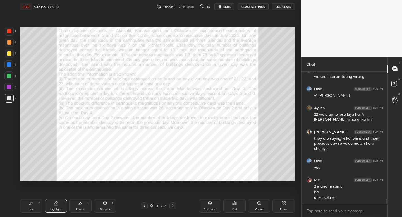
click at [61, 212] on div "Highlight H" at bounding box center [56, 206] width 22 height 13
click at [9, 65] on div at bounding box center [9, 65] width 4 height 4
drag, startPoint x: 9, startPoint y: 65, endPoint x: 18, endPoint y: 72, distance: 11.2
click at [9, 65] on div at bounding box center [9, 65] width 4 height 4
click at [172, 207] on icon at bounding box center [173, 206] width 4 height 4
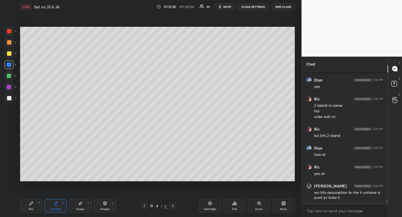
scroll to position [3623, 0]
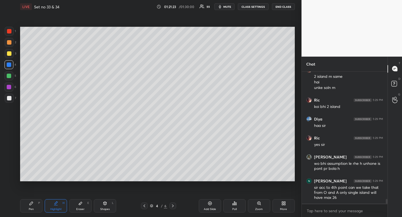
click at [145, 206] on icon at bounding box center [144, 206] width 4 height 4
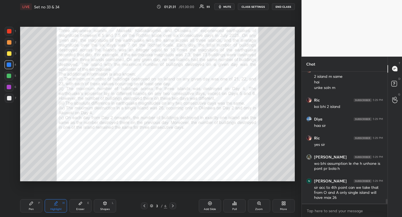
scroll to position [3642, 0]
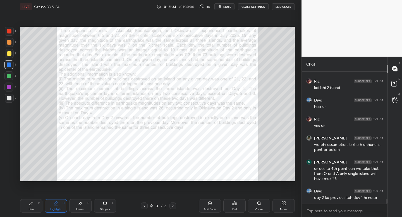
click at [173, 205] on icon at bounding box center [173, 206] width 4 height 4
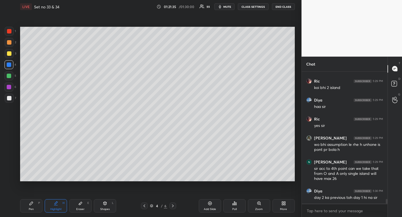
click at [59, 207] on div "Highlight H" at bounding box center [56, 206] width 22 height 13
drag, startPoint x: 59, startPoint y: 207, endPoint x: 62, endPoint y: 202, distance: 6.0
click at [60, 204] on div "Highlight H" at bounding box center [56, 206] width 22 height 13
click at [82, 212] on div "Eraser E" at bounding box center [80, 206] width 22 height 13
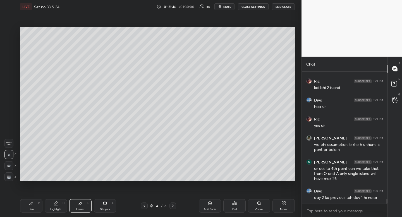
click at [31, 210] on div "Pen" at bounding box center [31, 209] width 5 height 3
drag, startPoint x: 31, startPoint y: 210, endPoint x: 37, endPoint y: 190, distance: 21.1
click at [31, 210] on div "Pen" at bounding box center [31, 209] width 5 height 3
drag, startPoint x: 145, startPoint y: 207, endPoint x: 142, endPoint y: 207, distance: 3.1
click at [145, 207] on icon at bounding box center [144, 206] width 4 height 4
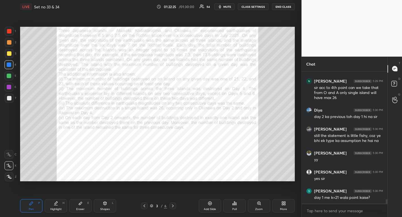
scroll to position [3742, 0]
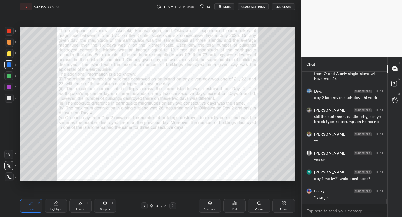
click at [80, 211] on div "Eraser E" at bounding box center [80, 206] width 22 height 13
click at [81, 208] on div "Eraser" at bounding box center [80, 209] width 8 height 3
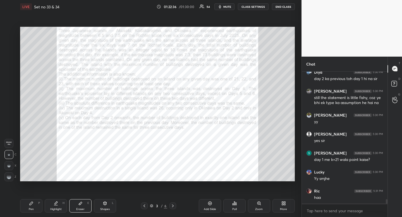
click at [58, 206] on icon at bounding box center [56, 204] width 4 height 4
drag, startPoint x: 59, startPoint y: 207, endPoint x: 57, endPoint y: 204, distance: 3.0
click at [59, 207] on div "Highlight H" at bounding box center [56, 206] width 22 height 13
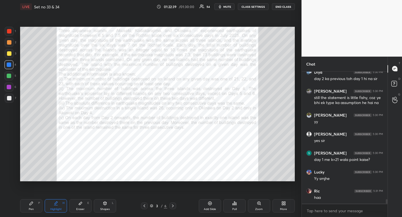
click at [174, 205] on icon at bounding box center [173, 206] width 4 height 4
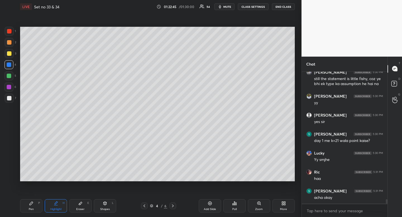
scroll to position [3799, 0]
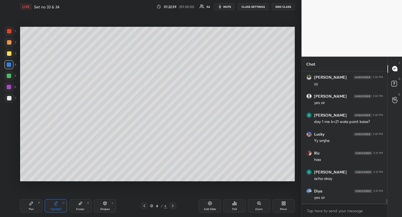
click at [146, 202] on div "Pen P Highlight H Eraser E Shapes L 4 / 6 Add Slide Poll Zoom More" at bounding box center [157, 206] width 275 height 22
click at [142, 206] on div at bounding box center [144, 206] width 7 height 7
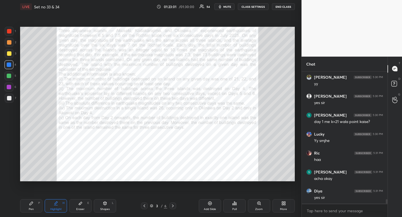
click at [145, 204] on icon at bounding box center [144, 206] width 4 height 4
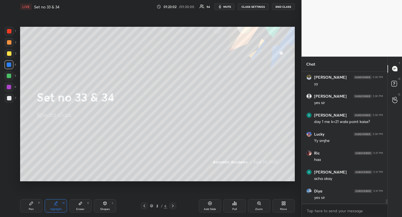
click at [176, 203] on div "2 / 6" at bounding box center [158, 206] width 35 height 7
click at [176, 207] on div at bounding box center [173, 206] width 7 height 7
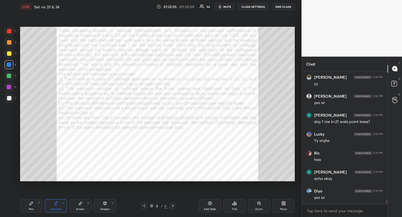
click at [41, 204] on div "Pen P" at bounding box center [31, 206] width 22 height 13
click at [84, 204] on div "Eraser E" at bounding box center [80, 206] width 22 height 13
drag, startPoint x: 84, startPoint y: 204, endPoint x: 90, endPoint y: 200, distance: 7.3
click at [84, 204] on div "Eraser E" at bounding box center [80, 206] width 22 height 13
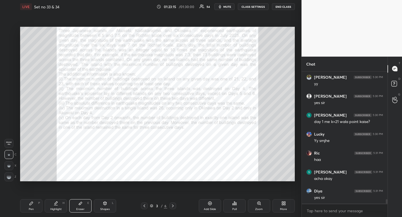
click at [174, 207] on icon at bounding box center [173, 206] width 4 height 4
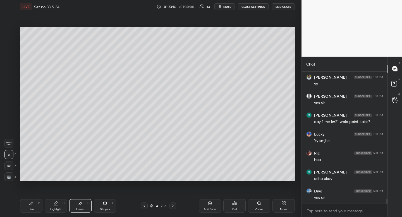
drag, startPoint x: 59, startPoint y: 205, endPoint x: 62, endPoint y: 193, distance: 12.7
click at [60, 203] on div "Highlight H" at bounding box center [56, 206] width 22 height 13
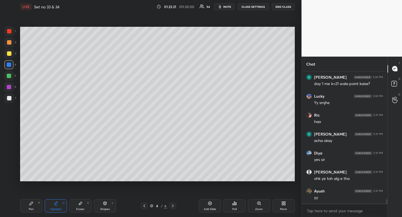
scroll to position [3856, 0]
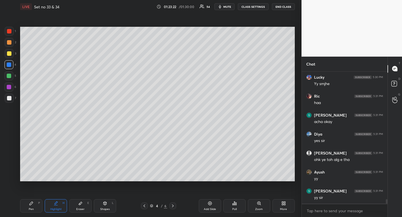
drag, startPoint x: 10, startPoint y: 55, endPoint x: 8, endPoint y: 58, distance: 4.0
click at [10, 55] on div at bounding box center [9, 53] width 4 height 4
click at [8, 57] on div at bounding box center [9, 53] width 9 height 9
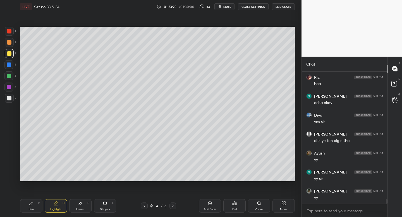
drag, startPoint x: 60, startPoint y: 205, endPoint x: 60, endPoint y: 201, distance: 4.2
click at [60, 205] on div "Highlight H" at bounding box center [56, 206] width 22 height 13
drag, startPoint x: 60, startPoint y: 201, endPoint x: 68, endPoint y: 182, distance: 20.7
click at [61, 199] on div "Pen P Highlight H Eraser E Shapes L 4 / 6 Add Slide Poll Zoom More" at bounding box center [157, 206] width 275 height 22
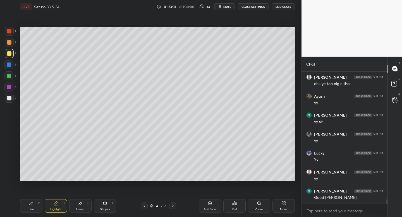
scroll to position [3951, 0]
click at [11, 100] on div at bounding box center [9, 98] width 4 height 4
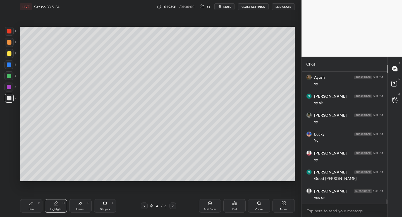
drag, startPoint x: 11, startPoint y: 100, endPoint x: 19, endPoint y: 101, distance: 8.0
click at [11, 100] on div at bounding box center [9, 98] width 4 height 4
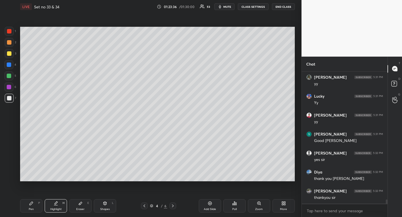
scroll to position [4008, 0]
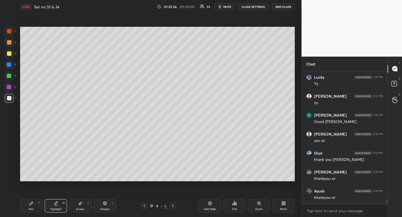
drag, startPoint x: 229, startPoint y: 8, endPoint x: 225, endPoint y: 11, distance: 5.0
click at [228, 10] on button "mute" at bounding box center [225, 6] width 20 height 7
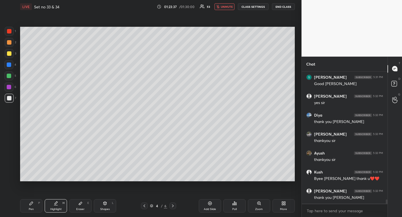
click at [281, 7] on button "END CLASS" at bounding box center [283, 6] width 23 height 7
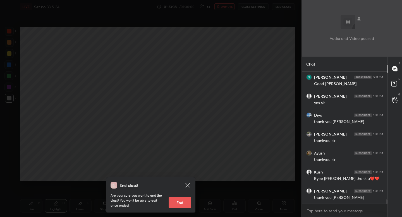
scroll to position [4065, 0]
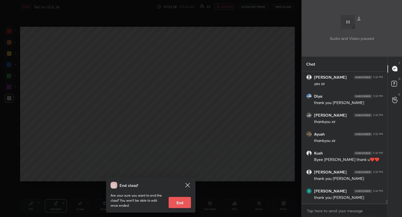
click at [189, 201] on button "End" at bounding box center [180, 202] width 22 height 11
type textarea "x"
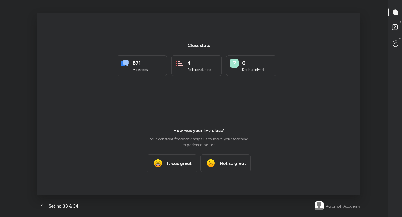
scroll to position [182, 398]
